Goal: Task Accomplishment & Management: Use online tool/utility

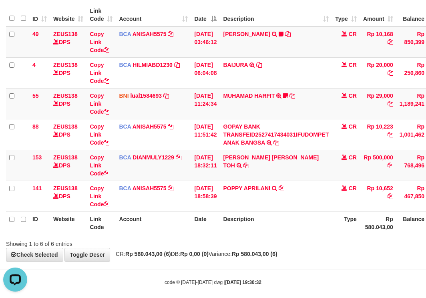
click at [290, 245] on div "Showing 1 to 6 of 6 entries" at bounding box center [213, 241] width 426 height 11
click at [300, 251] on div "**********" at bounding box center [213, 104] width 426 height 314
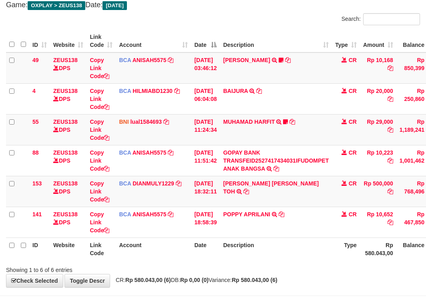
click at [278, 249] on th "Description" at bounding box center [276, 248] width 112 height 23
click at [269, 247] on th "Description" at bounding box center [276, 248] width 112 height 23
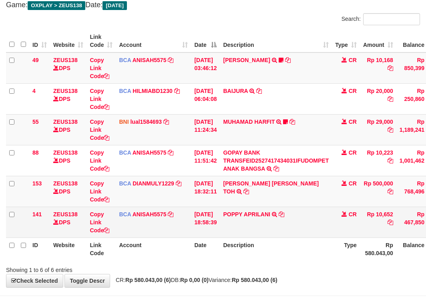
click at [271, 236] on div "ID Website Link Code Account Date Description Type Amount Balance Status Action…" at bounding box center [213, 144] width 426 height 235
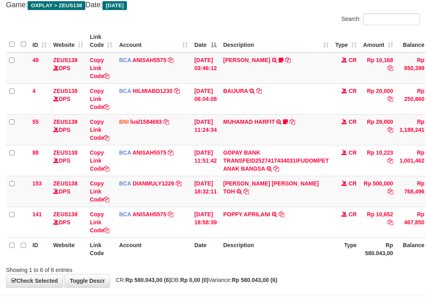
scroll to position [74, 0]
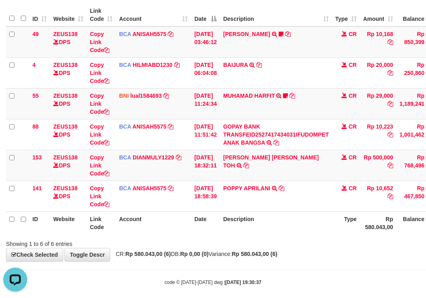
click at [297, 216] on th "Description" at bounding box center [276, 222] width 112 height 23
click at [290, 208] on td "POPPY APRILANI TRSF E-BANKING CR 0110/FTSCY/WS95271 10652.00POPPY APRILANI" at bounding box center [276, 195] width 112 height 31
drag, startPoint x: 286, startPoint y: 214, endPoint x: 294, endPoint y: 236, distance: 23.8
click at [293, 234] on th "Description" at bounding box center [276, 222] width 112 height 23
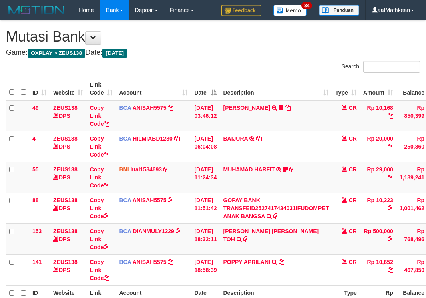
click at [275, 238] on table "ID Website Link Code Account Date Description Type Amount Balance Status Action…" at bounding box center [244, 192] width 477 height 230
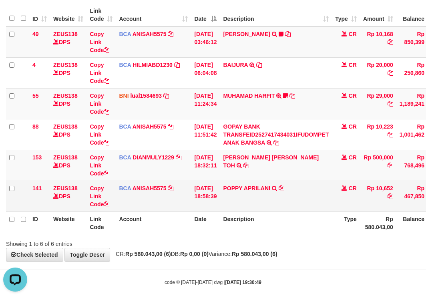
drag, startPoint x: 233, startPoint y: 174, endPoint x: 226, endPoint y: 187, distance: 15.0
click at [231, 187] on tbody "49 ZEUS138 DPS Copy Link Code BCA ANISAH5575 DPS ANISAH mutasi_20251001_3827 | …" at bounding box center [244, 118] width 477 height 185
click at [271, 200] on td "POPPY APRILANI TRSF E-BANKING CR 0110/FTSCY/WS95271 10652.00POPPY APRILANI" at bounding box center [276, 195] width 112 height 31
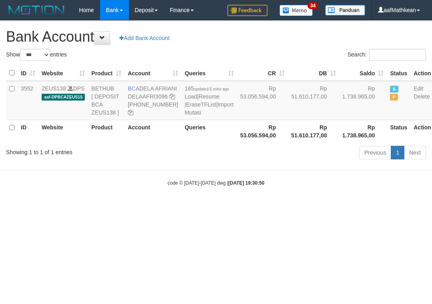
select select "***"
click at [222, 196] on body "Toggle navigation Home Bank Account List Load By Website Group [OXPLAY] ZEUS138…" at bounding box center [216, 103] width 432 height 206
select select "***"
click at [219, 192] on body "Toggle navigation Home Bank Account List Load By Website Group [OXPLAY] ZEUS138…" at bounding box center [216, 103] width 432 height 206
click at [218, 192] on body "Toggle navigation Home Bank Account List Load By Website Group [OXPLAY] ZEUS138…" at bounding box center [216, 103] width 432 height 206
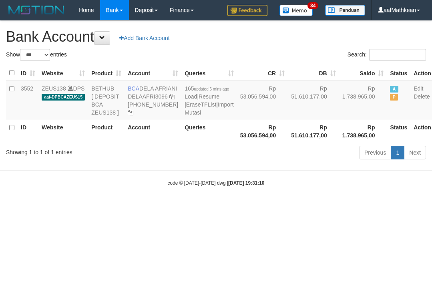
select select "***"
drag, startPoint x: 240, startPoint y: 188, endPoint x: 250, endPoint y: 223, distance: 36.6
click at [247, 206] on body "Toggle navigation Home Bank Account List Load By Website Group [OXPLAY] ZEUS138…" at bounding box center [216, 103] width 432 height 206
click at [272, 206] on body "Toggle navigation Home Bank Account List Load By Website Group [OXPLAY] ZEUS138…" at bounding box center [216, 103] width 432 height 206
select select "***"
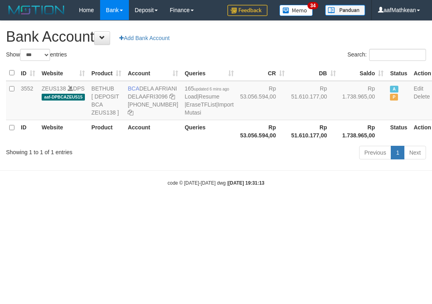
click at [261, 206] on body "Toggle navigation Home Bank Account List Load By Website Group [OXPLAY] ZEUS138…" at bounding box center [216, 103] width 432 height 206
select select "***"
click at [273, 206] on body "Toggle navigation Home Bank Account List Load By Website Group [OXPLAY] ZEUS138…" at bounding box center [216, 103] width 432 height 206
click at [274, 206] on html "Toggle navigation Home Bank Account List Load By Website Group [OXPLAY] ZEUS138…" at bounding box center [216, 103] width 432 height 206
select select "***"
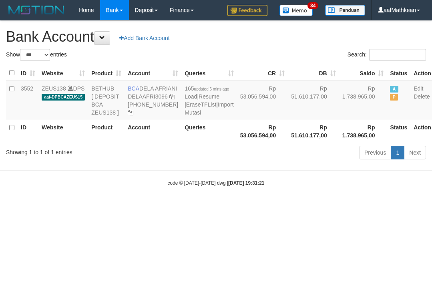
click at [268, 206] on html "Toggle navigation Home Bank Account List Load By Website Group [OXPLAY] ZEUS138…" at bounding box center [216, 103] width 432 height 206
click at [265, 206] on html "Toggle navigation Home Bank Account List Load By Website Group [OXPLAY] ZEUS138…" at bounding box center [216, 103] width 432 height 206
select select "***"
drag, startPoint x: 270, startPoint y: 230, endPoint x: 267, endPoint y: 234, distance: 4.3
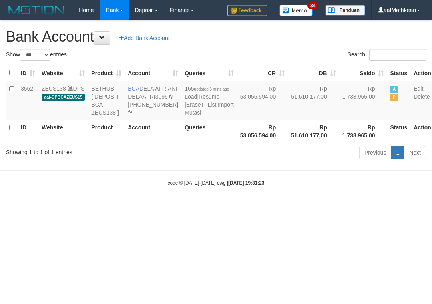
click at [269, 206] on html "Toggle navigation Home Bank Account List Load By Website Group [OXPLAY] ZEUS138…" at bounding box center [216, 103] width 432 height 206
click at [266, 206] on html "Toggle navigation Home Bank Account List Load By Website Group [OXPLAY] ZEUS138…" at bounding box center [216, 103] width 432 height 206
drag, startPoint x: 265, startPoint y: 236, endPoint x: 265, endPoint y: 249, distance: 13.2
click at [264, 206] on html "Toggle navigation Home Bank Account List Load By Website Group [OXPLAY] ZEUS138…" at bounding box center [216, 103] width 432 height 206
drag, startPoint x: 256, startPoint y: 188, endPoint x: 260, endPoint y: 201, distance: 14.0
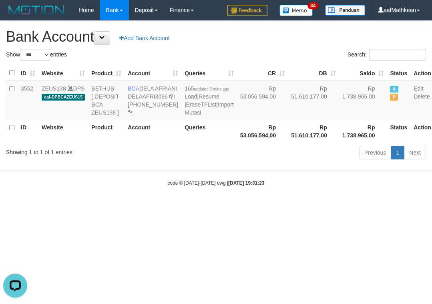
click at [258, 198] on body "Toggle navigation Home Bank Account List Load By Website Group [OXPLAY] ZEUS138…" at bounding box center [216, 103] width 432 height 206
select select "***"
click at [272, 206] on body "Toggle navigation Home Bank Account List Load By Website Group [OXPLAY] ZEUS138…" at bounding box center [216, 103] width 432 height 206
select select "***"
click at [149, 156] on div "Showing 1 to 1 of 1 entries" at bounding box center [90, 150] width 168 height 11
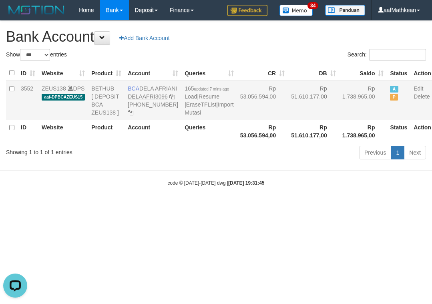
copy td "DELA AFRIANI"
drag, startPoint x: 140, startPoint y: 89, endPoint x: 137, endPoint y: 107, distance: 18.2
click at [150, 96] on td "BCA DELA AFRIANI DELAAFRI3096 [PHONE_NUMBER]" at bounding box center [152, 100] width 57 height 39
click at [237, 120] on td "Rp 53.056.594,00" at bounding box center [262, 100] width 51 height 39
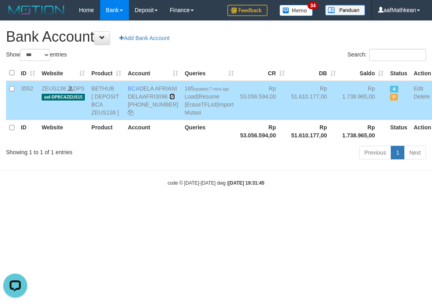
click at [169, 99] on icon at bounding box center [172, 97] width 6 height 6
click at [170, 206] on body "Toggle navigation Home Bank Account List Load By Website Group [OXPLAY] ZEUS138…" at bounding box center [216, 103] width 432 height 206
click at [184, 116] on link "Import Mutasi" at bounding box center [208, 108] width 49 height 14
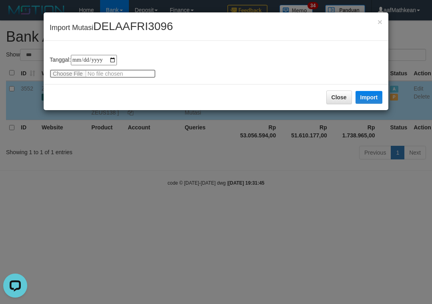
click at [67, 75] on input "file" at bounding box center [103, 73] width 106 height 9
type input "**********"
drag, startPoint x: 368, startPoint y: 98, endPoint x: 172, endPoint y: 0, distance: 219.3
click at [368, 98] on button "Import" at bounding box center [368, 97] width 27 height 13
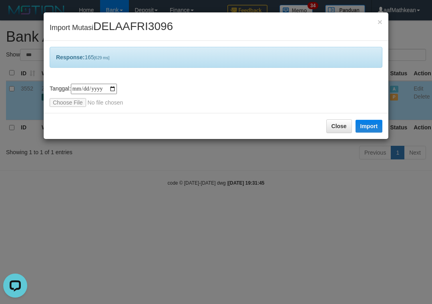
click at [270, 200] on div "**********" at bounding box center [216, 152] width 432 height 304
drag, startPoint x: 273, startPoint y: 201, endPoint x: 282, endPoint y: 206, distance: 10.6
click at [276, 204] on div "**********" at bounding box center [216, 152] width 432 height 304
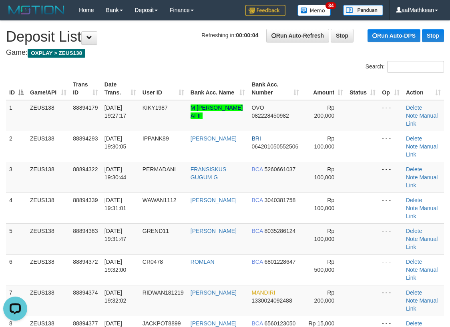
click at [53, 61] on div "Search: ID Game/API Trans ID Date Trans. User ID Bank Acc. Name Bank Acc. Numbe…" at bounding box center [225, 237] width 438 height 353
click at [414, 113] on link "Manual Link" at bounding box center [422, 119] width 32 height 14
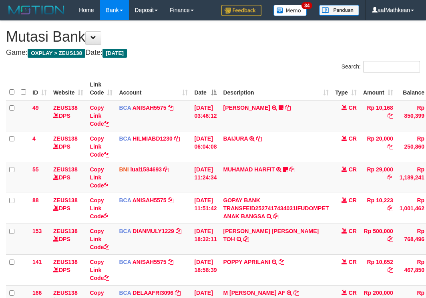
scroll to position [112, 0]
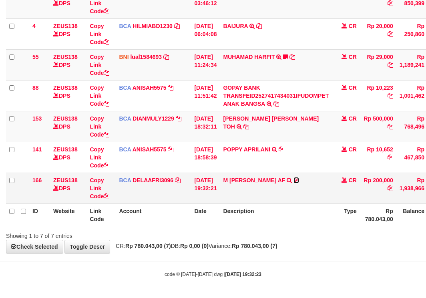
click at [296, 180] on icon at bounding box center [296, 180] width 6 height 6
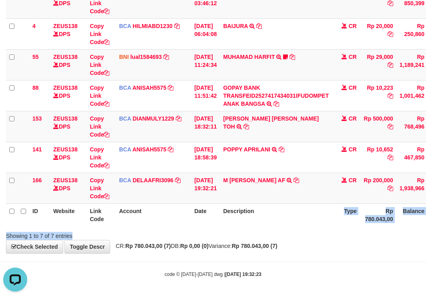
click at [179, 233] on div "Search: ID Website Link Code Account Date Description Type Amount Balance Statu…" at bounding box center [213, 93] width 414 height 291
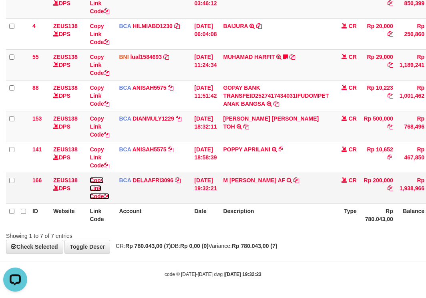
click at [96, 198] on link "Copy Link Code" at bounding box center [100, 188] width 20 height 22
click at [347, 237] on div "Search: ID Website Link Code Account Date Description Type Amount Balance Statu…" at bounding box center [213, 93] width 414 height 291
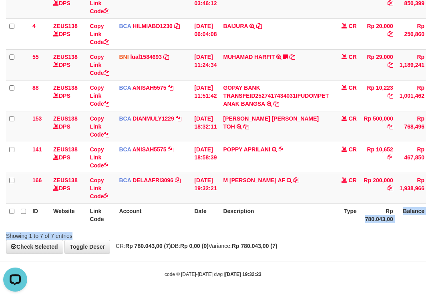
click at [366, 230] on div "Search: ID Website Link Code Account Date Description Type Amount Balance Statu…" at bounding box center [213, 93] width 414 height 291
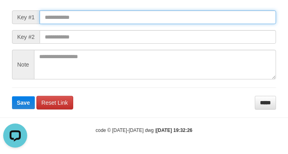
click at [89, 18] on input "text" at bounding box center [158, 17] width 236 height 14
paste input "**********"
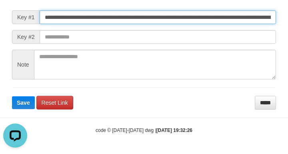
scroll to position [0, 581]
type input "**********"
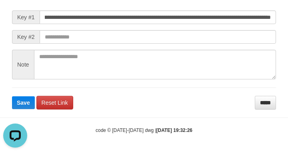
click at [206, 44] on form "**********" at bounding box center [144, 52] width 264 height 116
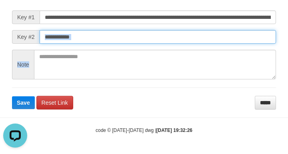
click at [12, 96] on button "Save" at bounding box center [23, 102] width 23 height 13
click at [200, 42] on input "text" at bounding box center [158, 37] width 236 height 14
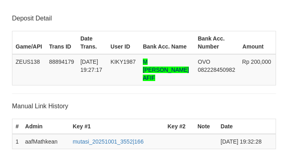
scroll to position [171, 0]
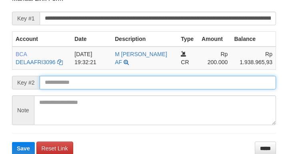
click at [58, 85] on input "text" at bounding box center [158, 83] width 236 height 14
click at [12, 142] on button "Save" at bounding box center [23, 148] width 23 height 13
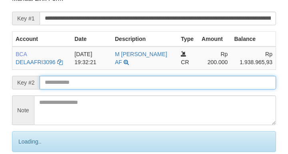
click at [58, 88] on input "text" at bounding box center [158, 83] width 236 height 14
click at [60, 87] on input "text" at bounding box center [158, 83] width 236 height 14
click at [60, 88] on input "text" at bounding box center [158, 83] width 236 height 14
click at [62, 89] on input "text" at bounding box center [158, 83] width 236 height 14
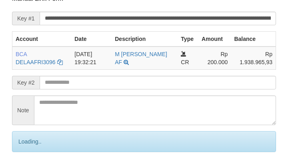
drag, startPoint x: 64, startPoint y: 89, endPoint x: 68, endPoint y: 89, distance: 4.4
click at [65, 92] on form "**********" at bounding box center [144, 87] width 264 height 187
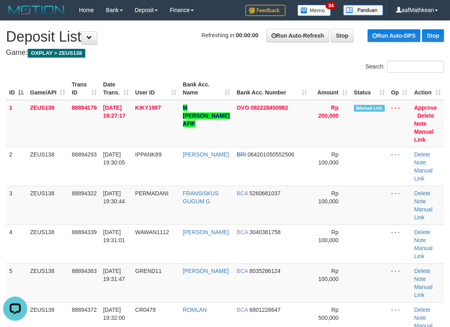
drag, startPoint x: 180, startPoint y: 74, endPoint x: 178, endPoint y: 81, distance: 6.7
click at [180, 76] on div "ID Game/API Trans ID Date Trans. User ID Bank Acc. Name Bank Acc. Number Amount…" at bounding box center [225, 298] width 450 height 446
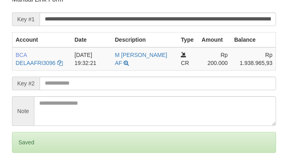
click at [73, 87] on input "text" at bounding box center [158, 83] width 236 height 14
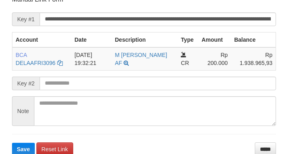
click at [12, 142] on button "Save" at bounding box center [23, 148] width 23 height 13
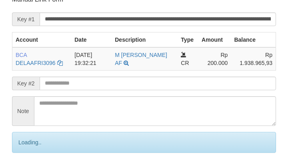
click at [74, 86] on input "text" at bounding box center [158, 83] width 236 height 14
click at [66, 84] on input "text" at bounding box center [158, 83] width 236 height 14
click at [65, 84] on input "text" at bounding box center [158, 83] width 236 height 14
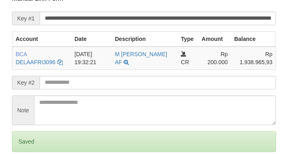
drag, startPoint x: 63, startPoint y: 84, endPoint x: 37, endPoint y: 82, distance: 26.1
click at [64, 85] on input "text" at bounding box center [158, 83] width 236 height 14
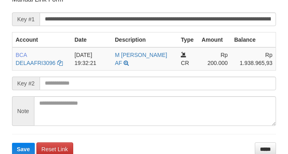
click at [67, 86] on input "text" at bounding box center [158, 83] width 236 height 14
click at [12, 142] on button "Save" at bounding box center [23, 148] width 23 height 13
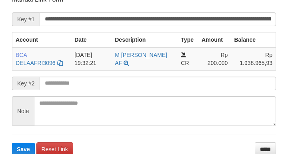
click at [70, 85] on input "text" at bounding box center [158, 83] width 236 height 14
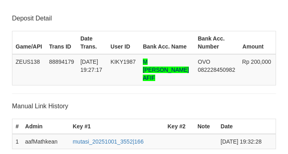
scroll to position [170, 0]
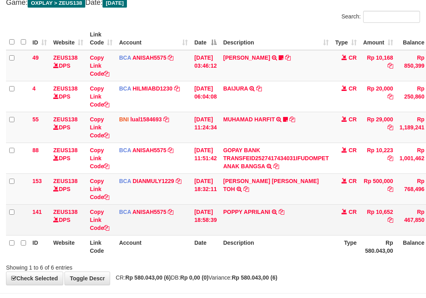
scroll to position [82, 0]
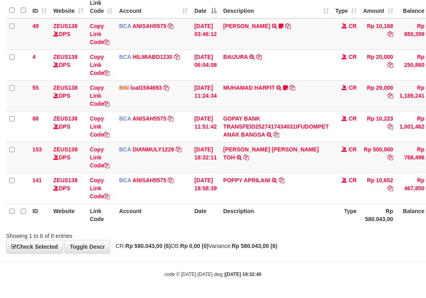
click at [285, 214] on th "Description" at bounding box center [276, 214] width 112 height 23
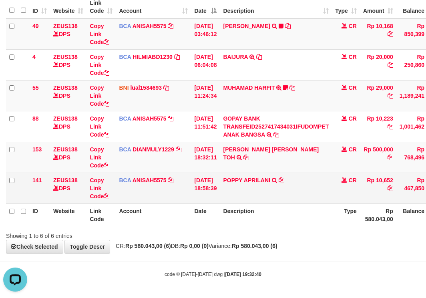
scroll to position [0, 0]
click at [284, 182] on icon at bounding box center [281, 180] width 6 height 6
drag, startPoint x: 296, startPoint y: 163, endPoint x: 302, endPoint y: 198, distance: 34.9
click at [290, 170] on td "CARINA OCTAVIA TOH TRSF E-BANKING CR 0110/FTSCY/WS95031 500000.00CARINA OCTAVIA…" at bounding box center [276, 157] width 112 height 31
click at [302, 198] on td "POPPY APRILANI TRSF E-BANKING CR 0110/FTSCY/WS95271 10652.00POPPY APRILANI" at bounding box center [276, 187] width 112 height 31
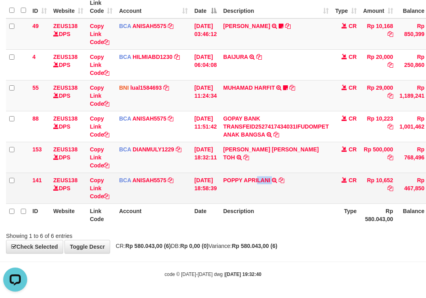
drag, startPoint x: 271, startPoint y: 193, endPoint x: 250, endPoint y: 186, distance: 21.6
click at [262, 194] on td "POPPY APRILANI TRSF E-BANKING CR 0110/FTSCY/WS95271 10652.00POPPY APRILANI" at bounding box center [276, 187] width 112 height 31
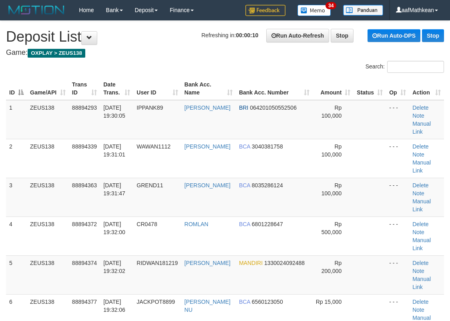
drag, startPoint x: 141, startPoint y: 90, endPoint x: 2, endPoint y: 150, distance: 151.9
click at [133, 99] on tr "ID Game/API Trans ID Date Trans. User ID Bank Acc. Name Bank Acc. Number Amount…" at bounding box center [225, 88] width 438 height 23
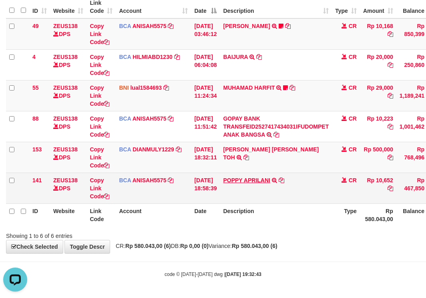
click at [248, 177] on tbody "49 ZEUS138 DPS Copy Link Code BCA ANISAH5575 DPS [PERSON_NAME] mutasi_20251001_…" at bounding box center [244, 110] width 477 height 185
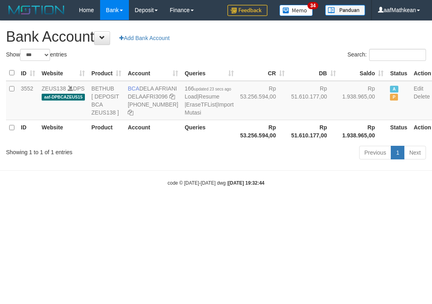
select select "***"
click at [294, 206] on body "Toggle navigation Home Bank Account List Load By Website Group [OXPLAY] ZEUS138…" at bounding box center [216, 103] width 432 height 206
select select "***"
drag, startPoint x: 200, startPoint y: 208, endPoint x: 207, endPoint y: 207, distance: 7.3
click at [204, 186] on small "code © 2012-2018 dwg | 2025/10/01 19:32:45" at bounding box center [216, 183] width 97 height 6
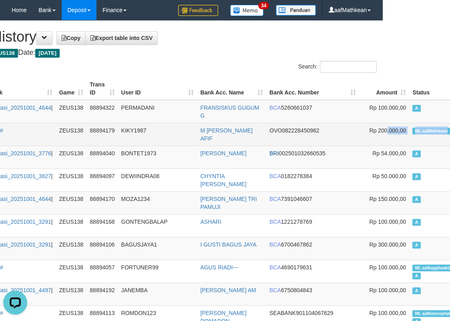
click at [446, 137] on tr "8701 01/10/2025 19:32:36 #ml# ZEUS138 88894179 KIKY1987 M RIZKY SYAHRIL AFIF OV…" at bounding box center [232, 134] width 586 height 23
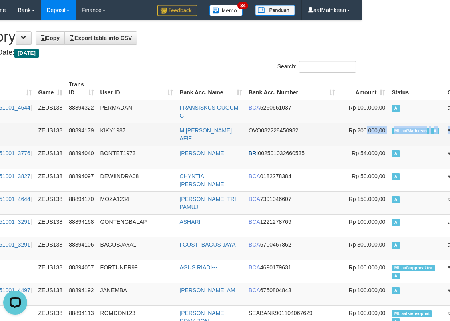
click at [388, 134] on td "ML aafMathkean A" at bounding box center [416, 134] width 56 height 23
click at [391, 133] on span "ML aafMathkean" at bounding box center [410, 131] width 38 height 7
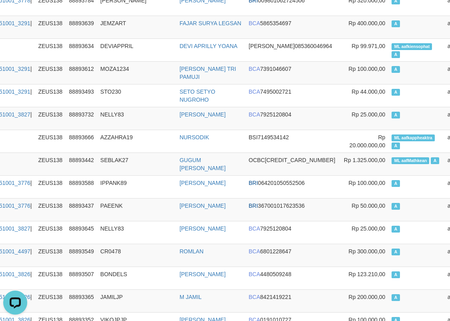
scroll to position [1316, 88]
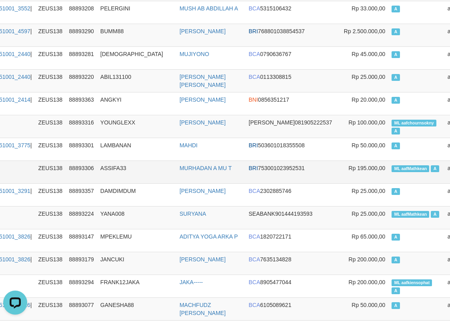
click at [139, 167] on td "ASSIFA33" at bounding box center [136, 171] width 79 height 23
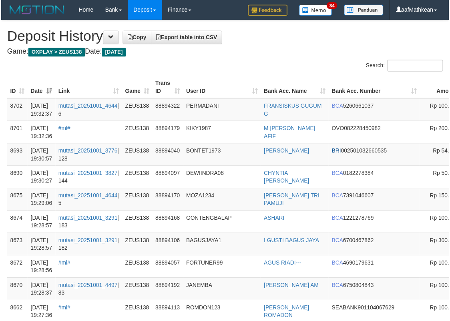
scroll to position [1316, 88]
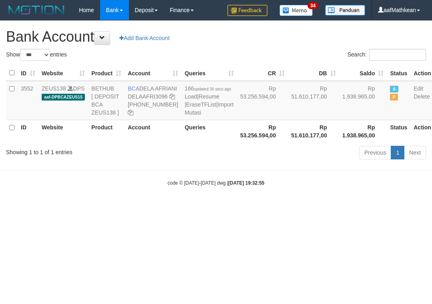
select select "***"
click at [230, 186] on small "code © [DATE]-[DATE] dwg | [DATE] 19:32:55" at bounding box center [216, 183] width 97 height 6
drag, startPoint x: 228, startPoint y: 204, endPoint x: 210, endPoint y: 182, distance: 29.0
click at [226, 201] on body "Toggle navigation Home Bank Account List Load By Website Group [OXPLAY] ZEUS138…" at bounding box center [216, 103] width 432 height 206
select select "***"
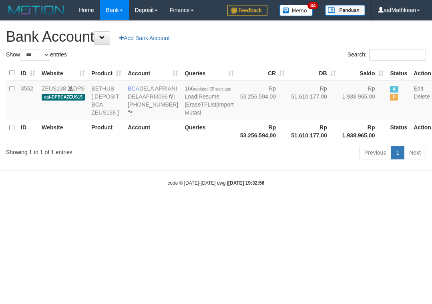
select select "***"
drag, startPoint x: 247, startPoint y: 262, endPoint x: 428, endPoint y: 230, distance: 184.5
click at [289, 206] on html "Toggle navigation Home Bank Account List Load By Website Group [OXPLAY] ZEUS138…" at bounding box center [216, 103] width 432 height 206
select select "***"
click at [303, 206] on html "Toggle navigation Home Bank Account List Load By Website Group [OXPLAY] ZEUS138…" at bounding box center [216, 103] width 432 height 206
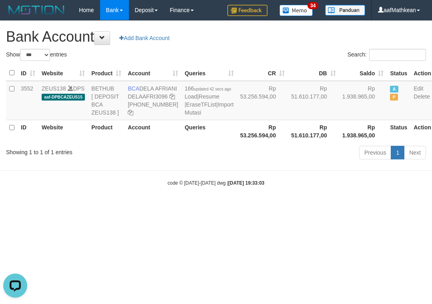
click at [297, 206] on html "Toggle navigation Home Bank Account List Load By Website Group [OXPLAY] ZEUS138…" at bounding box center [216, 103] width 432 height 206
click at [292, 206] on html "Toggle navigation Home Bank Account List Load By Website Group [OXPLAY] ZEUS138…" at bounding box center [216, 103] width 432 height 206
select select "***"
click at [306, 206] on html "Toggle navigation Home Bank Account List Load By Website Group [OXPLAY] ZEUS138…" at bounding box center [216, 103] width 432 height 206
select select "***"
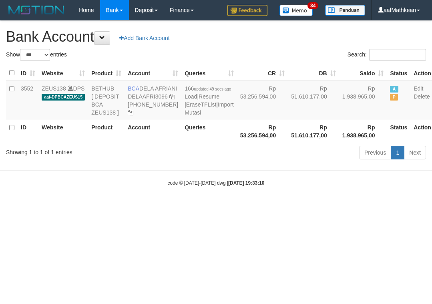
select select "***"
click at [237, 142] on th "Rp 53.256.594,00" at bounding box center [262, 131] width 51 height 23
drag, startPoint x: 142, startPoint y: 91, endPoint x: 150, endPoint y: 95, distance: 8.8
click at [150, 95] on td "BCA DELA AFRIANI DELAAFRI3096 [PHONE_NUMBER]" at bounding box center [152, 100] width 57 height 39
copy td "DELA AFRIANI"
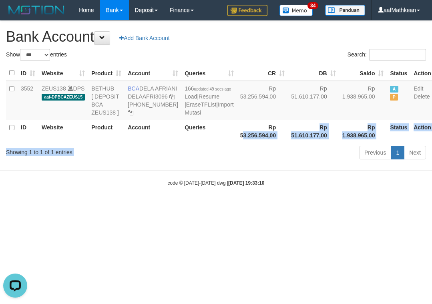
drag, startPoint x: 211, startPoint y: 171, endPoint x: 210, endPoint y: 163, distance: 8.2
click at [213, 162] on div "Show ** ** ** *** *** entries Search: ID Website Product Account Queries CR [PE…" at bounding box center [216, 105] width 420 height 113
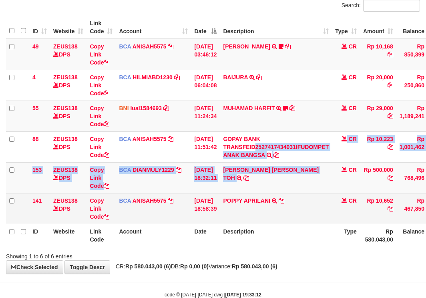
scroll to position [82, 0]
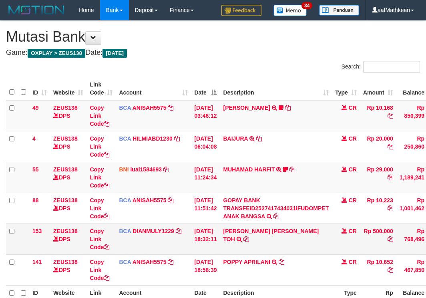
scroll to position [39, 0]
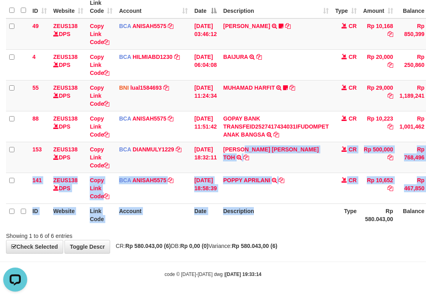
drag, startPoint x: 258, startPoint y: 172, endPoint x: 277, endPoint y: 205, distance: 37.9
click at [276, 207] on table "ID Website Link Code Account Date Description Type Amount Balance Status Action…" at bounding box center [244, 111] width 477 height 230
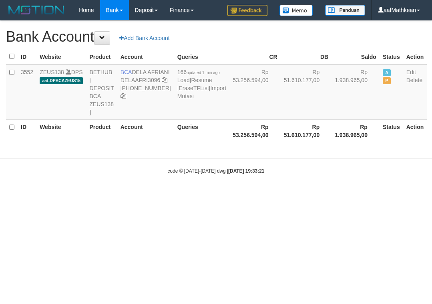
select select "***"
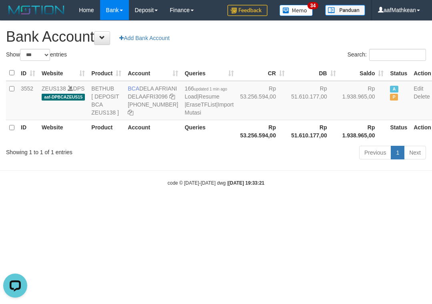
click at [178, 206] on body "Toggle navigation Home Bank Account List Load By Website Group [OXPLAY] ZEUS138…" at bounding box center [216, 103] width 432 height 206
click at [195, 206] on html "Toggle navigation Home Bank Account List Load By Website Group [OXPLAY] ZEUS138…" at bounding box center [216, 103] width 432 height 206
click at [143, 141] on html "Toggle navigation Home Bank Account List Load By Website Group [OXPLAY] ZEUS138…" at bounding box center [216, 103] width 432 height 206
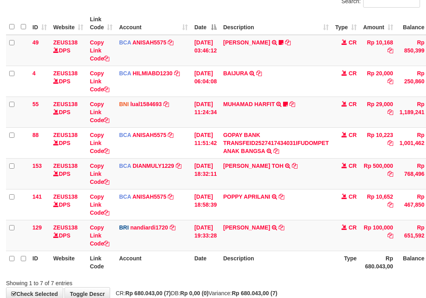
click at [305, 213] on td "POPPY APRILANI TRSF E-BANKING CR 0110/FTSCY/WS95271 10652.00POPPY APRILANI" at bounding box center [276, 204] width 112 height 31
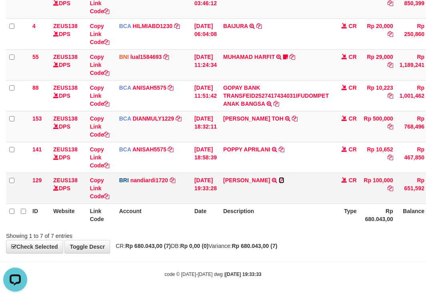
drag, startPoint x: 275, startPoint y: 181, endPoint x: 278, endPoint y: 179, distance: 4.1
click at [278, 181] on icon at bounding box center [281, 180] width 6 height 6
click at [278, 180] on icon at bounding box center [281, 180] width 6 height 6
click at [294, 175] on tbody "49 ZEUS138 DPS Copy Link Code BCA ANISAH5575 DPS ANISAH mutasi_20251001_3827 | …" at bounding box center [244, 96] width 477 height 216
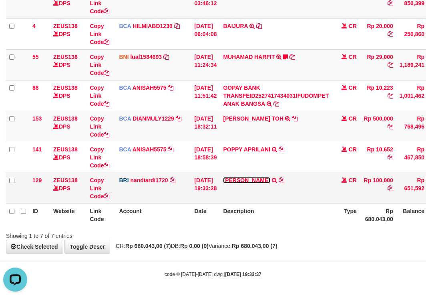
click at [223, 177] on link "[PERSON_NAME]" at bounding box center [246, 180] width 47 height 6
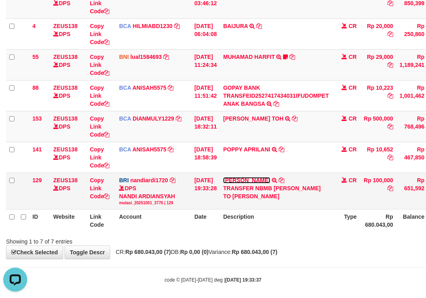
click at [223, 177] on link "[PERSON_NAME]" at bounding box center [246, 180] width 47 height 6
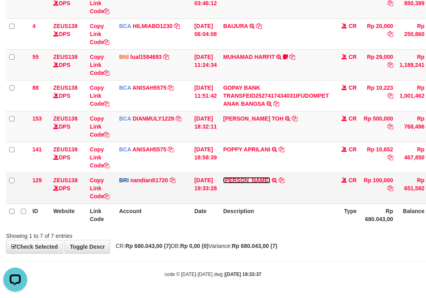
click at [223, 177] on link "[PERSON_NAME]" at bounding box center [246, 180] width 47 height 6
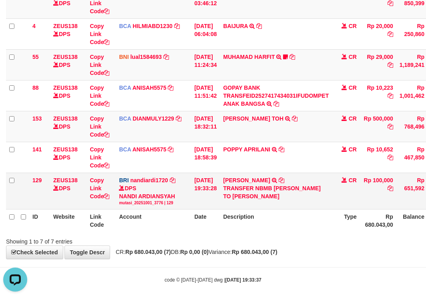
drag, startPoint x: 288, startPoint y: 195, endPoint x: 286, endPoint y: 177, distance: 18.2
click at [286, 183] on td "[PERSON_NAME] TRANSFER NBMB [PERSON_NAME] TO [PERSON_NAME]" at bounding box center [276, 190] width 112 height 36
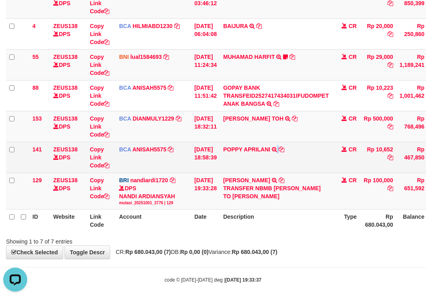
click at [282, 168] on td "POPPY APRILANI TRSF E-BANKING CR 0110/FTSCY/WS95271 10652.00POPPY APRILANI" at bounding box center [276, 157] width 112 height 31
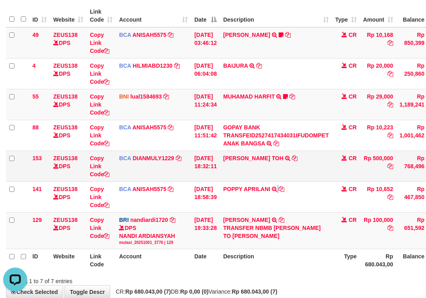
scroll to position [72, 0]
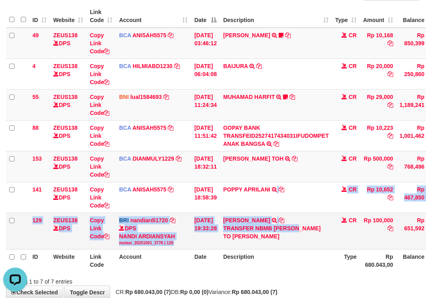
drag, startPoint x: 281, startPoint y: 201, endPoint x: 320, endPoint y: 230, distance: 48.6
click at [304, 225] on tbody "49 ZEUS138 DPS Copy Link Code BCA ANISAH5575 DPS ANISAH mutasi_20251001_3827 | …" at bounding box center [244, 139] width 477 height 222
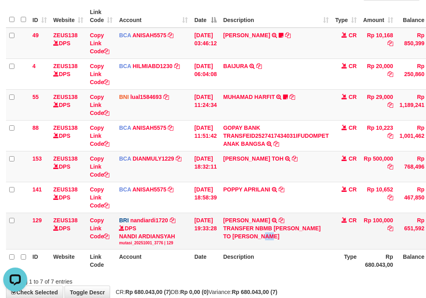
drag, startPoint x: 266, startPoint y: 247, endPoint x: 275, endPoint y: 218, distance: 30.2
click at [274, 227] on td "IRFAN ARFAH TRANSFER NBMB IRFAN ARFAH TO NANDI ARDIANSYAH" at bounding box center [276, 230] width 112 height 36
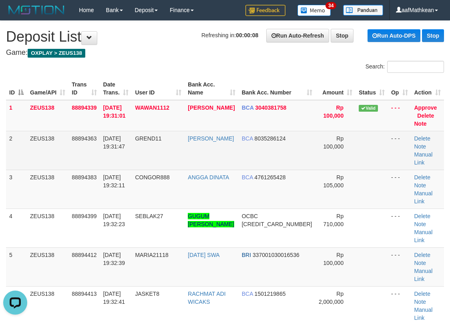
drag, startPoint x: 190, startPoint y: 128, endPoint x: 194, endPoint y: 143, distance: 15.3
click at [220, 138] on tbody "1 ZEUS138 88894339 01/10/2025 19:31:01 WAWAN1112 WAWAN BADRIYAH BCA 3040381758 …" at bounding box center [225, 290] width 438 height 380
click at [192, 147] on tr "2 ZEUS138 88894363 01/10/2025 19:31:47 GREND11 GALIH NUR PRABOWO BCA 8035286124…" at bounding box center [225, 150] width 438 height 39
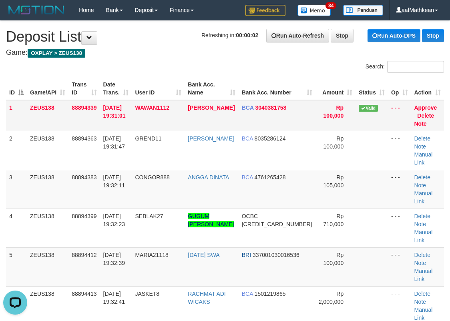
click at [161, 114] on table "ID Game/API Trans ID Date Trans. User ID Bank Acc. Name Bank Acc. Number Amount…" at bounding box center [225, 290] width 438 height 426
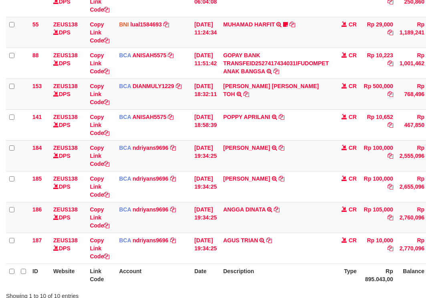
scroll to position [205, 0]
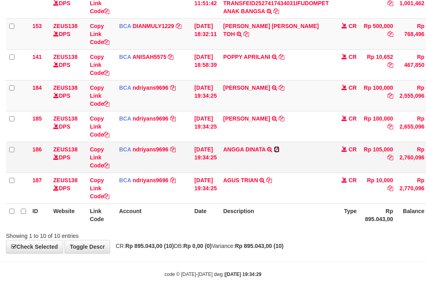
click at [279, 151] on icon at bounding box center [277, 149] width 6 height 6
click at [264, 193] on td "AGUS TRIAN TRSF E-BANKING CR 0110/FTSCY/WS95031 10000.00AGUS TRIAN" at bounding box center [276, 187] width 112 height 31
drag, startPoint x: 267, startPoint y: 210, endPoint x: 294, endPoint y: 215, distance: 27.2
click at [284, 224] on th "Description" at bounding box center [276, 214] width 112 height 23
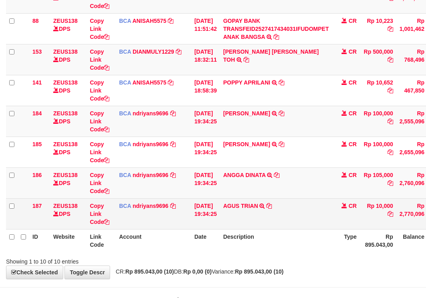
scroll to position [205, 0]
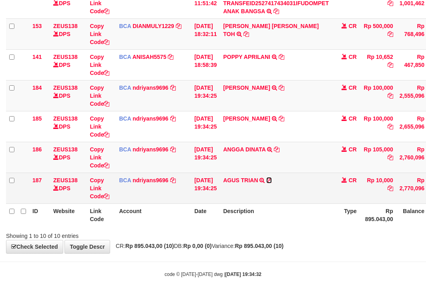
click at [272, 177] on icon at bounding box center [269, 180] width 6 height 6
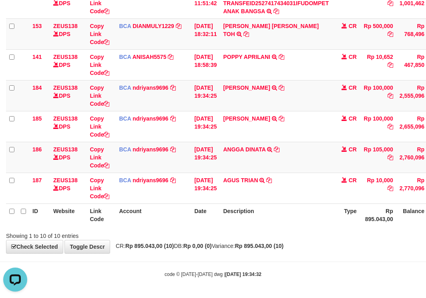
scroll to position [0, 0]
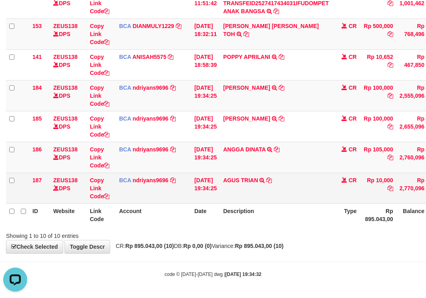
click at [200, 189] on td "01/10/2025 19:34:25" at bounding box center [205, 187] width 29 height 31
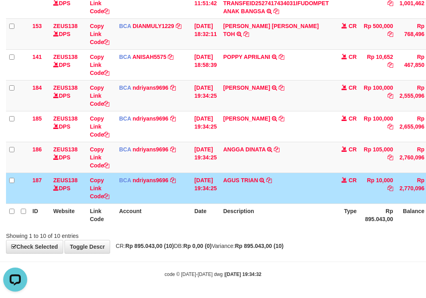
click at [263, 209] on th "Description" at bounding box center [276, 214] width 112 height 23
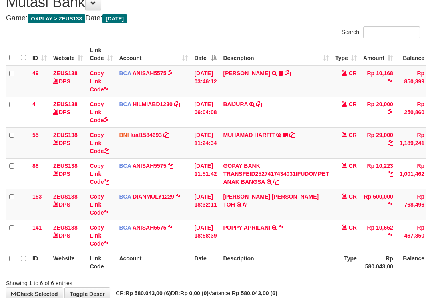
scroll to position [82, 0]
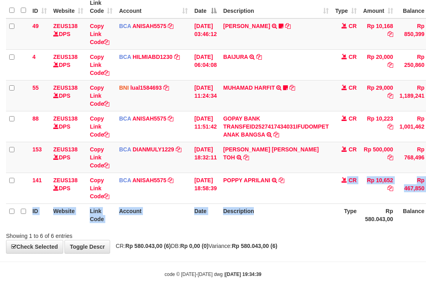
drag, startPoint x: 268, startPoint y: 169, endPoint x: 139, endPoint y: 0, distance: 212.8
click at [236, 111] on table "ID Website Link Code Account Date Description Type Amount Balance Status Action…" at bounding box center [244, 111] width 477 height 230
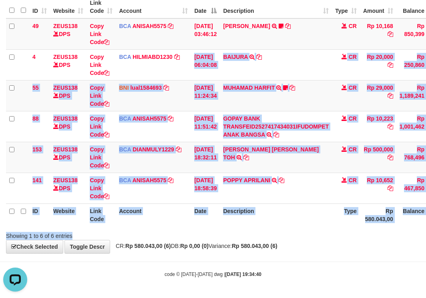
drag, startPoint x: 215, startPoint y: 101, endPoint x: 305, endPoint y: 241, distance: 166.1
click at [308, 255] on body "Toggle navigation Home Bank Account List Load By Website Group [OXPLAY] ZEUS138…" at bounding box center [213, 107] width 426 height 379
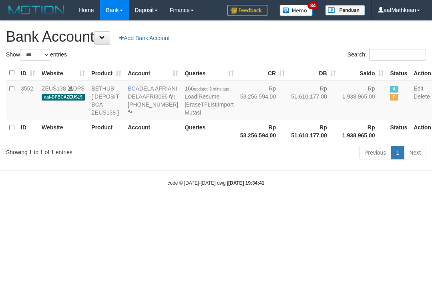
select select "***"
click at [283, 186] on div "code © 2012-2018 dwg | 2025/10/01 19:34:41" at bounding box center [216, 182] width 432 height 8
select select "***"
click at [152, 186] on div "code © [DATE]-[DATE] dwg | [DATE] 19:34:43" at bounding box center [216, 182] width 432 height 8
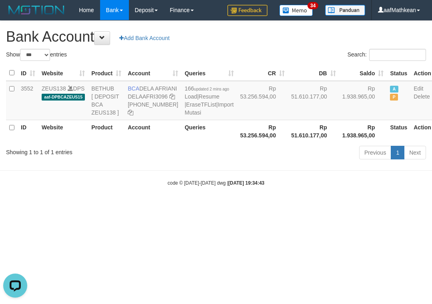
click at [162, 182] on body "Toggle navigation Home Bank Account List Load By Website Group [OXPLAY] ZEUS138…" at bounding box center [216, 103] width 432 height 206
select select "***"
drag, startPoint x: 143, startPoint y: 91, endPoint x: 157, endPoint y: 98, distance: 15.4
click at [157, 98] on td "BCA DELA AFRIANI DELAAFRI3096 [PHONE_NUMBER]" at bounding box center [152, 100] width 57 height 39
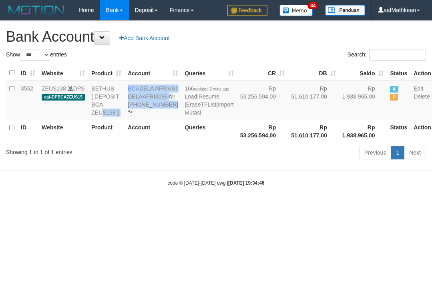
drag, startPoint x: 140, startPoint y: 130, endPoint x: 0, endPoint y: 110, distance: 141.3
click at [32, 120] on tr "3552 ZEUS138 DPS aaf-DPBCAZEUS15 BETHUB [ DEPOSIT BCA ZEUS138 ] BCA DELA AFRIAN…" at bounding box center [220, 100] width 428 height 39
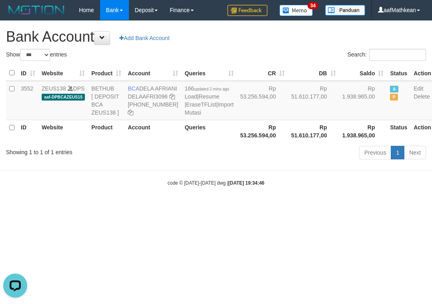
drag, startPoint x: 314, startPoint y: 195, endPoint x: 312, endPoint y: 187, distance: 7.9
click at [313, 195] on body "Toggle navigation Home Bank Account List Load By Website Group [OXPLAY] ZEUS138…" at bounding box center [216, 103] width 432 height 206
click at [310, 186] on body "Toggle navigation Home Bank Account List Load By Website Group [OXPLAY] ZEUS138…" at bounding box center [216, 103] width 432 height 206
drag, startPoint x: 280, startPoint y: 182, endPoint x: 113, endPoint y: 27, distance: 227.5
click at [247, 145] on div "Show ** ** ** *** *** entries Search: ID Website Product Account Queries CR DB …" at bounding box center [216, 105] width 420 height 113
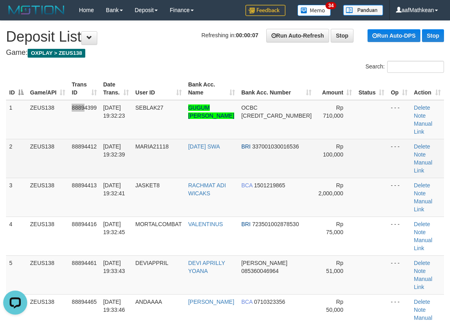
drag, startPoint x: 82, startPoint y: 123, endPoint x: 46, endPoint y: 138, distance: 38.7
click at [80, 124] on tr "1 ZEUS138 88894399 01/10/2025 19:32:23 SEBLAK27 GUGUM SURYA TAUFIK GEMILANG OCB…" at bounding box center [225, 119] width 438 height 39
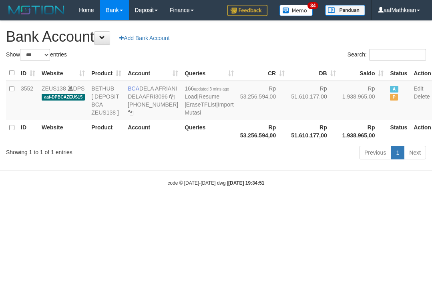
select select "***"
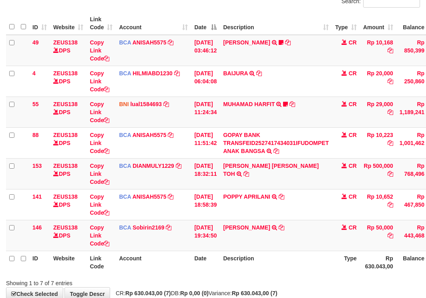
click at [310, 244] on td "MAHADMAN JONATHAN TRSF E-BANKING CR 0110/FTSCY/WS95031 50000.00MAHADMAN JONATHAN" at bounding box center [276, 235] width 112 height 31
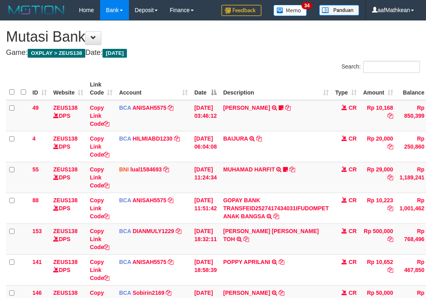
scroll to position [65, 0]
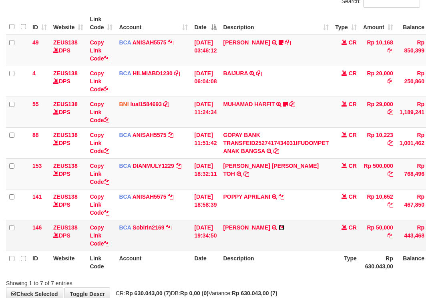
click at [284, 227] on icon at bounding box center [281, 227] width 6 height 6
click at [213, 223] on td "[DATE] 19:34:50" at bounding box center [205, 235] width 29 height 31
drag, startPoint x: 218, startPoint y: 228, endPoint x: 243, endPoint y: 236, distance: 26.4
click at [230, 234] on tr "146 ZEUS138 DPS Copy Link Code BCA Sobirin2169 DPS SOBIRIN mutasi_20251001_2440…" at bounding box center [244, 235] width 477 height 31
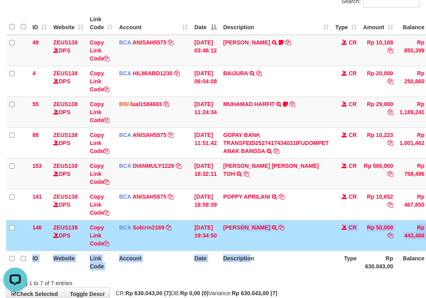
click at [261, 262] on table "ID Website Link Code Account Date Description Type Amount Balance Status Action…" at bounding box center [244, 142] width 477 height 261
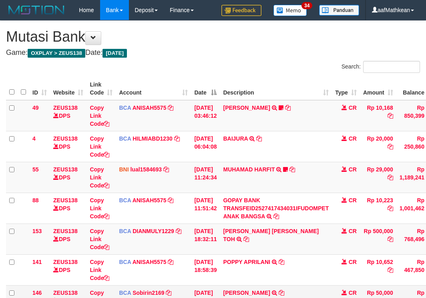
scroll to position [65, 0]
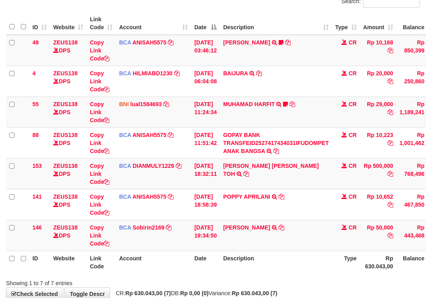
click at [230, 248] on td "MAHADMAN JONATHAN TRSF E-BANKING CR 0110/FTSCY/WS95031 50000.00MAHADMAN JONATHAN" at bounding box center [276, 235] width 112 height 31
drag, startPoint x: 316, startPoint y: 263, endPoint x: 426, endPoint y: 276, distance: 110.0
click at [420, 276] on div "Search: ID Website Link Code Account Date Description Type Amount Balance Statu…" at bounding box center [213, 141] width 414 height 291
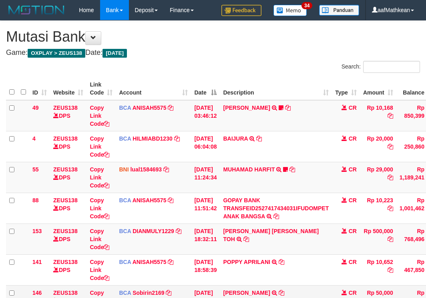
scroll to position [65, 0]
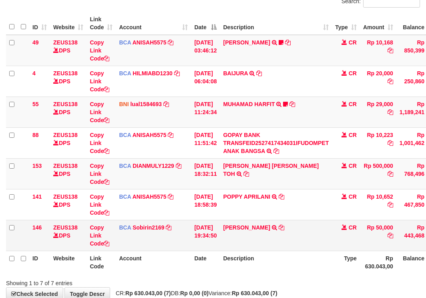
click at [264, 220] on tbody "49 ZEUS138 DPS Copy Link Code BCA ANISAH5575 DPS [PERSON_NAME] mutasi_20251001_…" at bounding box center [244, 143] width 477 height 216
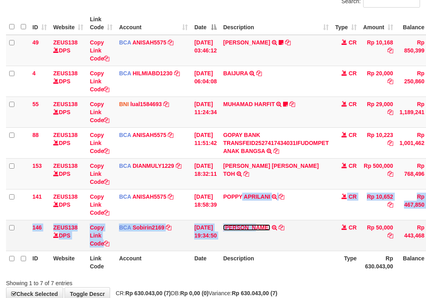
click at [223, 224] on link "[PERSON_NAME]" at bounding box center [246, 227] width 47 height 6
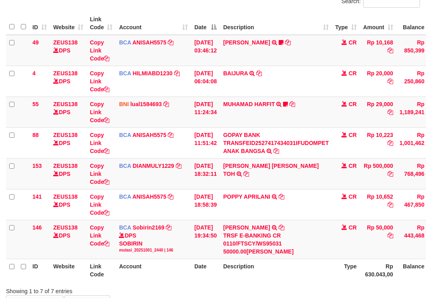
click at [365, 257] on tr "146 ZEUS138 DPS Copy Link Code BCA Sobirin2169 DPS SOBIRIN mutasi_20251001_2440…" at bounding box center [244, 239] width 477 height 39
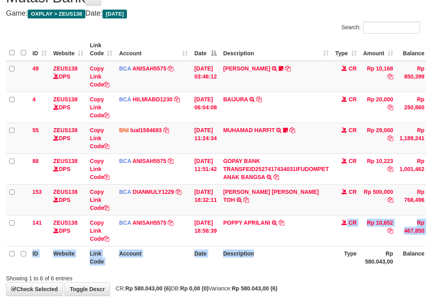
drag, startPoint x: 324, startPoint y: 246, endPoint x: 326, endPoint y: 253, distance: 6.9
click at [330, 254] on div "Search: ID Website Link Code Account Date Description Type Amount Balance Statu…" at bounding box center [213, 152] width 414 height 260
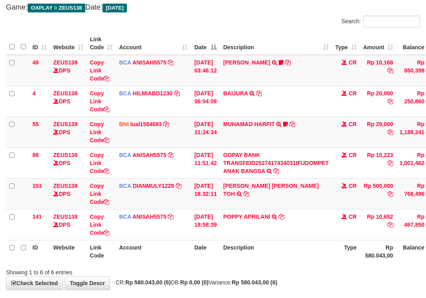
scroll to position [82, 0]
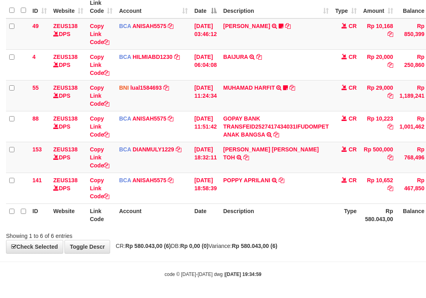
drag, startPoint x: 292, startPoint y: 233, endPoint x: 360, endPoint y: 243, distance: 68.7
click at [338, 240] on div "**********" at bounding box center [213, 96] width 426 height 314
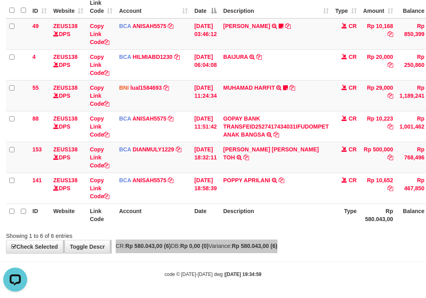
scroll to position [0, 0]
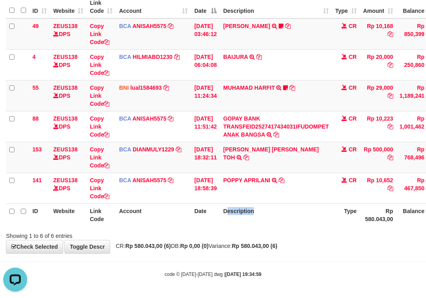
drag, startPoint x: 232, startPoint y: 204, endPoint x: 270, endPoint y: 222, distance: 42.4
click at [264, 219] on th "Description" at bounding box center [276, 214] width 112 height 23
click at [269, 212] on th "Description" at bounding box center [276, 214] width 112 height 23
drag, startPoint x: 256, startPoint y: 237, endPoint x: 260, endPoint y: 244, distance: 7.3
click at [259, 242] on div "**********" at bounding box center [213, 96] width 426 height 314
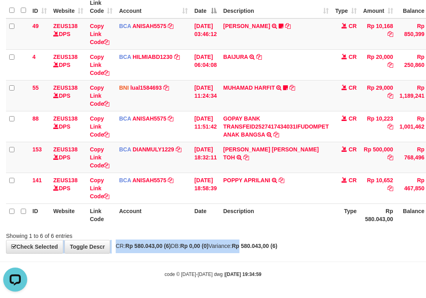
click at [261, 239] on div "**********" at bounding box center [213, 96] width 426 height 314
click at [262, 240] on div "**********" at bounding box center [213, 96] width 426 height 314
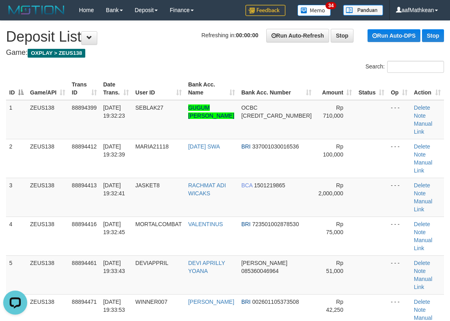
click at [111, 88] on tr "ID Game/API Trans ID Date Trans. User ID Bank Acc. Name Bank Acc. Number Amount…" at bounding box center [225, 88] width 438 height 23
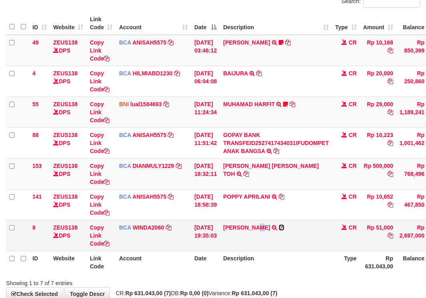
click at [278, 227] on td "DEVI APRILLY TRSF E-BANKING CR 0110/FTSCY/WS95051 51000.002025100123397794 TRFD…" at bounding box center [276, 235] width 112 height 31
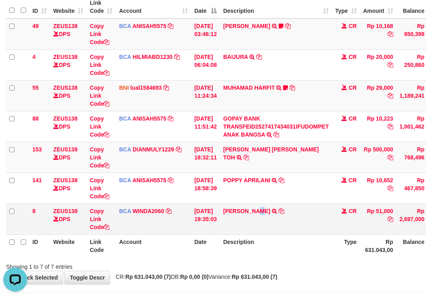
click at [281, 211] on td "DEVI APRILLY TRSF E-BANKING CR 0110/FTSCY/WS95051 51000.002025100123397794 TRFD…" at bounding box center [276, 218] width 112 height 31
click at [278, 210] on icon at bounding box center [281, 211] width 6 height 6
drag, startPoint x: 316, startPoint y: 209, endPoint x: 307, endPoint y: 209, distance: 9.2
click at [312, 209] on tbody "49 ZEUS138 DPS Copy Link Code BCA ANISAH5575 DPS ANISAH mutasi_20251001_3827 | …" at bounding box center [244, 126] width 477 height 216
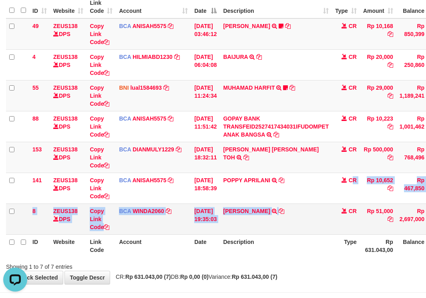
drag, startPoint x: 307, startPoint y: 215, endPoint x: 396, endPoint y: 202, distance: 89.7
click at [306, 215] on td "DEVI APRILLY TRSF E-BANKING CR 0110/FTSCY/WS95051 51000.002025100123397794 TRFD…" at bounding box center [276, 218] width 112 height 31
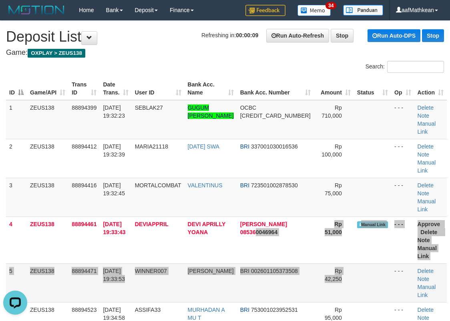
click at [374, 243] on tbody "1 ZEUS138 88894399 01/10/2025 19:32:23 SEBLAK27 GUGUM SURYA TAUFIK GEMILANG OCB…" at bounding box center [226, 220] width 440 height 241
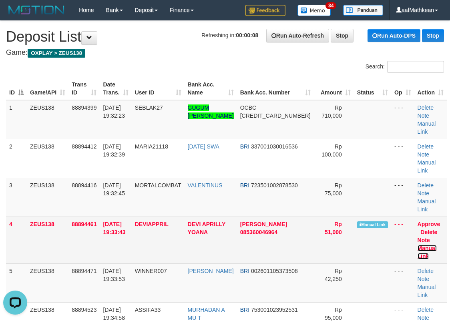
click at [434, 245] on link "Manual Link" at bounding box center [426, 252] width 19 height 14
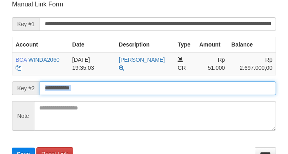
click at [12, 147] on button "Save" at bounding box center [23, 153] width 23 height 13
drag, startPoint x: 187, startPoint y: 88, endPoint x: 190, endPoint y: 85, distance: 4.3
click at [188, 88] on input "text" at bounding box center [158, 88] width 236 height 14
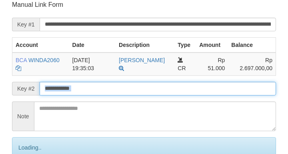
click at [192, 86] on input "text" at bounding box center [158, 89] width 236 height 14
click at [193, 87] on input "text" at bounding box center [158, 89] width 236 height 14
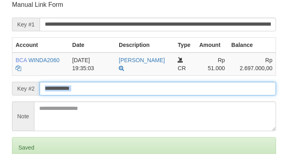
click at [194, 88] on input "text" at bounding box center [158, 89] width 236 height 14
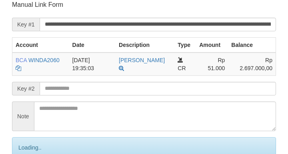
click at [186, 86] on input "text" at bounding box center [158, 89] width 236 height 14
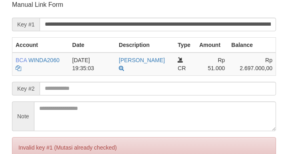
click at [186, 87] on input "text" at bounding box center [158, 89] width 236 height 14
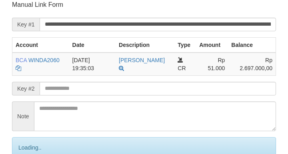
drag, startPoint x: 189, startPoint y: 87, endPoint x: 186, endPoint y: 90, distance: 4.3
click at [190, 88] on input "text" at bounding box center [158, 89] width 236 height 14
drag, startPoint x: 186, startPoint y: 90, endPoint x: 179, endPoint y: 88, distance: 7.6
click at [181, 88] on input "text" at bounding box center [158, 89] width 236 height 14
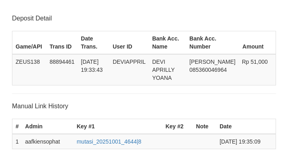
scroll to position [165, 0]
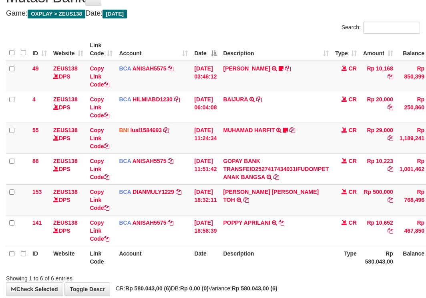
scroll to position [82, 0]
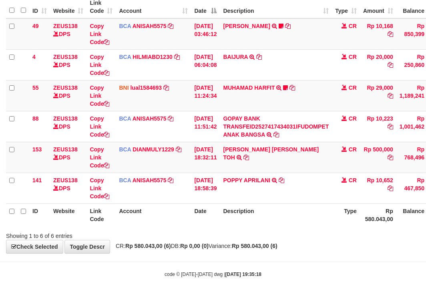
drag, startPoint x: 297, startPoint y: 213, endPoint x: 298, endPoint y: 237, distance: 24.0
click at [297, 237] on div "Search: ID Website Link Code Account Date Description Type Amount Balance Statu…" at bounding box center [213, 109] width 414 height 260
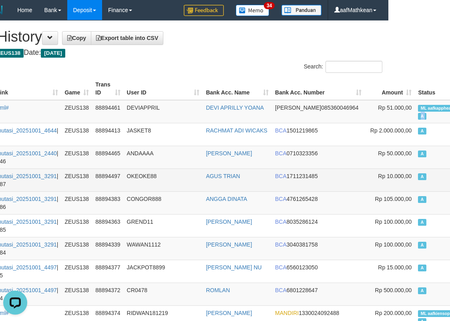
drag, startPoint x: 449, startPoint y: 114, endPoint x: 4, endPoint y: 186, distance: 450.5
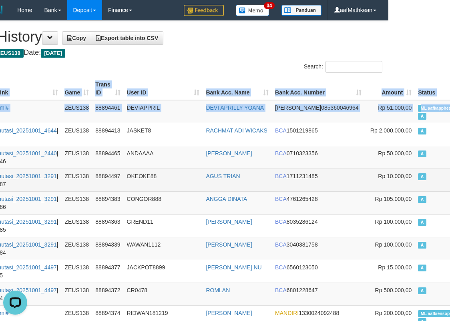
scroll to position [0, 102]
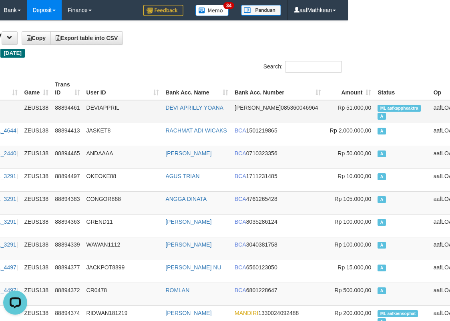
click at [377, 109] on span "ML aafkappheaktra" at bounding box center [398, 108] width 43 height 7
copy span "aafkappheaktra"
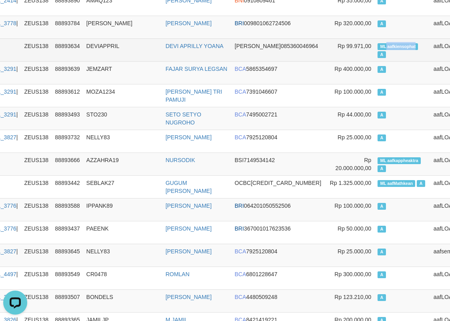
drag, startPoint x: 346, startPoint y: 42, endPoint x: 376, endPoint y: 49, distance: 30.9
click at [376, 49] on td "ML aafkiensophat A" at bounding box center [402, 49] width 56 height 23
copy span "aafkiensophat"
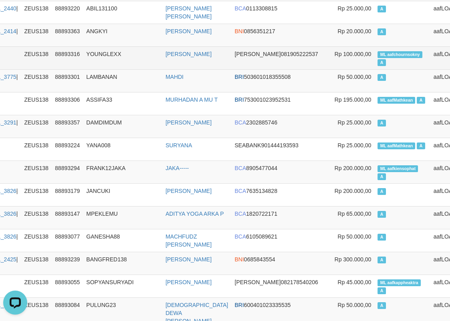
scroll to position [1885, 102]
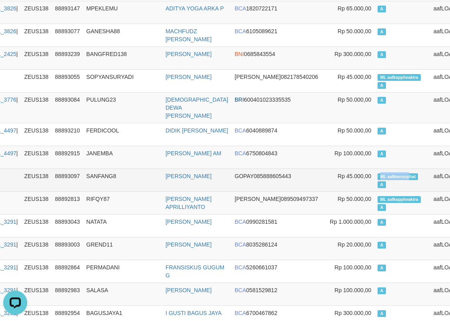
drag, startPoint x: 345, startPoint y: 160, endPoint x: 369, endPoint y: 162, distance: 24.5
click at [377, 173] on span "ML aafkiensophat" at bounding box center [397, 176] width 40 height 7
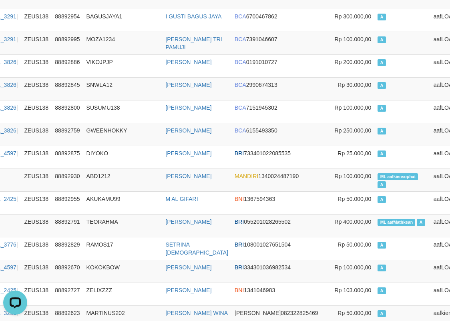
scroll to position [2524, 102]
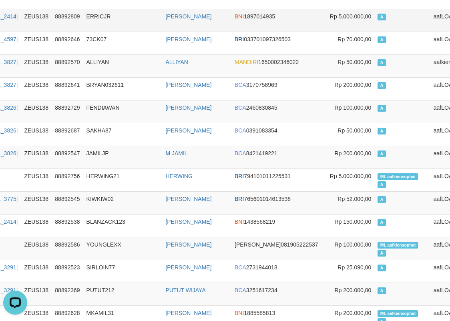
drag, startPoint x: 154, startPoint y: 32, endPoint x: 108, endPoint y: 0, distance: 55.7
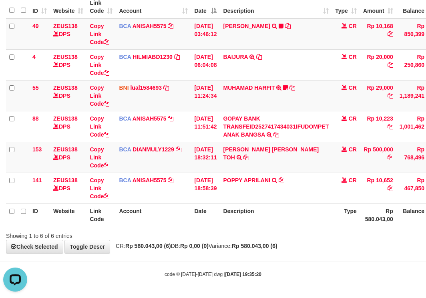
click at [198, 210] on th "Date" at bounding box center [205, 214] width 29 height 23
drag, startPoint x: 215, startPoint y: 220, endPoint x: 227, endPoint y: 218, distance: 12.6
click at [220, 221] on th "Date" at bounding box center [205, 214] width 29 height 23
drag, startPoint x: 227, startPoint y: 218, endPoint x: 251, endPoint y: 219, distance: 23.6
click at [230, 219] on th "Description" at bounding box center [276, 214] width 112 height 23
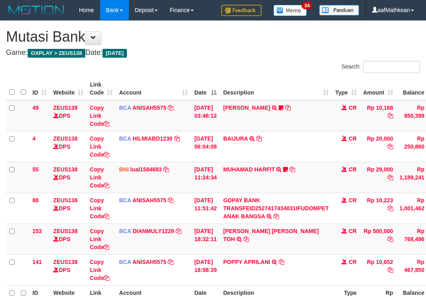
scroll to position [39, 14]
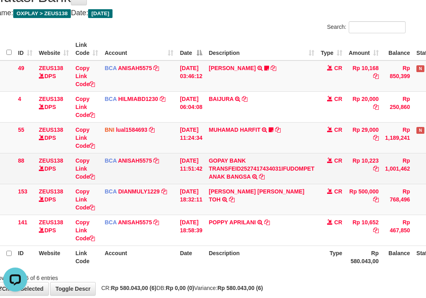
click at [163, 178] on td "BCA ANISAH5575 DPS ANISAH mutasi_20251001_3827 | 88 mutasi_20251001_3827 | 88" at bounding box center [138, 168] width 75 height 31
drag, startPoint x: 168, startPoint y: 186, endPoint x: 180, endPoint y: 183, distance: 11.8
click at [173, 185] on td "BCA DIANMULY1229 DPS DIAN MULYADI mutasi_20251001_3826 | 153 mutasi_20251001_38…" at bounding box center [138, 199] width 75 height 31
click at [180, 179] on td "[DATE] 11:51:42" at bounding box center [190, 168] width 29 height 31
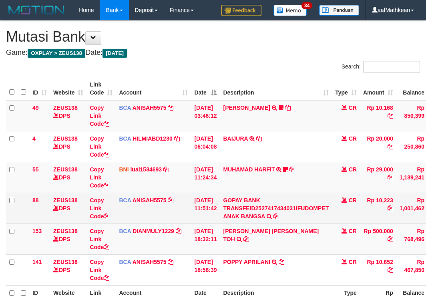
scroll to position [40, 14]
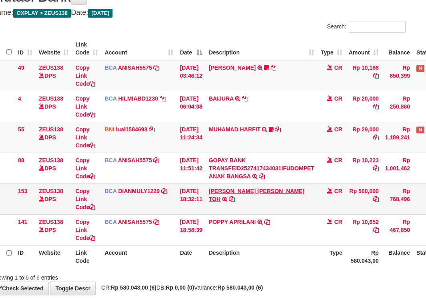
click at [232, 187] on td "CARINA OCTAVIA TOH TRSF E-BANKING CR 0110/FTSCY/WS95031 500000.00CARINA OCTAVIA…" at bounding box center [261, 198] width 112 height 31
drag, startPoint x: 144, startPoint y: 211, endPoint x: 190, endPoint y: 251, distance: 60.1
click at [150, 218] on tbody "49 ZEUS138 DPS Copy Link Code BCA ANISAH5575 DPS ANISAH mutasi_20251001_3827 | …" at bounding box center [230, 152] width 477 height 185
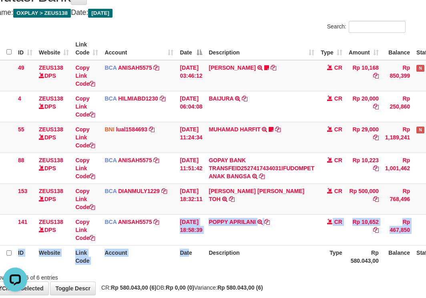
drag, startPoint x: 190, startPoint y: 251, endPoint x: 209, endPoint y: 256, distance: 20.0
click at [203, 258] on table "ID Website Link Code Account Date Description Type Amount Balance Status Action…" at bounding box center [230, 152] width 477 height 230
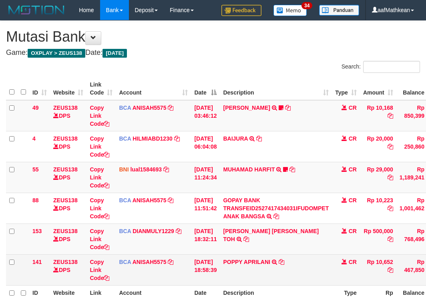
scroll to position [41, 14]
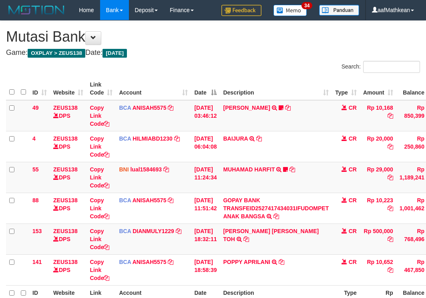
scroll to position [41, 14]
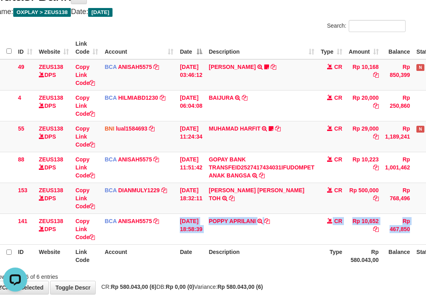
click at [411, 216] on html "Toggle navigation Home Bank Account List Load By Website Group [OXPLAY] ZEUS138…" at bounding box center [199, 148] width 426 height 379
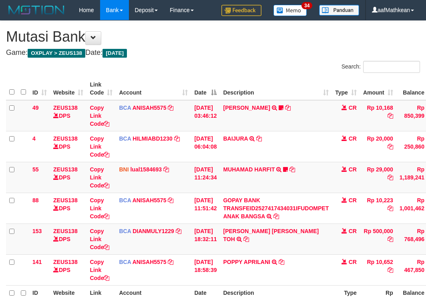
scroll to position [41, 25]
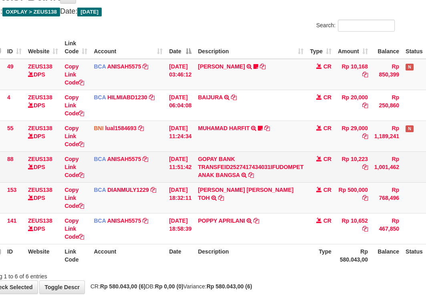
drag, startPoint x: 92, startPoint y: 156, endPoint x: 105, endPoint y: 167, distance: 17.3
click at [94, 162] on tbody "49 ZEUS138 DPS Copy Link Code BCA ANISAH5575 DPS [PERSON_NAME] mutasi_20251001_…" at bounding box center [219, 151] width 477 height 185
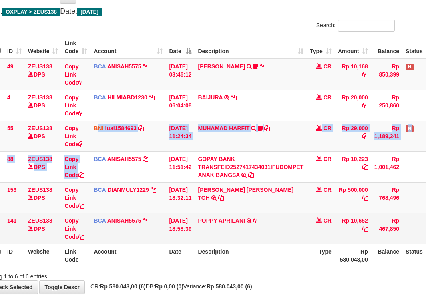
drag, startPoint x: 236, startPoint y: 206, endPoint x: 264, endPoint y: 219, distance: 31.5
click at [250, 216] on tbody "49 ZEUS138 DPS Copy Link Code BCA ANISAH5575 DPS [PERSON_NAME] mutasi_20251001_…" at bounding box center [219, 151] width 477 height 185
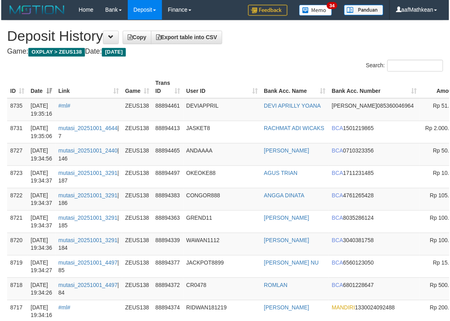
scroll to position [2524, 102]
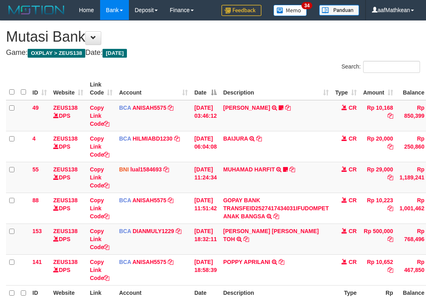
scroll to position [42, 32]
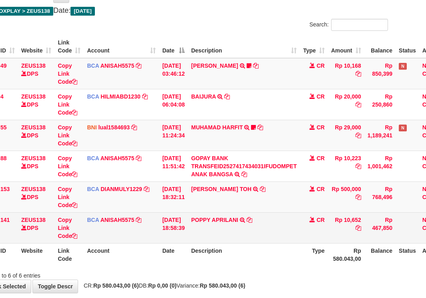
click at [101, 236] on td "BCA ANISAH5575 DPS ANISAH mutasi_20251001_3827 | 141 mutasi_20251001_3827 | 141" at bounding box center [121, 227] width 75 height 31
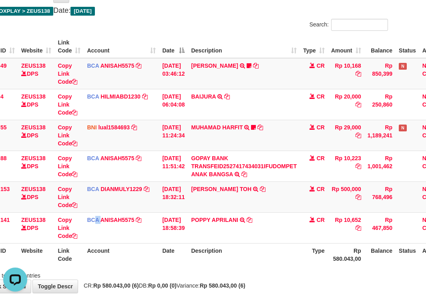
scroll to position [0, 0]
drag, startPoint x: 216, startPoint y: 227, endPoint x: 425, endPoint y: 244, distance: 209.5
click at [310, 235] on tr "141 ZEUS138 DPS Copy Link Code BCA ANISAH5575 DPS ANISAH mutasi_20251001_3827 |…" at bounding box center [212, 227] width 477 height 31
drag, startPoint x: 238, startPoint y: 249, endPoint x: 286, endPoint y: 259, distance: 48.6
click at [238, 249] on th "Description" at bounding box center [244, 254] width 112 height 23
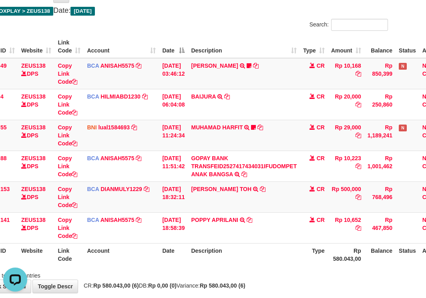
click at [292, 260] on th "Description" at bounding box center [244, 254] width 112 height 23
drag, startPoint x: 292, startPoint y: 257, endPoint x: 286, endPoint y: 260, distance: 5.7
click at [293, 265] on th "Description" at bounding box center [244, 254] width 112 height 23
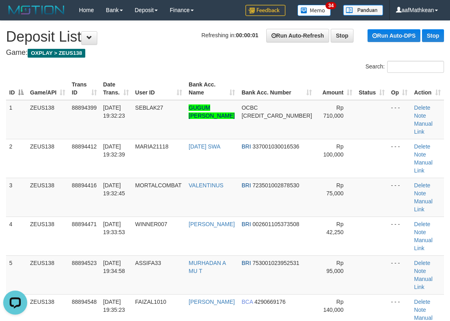
drag, startPoint x: 95, startPoint y: 52, endPoint x: 104, endPoint y: 69, distance: 19.2
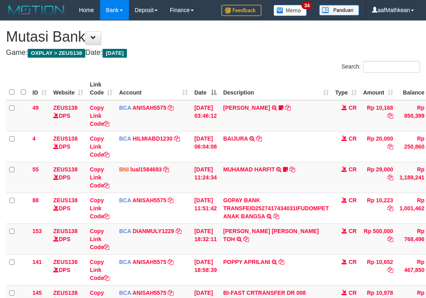
scroll to position [42, 32]
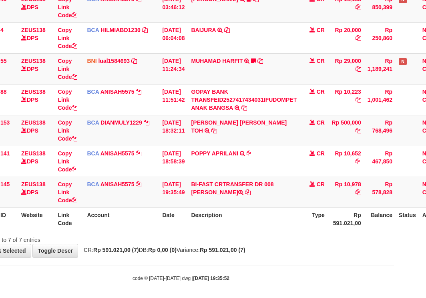
scroll to position [112, 32]
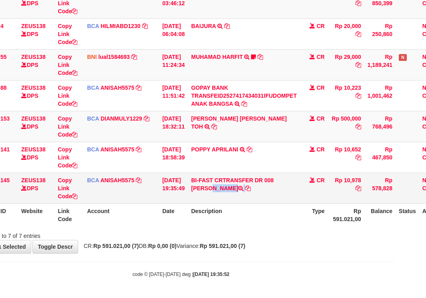
drag, startPoint x: 197, startPoint y: 191, endPoint x: 429, endPoint y: 115, distance: 244.5
click at [244, 190] on td "BI-FAST CRTRANSFER DR 008 ARJUNA" at bounding box center [244, 187] width 112 height 31
copy td "ARJUNA"
click at [264, 181] on tbody "49 ZEUS138 DPS Copy Link Code BCA ANISAH5575 DPS ANISAH mutasi_20251001_3827 | …" at bounding box center [212, 96] width 477 height 216
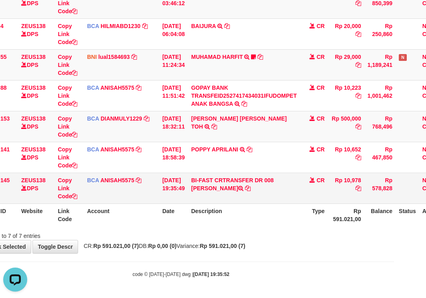
drag, startPoint x: 284, startPoint y: 194, endPoint x: 279, endPoint y: 192, distance: 5.9
click at [284, 195] on td "BI-FAST CRTRANSFER DR 008 [PERSON_NAME]" at bounding box center [244, 187] width 112 height 31
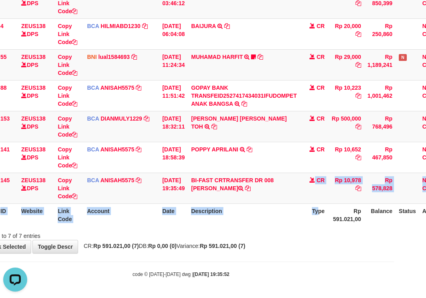
click at [394, 203] on html "Toggle navigation Home Bank Account List Load By Website Group [OXPLAY] ZEUS138…" at bounding box center [181, 93] width 426 height 410
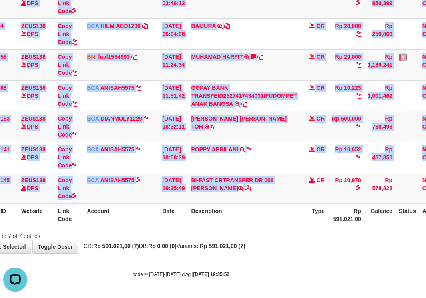
scroll to position [112, 52]
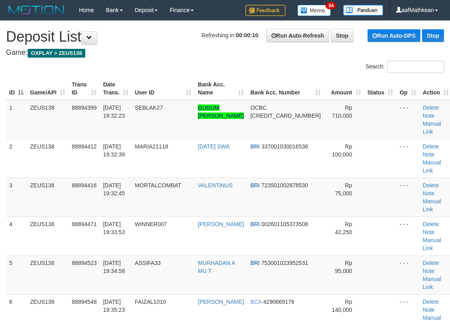
click at [176, 50] on h4 "Game: OXPLAY > ZEUS138" at bounding box center [225, 53] width 438 height 8
click at [162, 70] on div "Search:" at bounding box center [225, 68] width 450 height 14
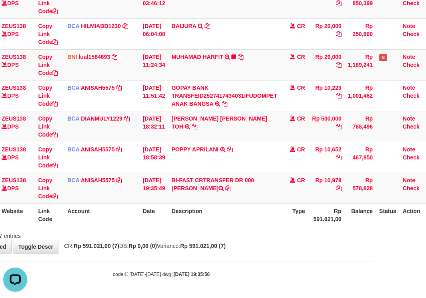
click at [131, 230] on div "Search: ID Website Link Code Account Date Description Type Amount Balance Statu…" at bounding box center [161, 93] width 414 height 291
drag, startPoint x: 142, startPoint y: 242, endPoint x: 141, endPoint y: 234, distance: 7.3
click at [145, 240] on div "**********" at bounding box center [161, 80] width 426 height 344
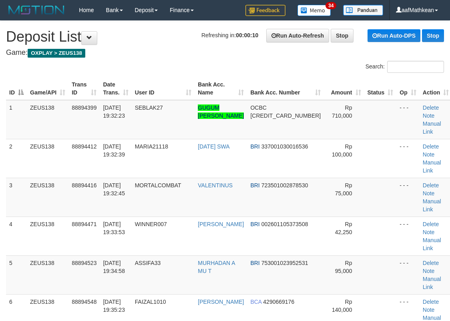
click at [134, 72] on div "Search:" at bounding box center [225, 68] width 450 height 14
click at [117, 84] on tr "ID Game/API Trans ID Date Trans. User ID Bank Acc. Name Bank Acc. Number Amount…" at bounding box center [229, 88] width 446 height 23
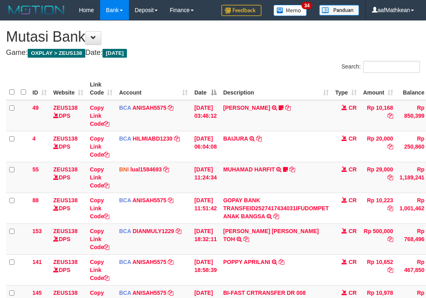
scroll to position [112, 52]
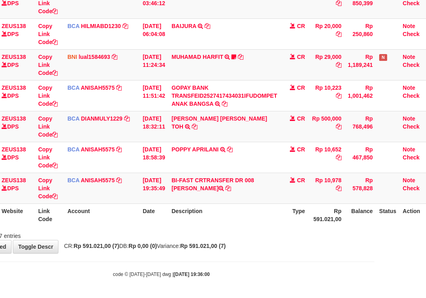
click at [244, 230] on div "Search: ID Website Link Code Account Date Description Type Amount Balance Statu…" at bounding box center [161, 93] width 414 height 291
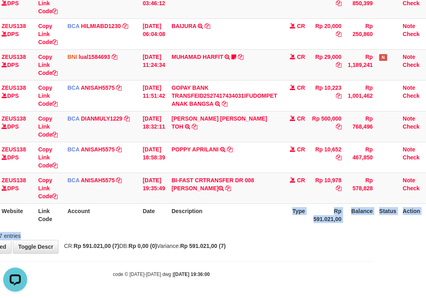
scroll to position [0, 0]
click at [242, 238] on div "Showing 1 to 7 of 7 entries" at bounding box center [161, 233] width 426 height 11
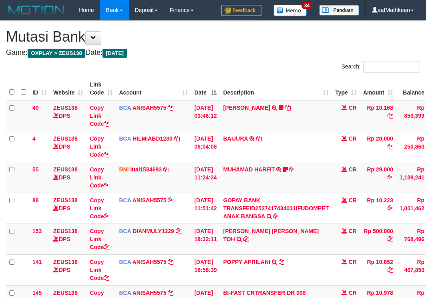
scroll to position [112, 52]
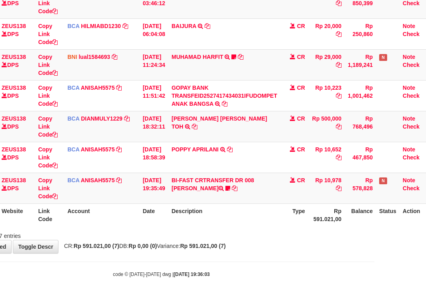
click at [240, 228] on div at bounding box center [250, 228] width 248 height 0
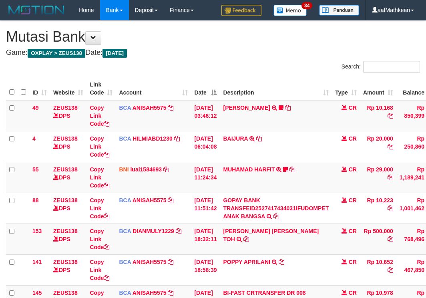
click at [220, 285] on td "BI-FAST CRTRANSFER DR 008 ARJUNA WakKuun7" at bounding box center [276, 300] width 112 height 31
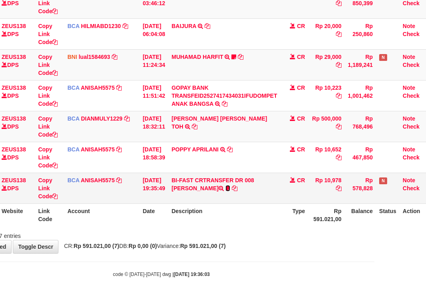
click at [225, 188] on icon at bounding box center [227, 188] width 5 height 6
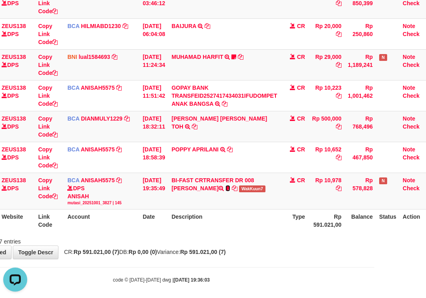
scroll to position [0, 0]
click at [155, 216] on tr "ID Website Link Code Account Date Description Type Rp 591.021,00 Balance Status…" at bounding box center [192, 220] width 477 height 23
click at [242, 190] on span "WakKuun7" at bounding box center [252, 188] width 26 height 7
copy span "WakKuun7"
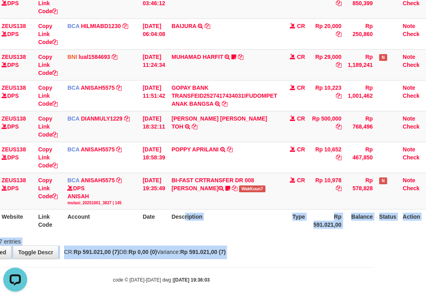
scroll to position [118, 63]
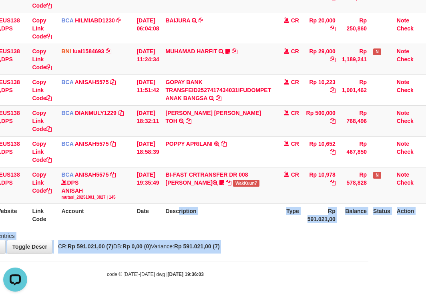
drag, startPoint x: 510, startPoint y: 332, endPoint x: 656, endPoint y: 384, distance: 154.7
click at [368, 297] on html "Toggle navigation Home Bank Account List Load By Website Group [OXPLAY] ZEUS138…" at bounding box center [155, 90] width 426 height 416
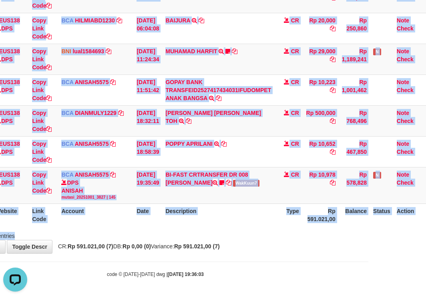
drag, startPoint x: 122, startPoint y: 238, endPoint x: 139, endPoint y: 243, distance: 18.1
click at [133, 241] on div "**********" at bounding box center [155, 78] width 426 height 350
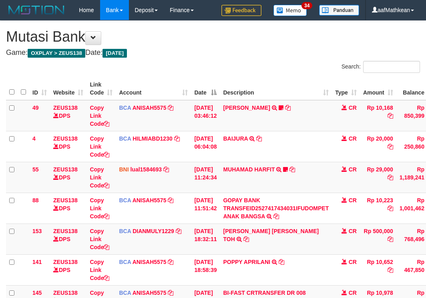
scroll to position [112, 0]
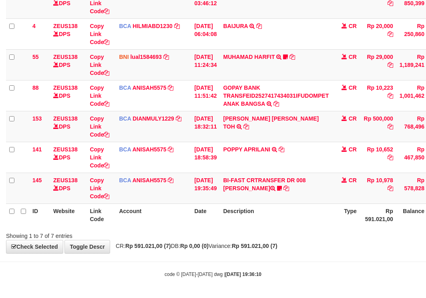
click at [326, 193] on td "BI-FAST CRTRANSFER DR 008 ARJUNA WakKuun7" at bounding box center [276, 187] width 112 height 31
click at [303, 271] on div "code © [DATE]-[DATE] dwg | [DATE] 19:36:10" at bounding box center [213, 274] width 426 height 8
click at [304, 272] on div "code © [DATE]-[DATE] dwg | [DATE] 19:36:10" at bounding box center [213, 274] width 426 height 8
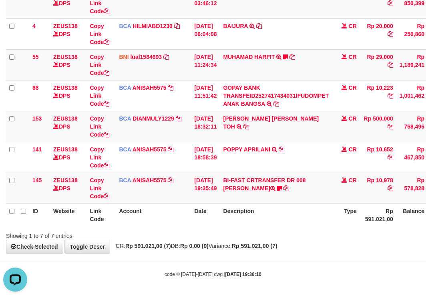
click at [316, 260] on body "Toggle navigation Home Bank Account List Load By Website Group [OXPLAY] ZEUS138…" at bounding box center [213, 93] width 426 height 410
click at [320, 258] on body "Toggle navigation Home Bank Account List Load By Website Group [OXPLAY] ZEUS138…" at bounding box center [213, 93] width 426 height 410
click at [323, 255] on body "Toggle navigation Home Bank Account List Load By Website Group [OXPLAY] ZEUS138…" at bounding box center [213, 93] width 426 height 410
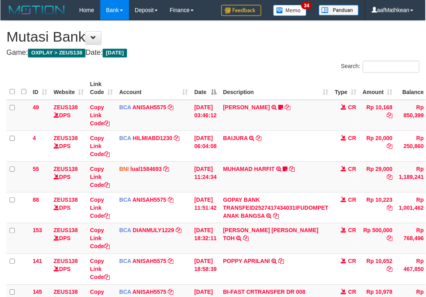
scroll to position [112, 0]
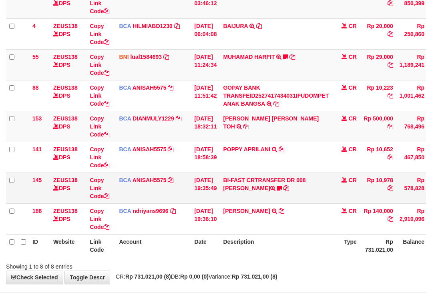
drag, startPoint x: 232, startPoint y: 152, endPoint x: 271, endPoint y: 187, distance: 52.4
click at [260, 183] on tbody "49 ZEUS138 DPS Copy Link Code BCA ANISAH5575 DPS ANISAH mutasi_20251001_3827 | …" at bounding box center [244, 111] width 477 height 247
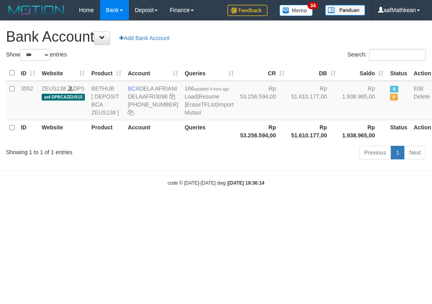
select select "***"
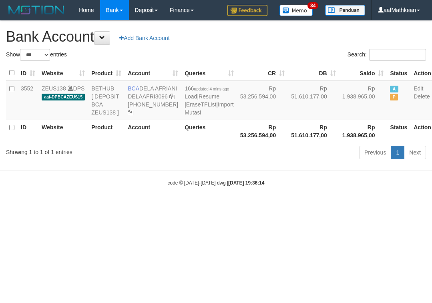
drag, startPoint x: 127, startPoint y: 75, endPoint x: 185, endPoint y: 185, distance: 124.3
click at [146, 114] on table "ID Website Product Account Queries CR [PERSON_NAME] Status Action 3552 ZEUS138 …" at bounding box center [220, 103] width 428 height 77
drag, startPoint x: 185, startPoint y: 185, endPoint x: 170, endPoint y: 152, distance: 36.2
click at [180, 162] on div "Showing 1 to 1 of 1 entries Previous 1 Next" at bounding box center [216, 153] width 432 height 17
select select "***"
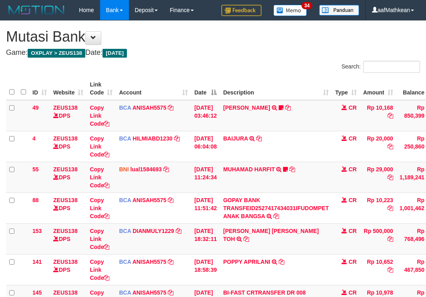
scroll to position [112, 0]
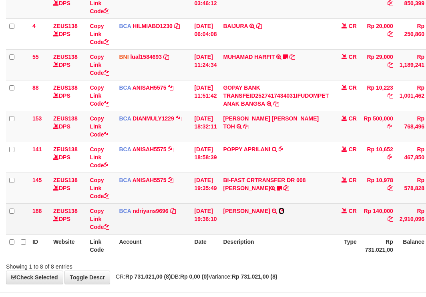
click at [280, 211] on icon at bounding box center [281, 211] width 6 height 6
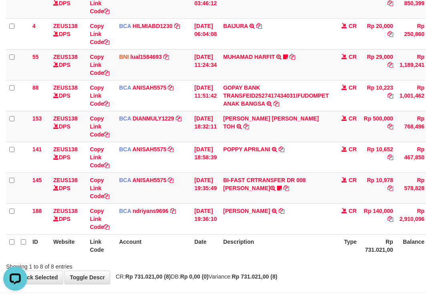
scroll to position [0, 0]
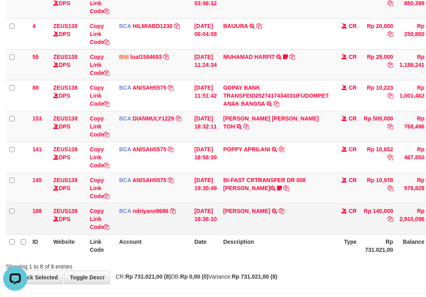
click at [246, 217] on td "FAIZAL AKBAR TRSF E-BANKING CR 0110/FTSCY/WS95031 140000.00FAIZAL AKBAR" at bounding box center [276, 218] width 112 height 31
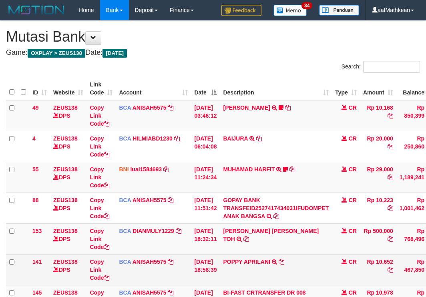
scroll to position [62, 0]
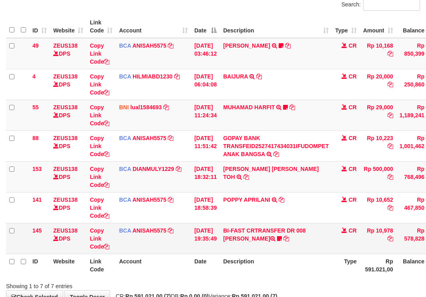
drag, startPoint x: 322, startPoint y: 218, endPoint x: 298, endPoint y: 226, distance: 24.9
click at [312, 224] on tbody "49 ZEUS138 DPS Copy Link Code BCA ANISAH5575 DPS [PERSON_NAME] mutasi_20251001_…" at bounding box center [244, 146] width 477 height 216
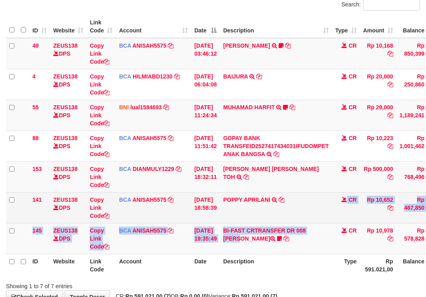
click at [298, 216] on td "POPPY APRILANI TRSF E-BANKING CR 0110/FTSCY/WS95271 10652.00POPPY APRILANI" at bounding box center [276, 207] width 112 height 31
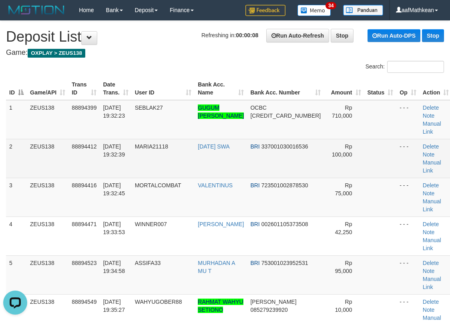
drag, startPoint x: 129, startPoint y: 118, endPoint x: 42, endPoint y: 146, distance: 91.1
click at [114, 124] on td "[DATE] 19:32:23" at bounding box center [116, 119] width 32 height 39
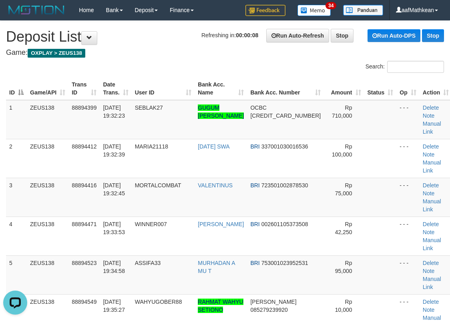
scroll to position [367, 0]
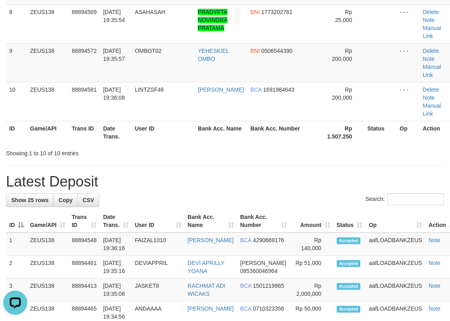
click at [101, 174] on h1 "Latest Deposit" at bounding box center [225, 182] width 438 height 16
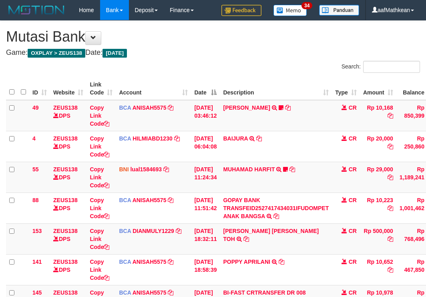
scroll to position [96, 0]
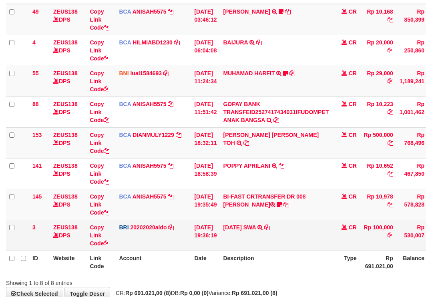
click at [282, 224] on td "[DATE] SWA TRANSFER NBMB [DATE] SWA TO [PERSON_NAME]" at bounding box center [276, 235] width 112 height 31
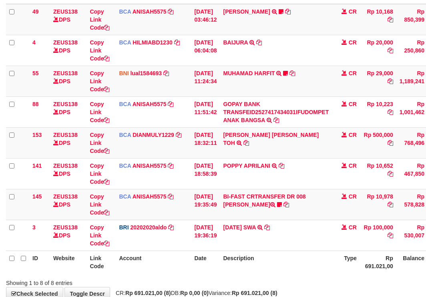
scroll to position [112, 0]
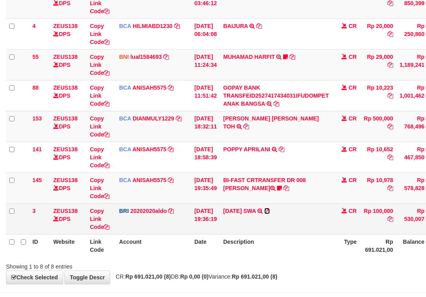
click at [270, 211] on icon at bounding box center [267, 211] width 6 height 6
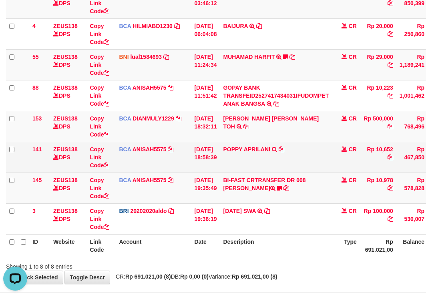
scroll to position [0, 0]
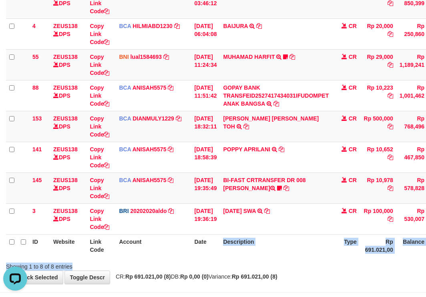
click at [214, 257] on div "ID Website Link Code Account Date Description Type Amount Balance Status Action…" at bounding box center [213, 110] width 426 height 297
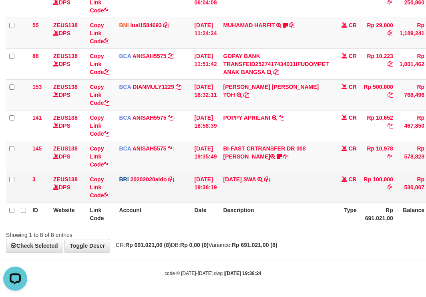
drag, startPoint x: 279, startPoint y: 189, endPoint x: 278, endPoint y: 194, distance: 5.3
click at [280, 192] on td "[DATE] SWA TRANSFER NBMB [DATE] SWA TO [PERSON_NAME]" at bounding box center [276, 187] width 112 height 31
click at [280, 196] on td "IDUL FITRI SWA TRANSFER NBMB IDUL FITRI SWA TO REVALDO SAGITA" at bounding box center [276, 187] width 112 height 31
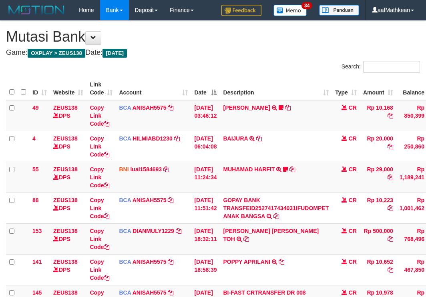
scroll to position [102, 0]
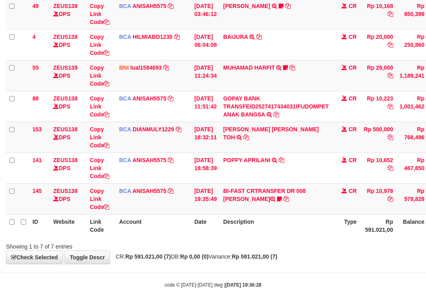
click at [280, 195] on td "BI-FAST CRTRANSFER DR 008 ARJUNA WakKuun7" at bounding box center [276, 198] width 112 height 31
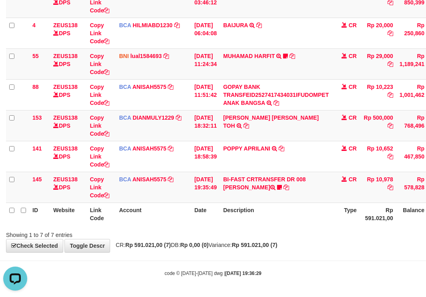
click at [261, 215] on th "Description" at bounding box center [276, 213] width 112 height 23
click at [264, 215] on th "Description" at bounding box center [276, 213] width 112 height 23
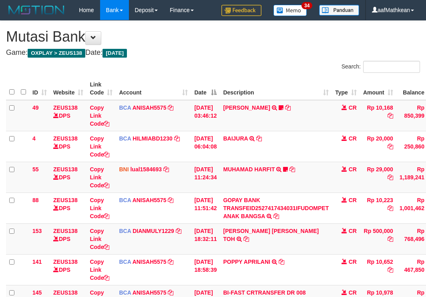
click at [268, 254] on td "POPPY APRILANI TRSF E-BANKING CR 0110/FTSCY/WS95271 10652.00POPPY APRILANI" at bounding box center [276, 269] width 112 height 31
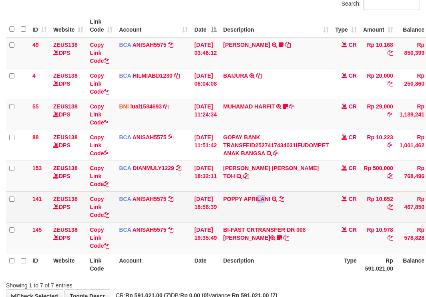
scroll to position [63, 0]
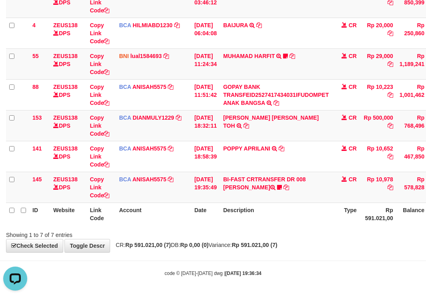
drag, startPoint x: 270, startPoint y: 212, endPoint x: 266, endPoint y: 226, distance: 14.7
click at [273, 223] on th "Description" at bounding box center [276, 213] width 112 height 23
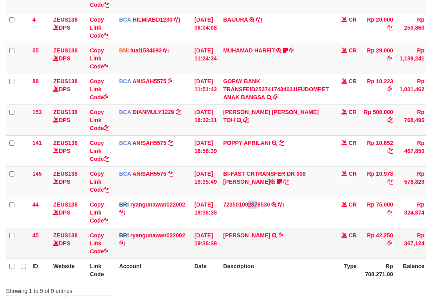
scroll to position [175, 0]
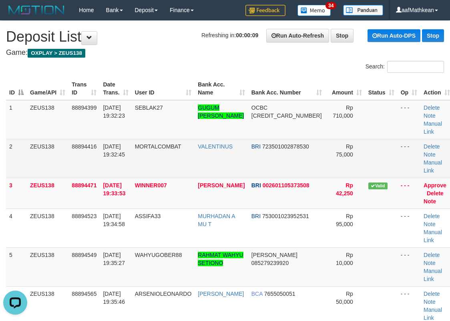
drag, startPoint x: 166, startPoint y: 116, endPoint x: 194, endPoint y: 152, distance: 45.6
click at [188, 135] on tbody "1 ZEUS138 88894399 01/10/2025 19:32:23 SEBLAK27 GUGUM SURYA TAUFIK GEMILANG OCB…" at bounding box center [229, 309] width 447 height 419
click at [423, 159] on link "Manual Link" at bounding box center [432, 166] width 18 height 14
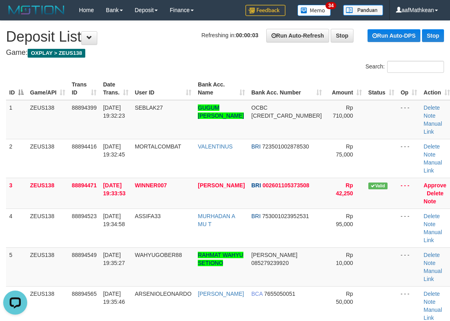
click at [190, 56] on h4 "Game: OXPLAY > ZEUS138" at bounding box center [225, 53] width 438 height 8
drag, startPoint x: 97, startPoint y: 86, endPoint x: 128, endPoint y: 66, distance: 36.5
click at [105, 84] on tr "ID Game/API Trans ID Date Trans. User ID Bank Acc. Name Bank Acc. Number Amount…" at bounding box center [229, 88] width 447 height 23
drag, startPoint x: 128, startPoint y: 66, endPoint x: 136, endPoint y: 27, distance: 40.0
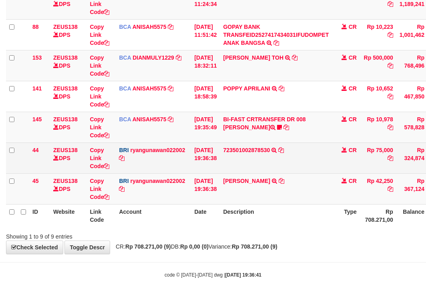
scroll to position [175, 0]
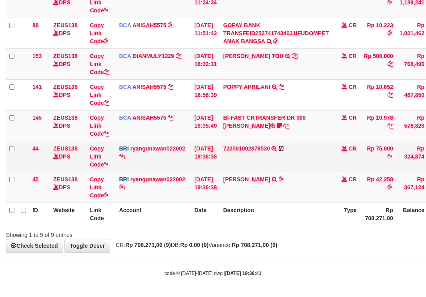
click at [284, 147] on icon at bounding box center [281, 149] width 6 height 6
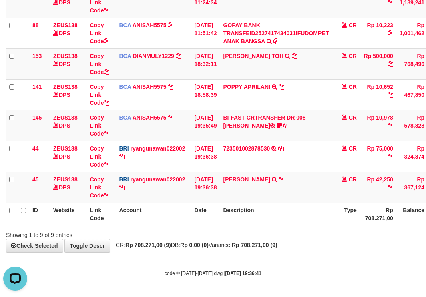
scroll to position [0, 0]
click at [143, 199] on tr "45 ZEUS138 DPS Copy Link Code BRI ryangunawan022002 DPS RYAN GUNAWAN mutasi_202…" at bounding box center [244, 187] width 477 height 31
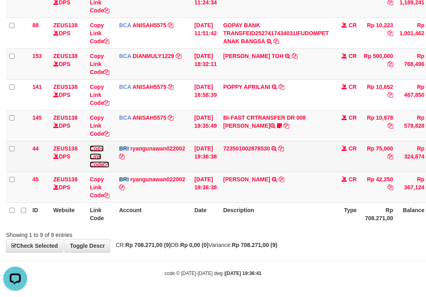
click at [98, 164] on link "Copy Link Code" at bounding box center [100, 156] width 20 height 22
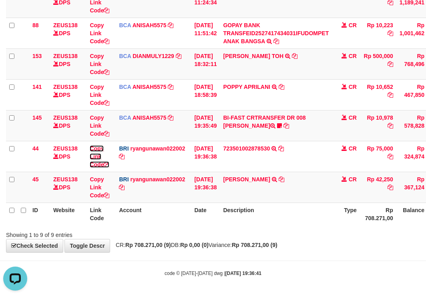
scroll to position [110, 0]
drag, startPoint x: 98, startPoint y: 165, endPoint x: 429, endPoint y: 188, distance: 332.0
click at [144, 172] on tbody "49 ZEUS138 DPS Copy Link Code BCA ANISAH5575 DPS ANISAH mutasi_20251001_3827 | …" at bounding box center [244, 64] width 477 height 278
drag, startPoint x: 265, startPoint y: 220, endPoint x: 431, endPoint y: 218, distance: 166.0
click at [362, 221] on tr "ID Website Link Code Account Date Description Type Rp 708.271,00 Balance Status…" at bounding box center [244, 213] width 477 height 23
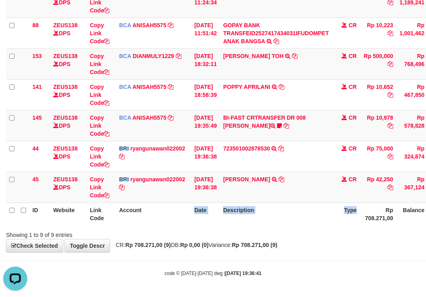
drag, startPoint x: 245, startPoint y: 187, endPoint x: 427, endPoint y: 174, distance: 182.5
click at [294, 184] on tr "45 ZEUS138 DPS Copy Link Code BRI ryangunawan022002 DPS RYAN GUNAWAN mutasi_202…" at bounding box center [244, 187] width 477 height 31
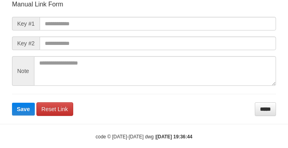
scroll to position [93, 0]
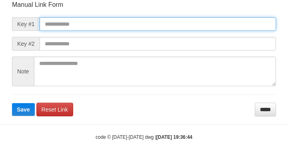
click at [135, 26] on input "text" at bounding box center [158, 24] width 236 height 14
paste input "**********"
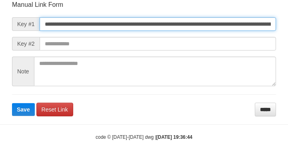
type input "**********"
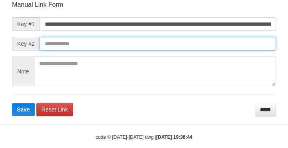
scroll to position [0, 0]
click at [213, 43] on input "text" at bounding box center [158, 44] width 236 height 14
click at [12, 103] on button "Save" at bounding box center [23, 109] width 23 height 13
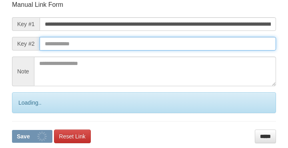
click at [208, 44] on input "text" at bounding box center [158, 44] width 236 height 14
click at [217, 49] on input "text" at bounding box center [158, 44] width 236 height 14
click at [12, 130] on button "Save" at bounding box center [32, 136] width 40 height 13
drag, startPoint x: 216, startPoint y: 45, endPoint x: 223, endPoint y: 44, distance: 7.2
click at [216, 45] on input "text" at bounding box center [158, 44] width 236 height 14
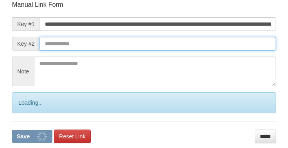
click at [12, 130] on button "Save" at bounding box center [32, 136] width 40 height 13
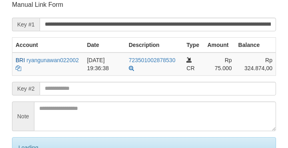
click at [80, 90] on input "text" at bounding box center [158, 89] width 236 height 14
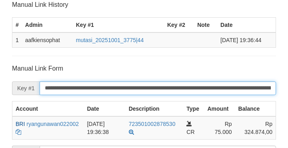
drag, startPoint x: 81, startPoint y: 90, endPoint x: 79, endPoint y: 86, distance: 4.8
click at [82, 90] on input "**********" at bounding box center [158, 88] width 236 height 14
click at [80, 86] on input "**********" at bounding box center [158, 88] width 236 height 14
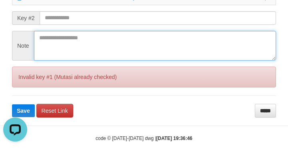
drag, startPoint x: 78, startPoint y: 54, endPoint x: 72, endPoint y: 36, distance: 18.6
click at [70, 44] on textarea at bounding box center [155, 46] width 242 height 30
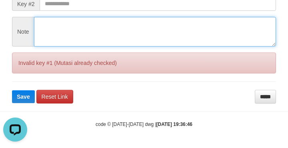
click at [72, 36] on textarea at bounding box center [155, 32] width 242 height 30
drag, startPoint x: 72, startPoint y: 34, endPoint x: 39, endPoint y: 36, distance: 33.3
click at [73, 34] on textarea at bounding box center [155, 32] width 242 height 30
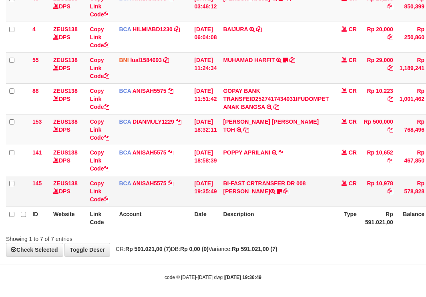
scroll to position [113, 0]
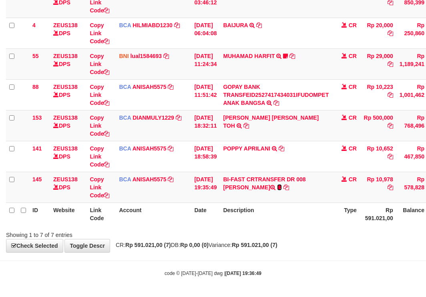
drag, startPoint x: 261, startPoint y: 184, endPoint x: 431, endPoint y: 154, distance: 172.6
click at [277, 184] on icon at bounding box center [279, 187] width 5 height 6
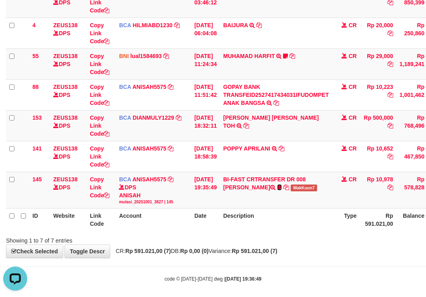
click at [277, 184] on link at bounding box center [279, 187] width 5 height 6
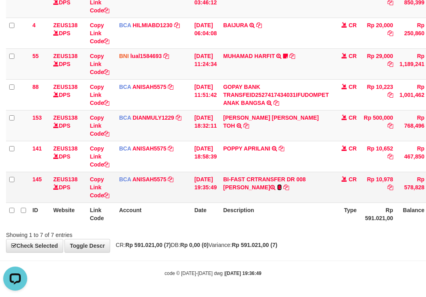
click at [277, 185] on icon at bounding box center [279, 187] width 5 height 6
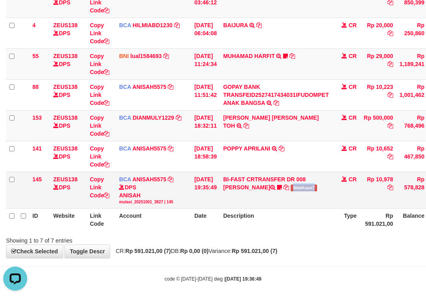
drag, startPoint x: 276, startPoint y: 188, endPoint x: 299, endPoint y: 192, distance: 23.9
click at [298, 192] on td "BI-FAST CRTRANSFER DR 008 ARJUNA WakKuun7" at bounding box center [276, 190] width 112 height 36
copy span "WakKuun7"
click at [146, 248] on div "**********" at bounding box center [213, 83] width 426 height 350
click at [187, 260] on body "Toggle navigation Home Bank Account List Load By Website Group [OXPLAY] ZEUS138…" at bounding box center [213, 95] width 426 height 416
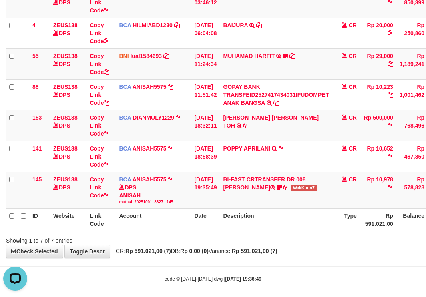
click at [189, 252] on div "**********" at bounding box center [213, 83] width 426 height 350
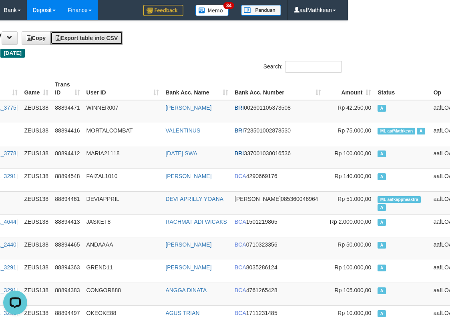
click at [50, 31] on link "Export table into CSV" at bounding box center [86, 38] width 72 height 14
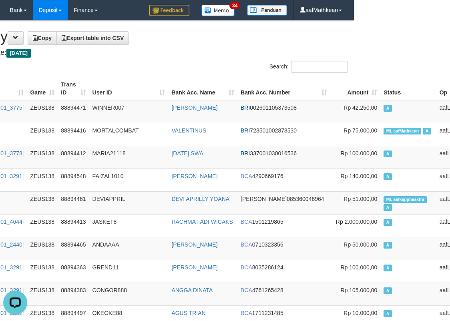
scroll to position [0, 96]
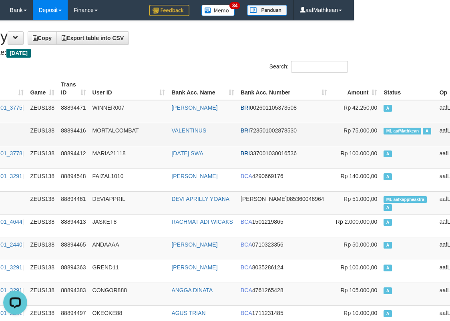
click at [380, 127] on td "ML aafMathkean A" at bounding box center [408, 134] width 56 height 23
click at [383, 128] on span "ML aafMathkean" at bounding box center [402, 131] width 38 height 7
copy td "aafMathkean"
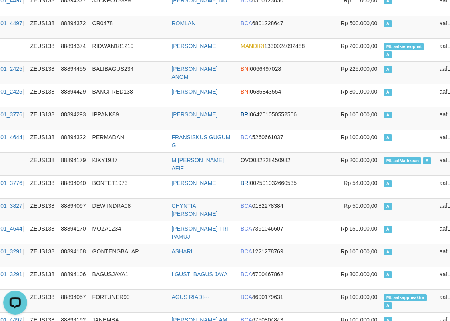
scroll to position [860, 96]
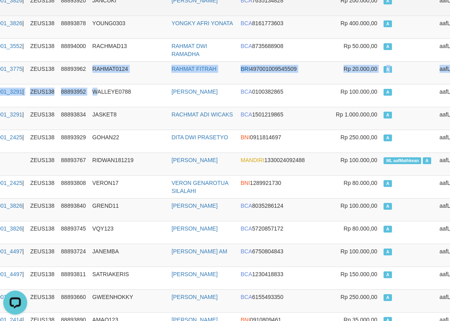
drag, startPoint x: 101, startPoint y: 96, endPoint x: 68, endPoint y: 0, distance: 101.9
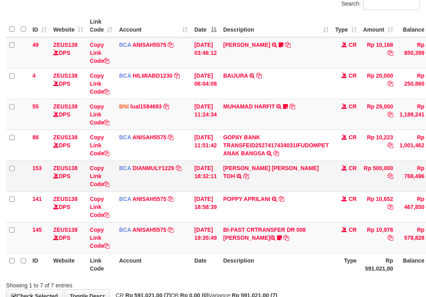
click at [277, 187] on td "CARINA OCTAVIA TOH TRSF E-BANKING CR 0110/FTSCY/WS95031 500000.00CARINA OCTAVIA…" at bounding box center [276, 175] width 112 height 31
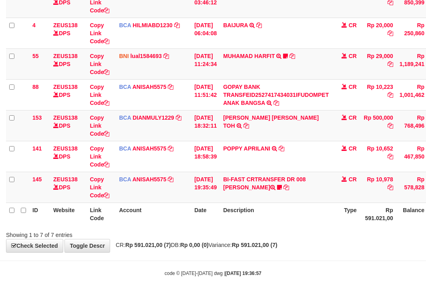
drag, startPoint x: 365, startPoint y: 194, endPoint x: 522, endPoint y: 193, distance: 156.4
click at [425, 193] on html "Toggle navigation Home Bank Account List Load By Website Group [OXPLAY] ZEUS138…" at bounding box center [213, 92] width 426 height 410
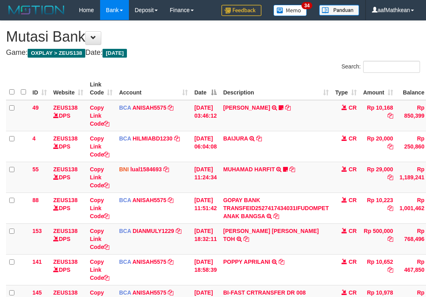
scroll to position [113, 26]
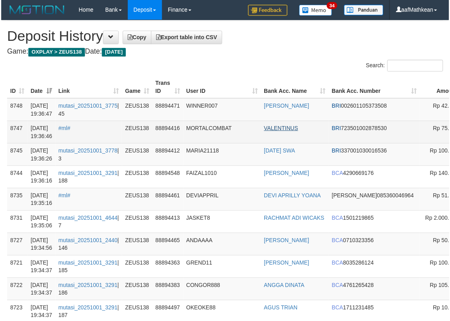
scroll to position [0, 96]
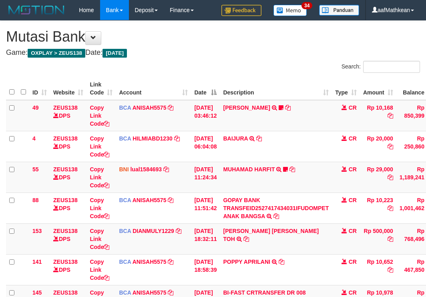
scroll to position [113, 26]
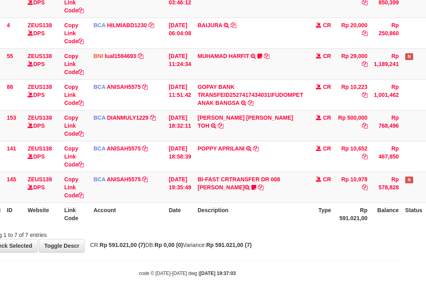
click at [292, 236] on div "**********" at bounding box center [187, 80] width 426 height 344
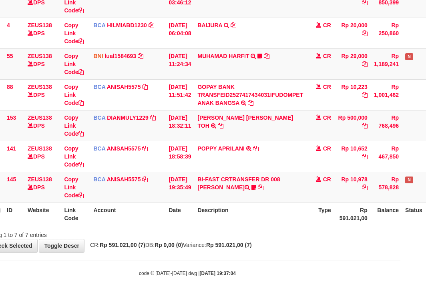
drag, startPoint x: 288, startPoint y: 234, endPoint x: 292, endPoint y: 240, distance: 7.8
click at [290, 238] on div "Showing 1 to 7 of 7 entries" at bounding box center [187, 233] width 426 height 11
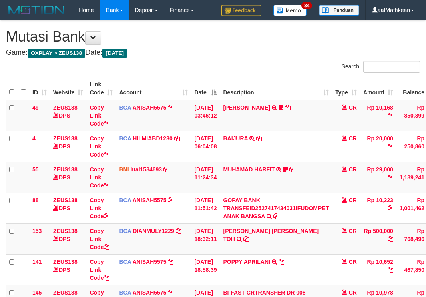
scroll to position [113, 26]
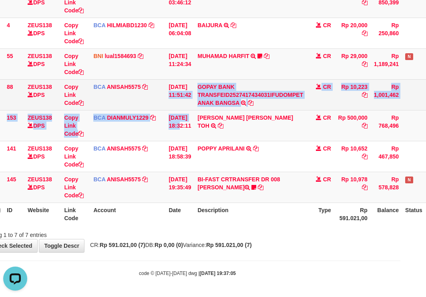
click at [184, 112] on tbody "49 ZEUS138 DPS Copy Link Code BCA ANISAH5575 DPS [PERSON_NAME] mutasi_20251001_…" at bounding box center [218, 95] width 477 height 216
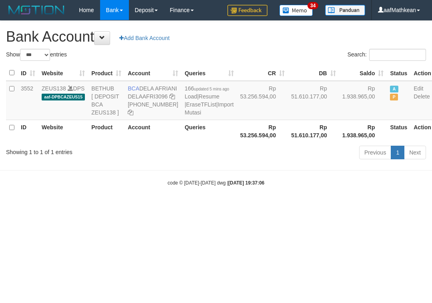
select select "***"
click at [232, 200] on body "Toggle navigation Home Bank Account List Load By Website Group [OXPLAY] ZEUS138…" at bounding box center [216, 103] width 432 height 206
select select "***"
drag, startPoint x: 141, startPoint y: 90, endPoint x: 155, endPoint y: 97, distance: 15.6
click at [155, 97] on td "BCA DELA AFRIANI DELAAFRI3096 869-245-8639" at bounding box center [152, 100] width 57 height 39
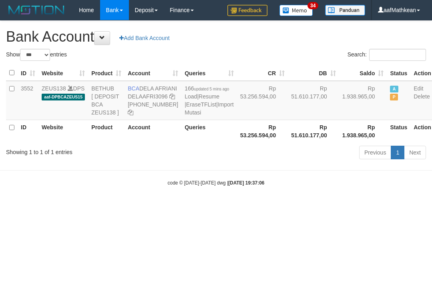
copy td "DELA AFRIANI"
drag, startPoint x: 94, startPoint y: 228, endPoint x: 46, endPoint y: 186, distance: 63.2
click at [84, 206] on body "Toggle navigation Home Bank Account List Load By Website Group [OXPLAY] ZEUS138…" at bounding box center [216, 103] width 432 height 206
drag, startPoint x: 261, startPoint y: 214, endPoint x: 428, endPoint y: 208, distance: 167.7
click at [280, 206] on body "Toggle navigation Home Bank Account List Load By Website Group [OXPLAY] ZEUS138…" at bounding box center [216, 103] width 432 height 206
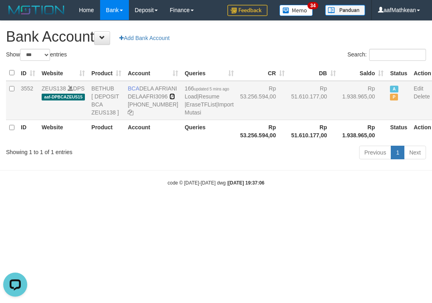
click at [169, 99] on icon at bounding box center [172, 97] width 6 height 6
copy strong "6"
click at [169, 99] on icon at bounding box center [172, 97] width 6 height 6
drag, startPoint x: 131, startPoint y: 113, endPoint x: 164, endPoint y: 117, distance: 32.6
click at [155, 116] on td "BCA DELA AFRIANI DELAAFRI3096 869-245-8639" at bounding box center [152, 100] width 57 height 39
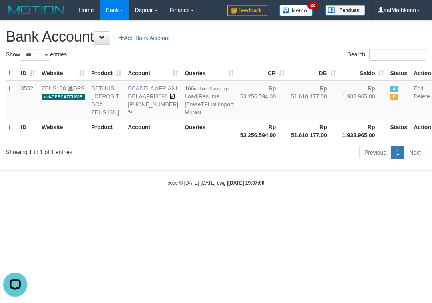
click at [169, 93] on link at bounding box center [172, 96] width 6 height 6
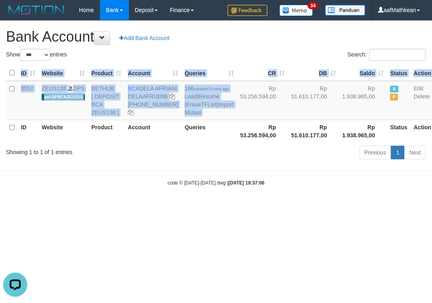
drag, startPoint x: 220, startPoint y: 148, endPoint x: 220, endPoint y: 188, distance: 40.0
click at [218, 162] on div "Show ** ** ** *** *** entries Search: ID Website Product Account Queries CR DB …" at bounding box center [216, 105] width 420 height 113
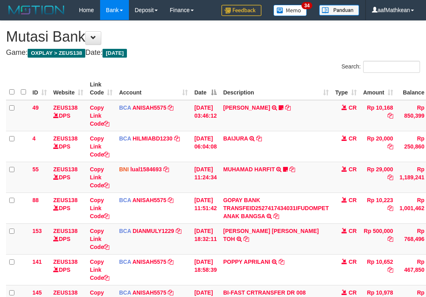
scroll to position [113, 26]
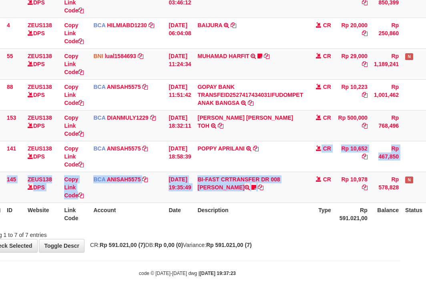
drag, startPoint x: 309, startPoint y: 198, endPoint x: 308, endPoint y: 219, distance: 21.2
click at [311, 215] on table "ID Website Link Code Account Date Description Type Amount Balance Status Action…" at bounding box center [218, 94] width 477 height 261
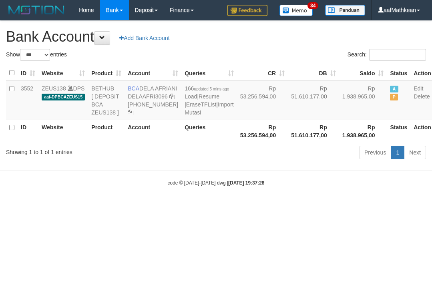
select select "***"
click at [184, 116] on link "Import Mutasi" at bounding box center [208, 108] width 49 height 14
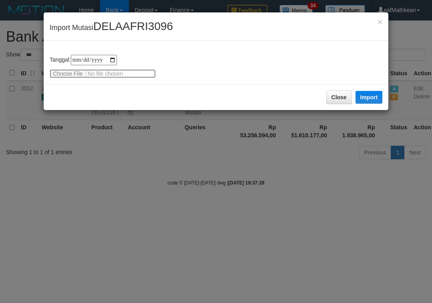
click at [65, 73] on input "file" at bounding box center [103, 73] width 106 height 9
type input "**********"
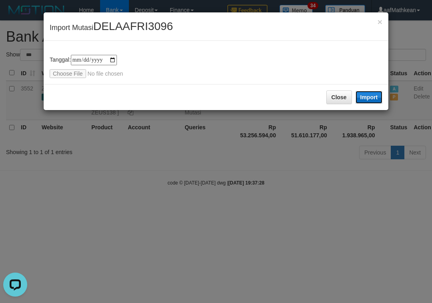
drag, startPoint x: 370, startPoint y: 97, endPoint x: 177, endPoint y: 0, distance: 215.4
click at [363, 92] on button "Import" at bounding box center [368, 97] width 27 height 13
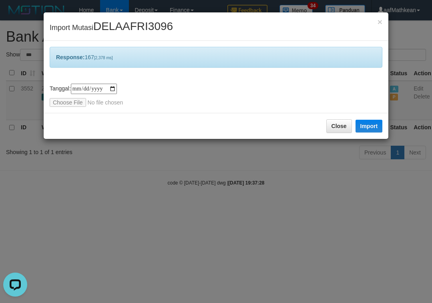
drag, startPoint x: 261, startPoint y: 158, endPoint x: 269, endPoint y: 225, distance: 67.7
click at [268, 224] on div "**********" at bounding box center [216, 151] width 432 height 303
click at [285, 228] on div "**********" at bounding box center [216, 151] width 432 height 303
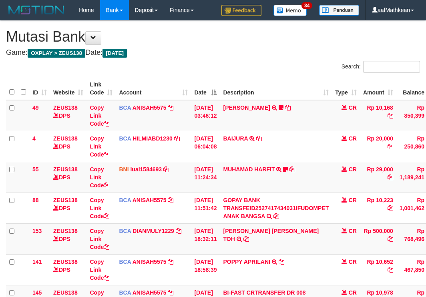
scroll to position [113, 26]
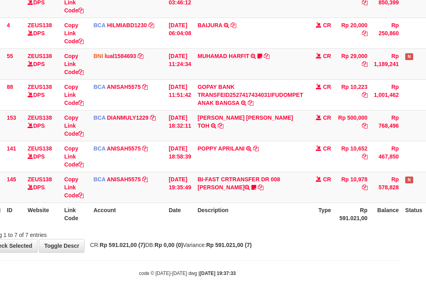
click at [266, 214] on th "Description" at bounding box center [250, 213] width 112 height 23
click at [257, 215] on th "Description" at bounding box center [250, 213] width 112 height 23
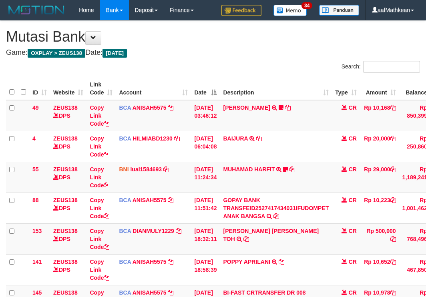
scroll to position [113, 26]
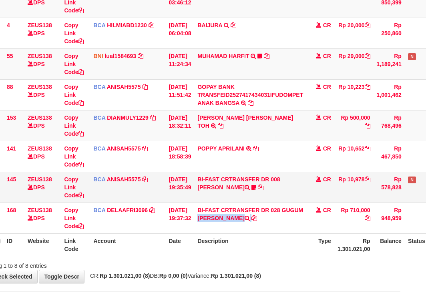
click at [290, 218] on td "BI-FAST CRTRANSFER DR 028 GUGUM [PERSON_NAME]" at bounding box center [250, 217] width 112 height 31
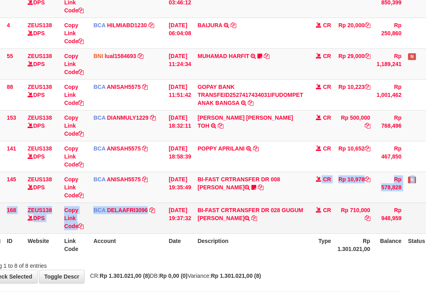
click at [134, 218] on tbody "49 ZEUS138 DPS Copy Link Code BCA ANISAH5575 DPS ANISAH mutasi_20251001_3827 | …" at bounding box center [220, 110] width 480 height 247
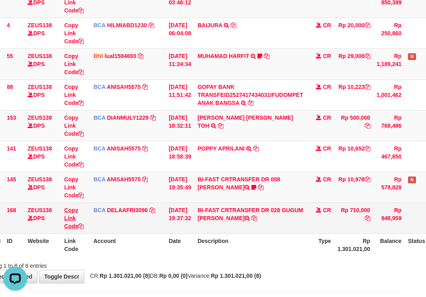
scroll to position [0, 0]
drag, startPoint x: 77, startPoint y: 223, endPoint x: 115, endPoint y: 225, distance: 38.0
click at [77, 223] on link "Copy Link Code" at bounding box center [74, 218] width 20 height 22
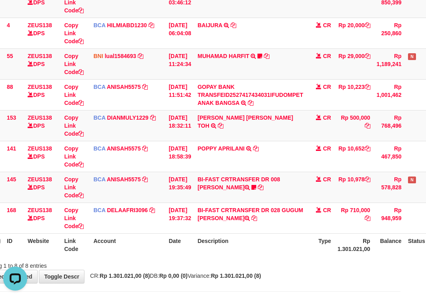
scroll to position [128, 0]
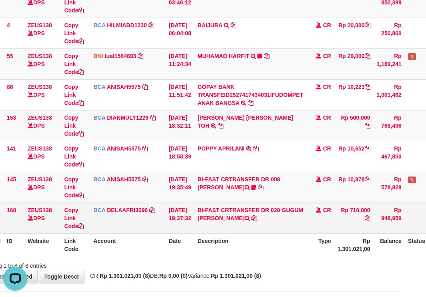
click at [324, 216] on tbody "49 ZEUS138 DPS Copy Link Code BCA ANISAH5575 DPS ANISAH mutasi_20251001_3827 | …" at bounding box center [220, 110] width 480 height 247
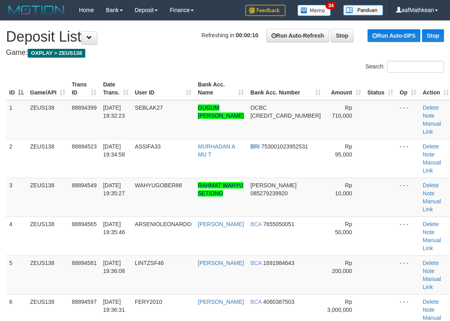
click at [152, 70] on div "Search: ID Game/API Trans ID Date Trans. User ID Bank Acc. Name Bank Acc. Numbe…" at bounding box center [225, 234] width 438 height 347
click at [429, 120] on link "Manual Link" at bounding box center [431, 127] width 18 height 14
click at [428, 120] on td "Delete Note Manual Link" at bounding box center [435, 119] width 33 height 39
click at [429, 120] on link "Manual Link" at bounding box center [431, 127] width 18 height 14
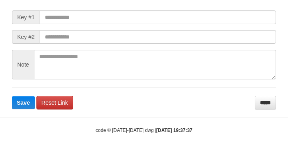
scroll to position [116, 0]
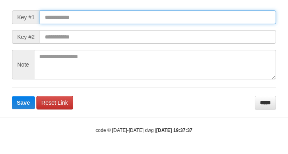
click at [109, 24] on input "text" at bounding box center [158, 17] width 236 height 14
paste input "**********"
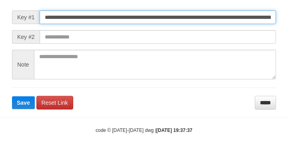
scroll to position [0, 604]
type input "**********"
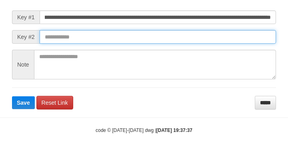
click at [12, 96] on button "Save" at bounding box center [23, 102] width 23 height 13
click at [222, 41] on input "text" at bounding box center [158, 37] width 236 height 14
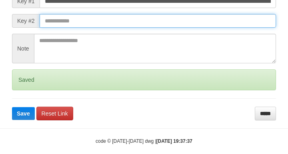
click at [12, 107] on button "Save" at bounding box center [23, 113] width 23 height 13
drag, startPoint x: 224, startPoint y: 39, endPoint x: 228, endPoint y: 43, distance: 5.4
click at [225, 28] on input "text" at bounding box center [158, 21] width 236 height 14
click at [12, 107] on button "Save" at bounding box center [23, 113] width 23 height 13
click at [228, 28] on input "text" at bounding box center [158, 21] width 236 height 14
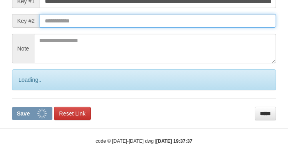
click at [228, 28] on input "text" at bounding box center [158, 21] width 236 height 14
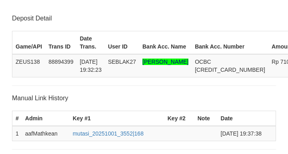
scroll to position [179, 0]
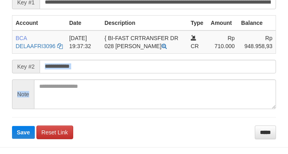
click at [142, 95] on form "**********" at bounding box center [144, 58] width 264 height 160
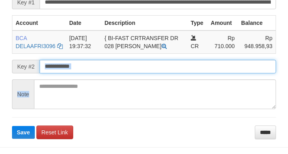
click at [12, 126] on button "Save" at bounding box center [23, 132] width 23 height 13
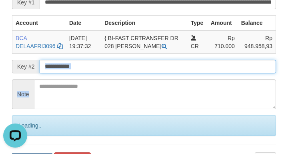
scroll to position [0, 0]
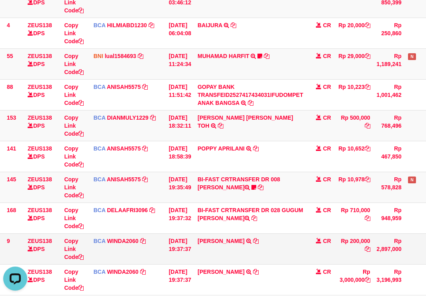
drag, startPoint x: 228, startPoint y: 237, endPoint x: 299, endPoint y: 238, distance: 70.8
click at [239, 240] on tbody "49 ZEUS138 DPS Copy Link Code BCA ANISAH5575 DPS [PERSON_NAME] mutasi_20251001_…" at bounding box center [220, 141] width 480 height 308
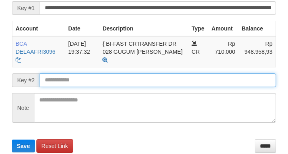
drag, startPoint x: 0, startPoint y: 0, endPoint x: 113, endPoint y: 99, distance: 150.2
click at [112, 87] on input "text" at bounding box center [158, 80] width 236 height 14
click at [113, 87] on input "text" at bounding box center [158, 80] width 236 height 14
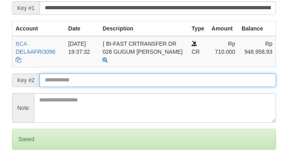
click at [111, 87] on input "text" at bounding box center [158, 80] width 236 height 14
click at [110, 87] on input "text" at bounding box center [158, 80] width 236 height 14
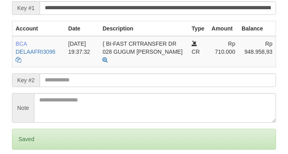
click at [109, 87] on input "text" at bounding box center [158, 80] width 236 height 14
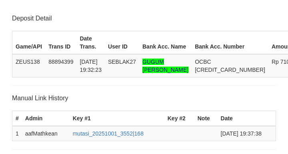
scroll to position [173, 0]
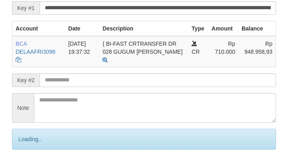
click at [109, 87] on input "text" at bounding box center [158, 80] width 236 height 14
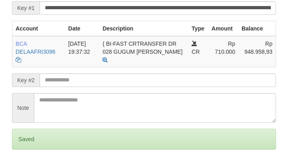
drag, startPoint x: 0, startPoint y: 0, endPoint x: 107, endPoint y: 96, distance: 143.9
click at [107, 87] on input "text" at bounding box center [158, 80] width 236 height 14
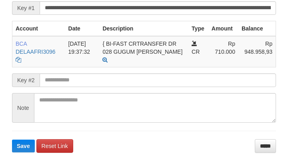
click at [97, 87] on input "text" at bounding box center [158, 80] width 236 height 14
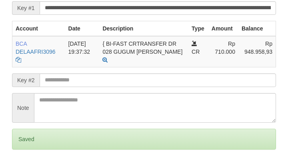
scroll to position [181, 0]
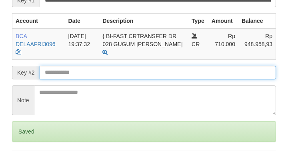
click at [59, 95] on form "**********" at bounding box center [144, 73] width 264 height 195
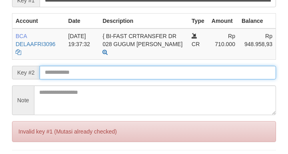
click at [67, 79] on input "text" at bounding box center [158, 73] width 236 height 14
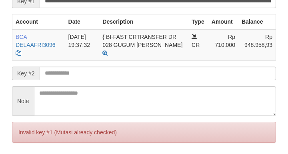
scroll to position [181, 0]
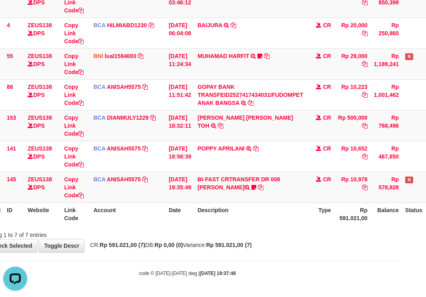
click at [173, 200] on td "[DATE] 19:35:49" at bounding box center [179, 187] width 29 height 31
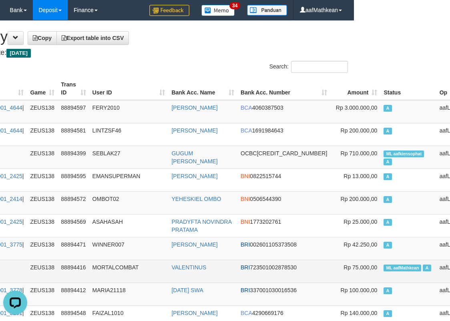
click at [380, 263] on td "ML aafMathkean A" at bounding box center [408, 271] width 56 height 23
copy td "aafMathkean"
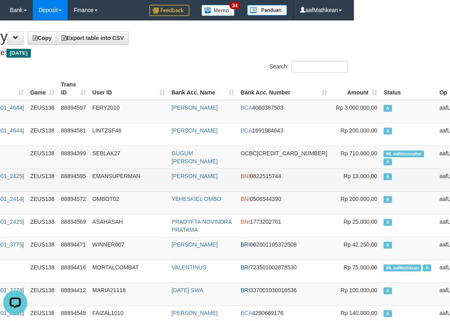
scroll to position [996, 96]
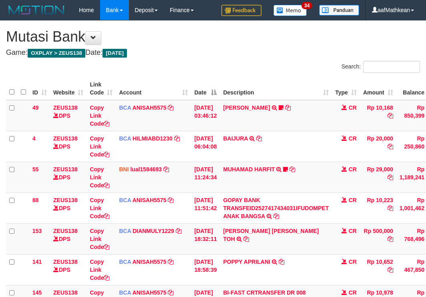
scroll to position [113, 14]
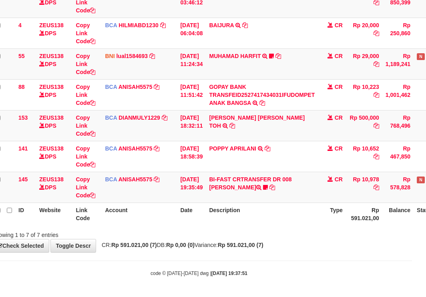
drag, startPoint x: 132, startPoint y: 235, endPoint x: 127, endPoint y: 238, distance: 6.3
click at [130, 238] on div "Showing 1 to 7 of 7 entries" at bounding box center [74, 233] width 165 height 11
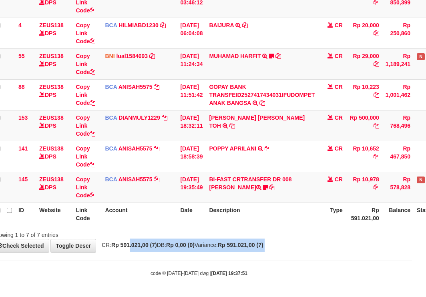
click at [172, 275] on body "Toggle navigation Home Bank Account List Load By Website Group [OXPLAY] ZEUS138…" at bounding box center [199, 92] width 426 height 410
click at [186, 267] on body "Toggle navigation Home Bank Account List Load By Website Group [OXPLAY] ZEUS138…" at bounding box center [199, 92] width 426 height 410
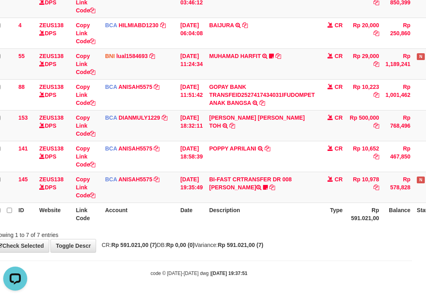
click at [200, 262] on body "Toggle navigation Home Bank Account List Load By Website Group [OXPLAY] ZEUS138…" at bounding box center [199, 92] width 426 height 410
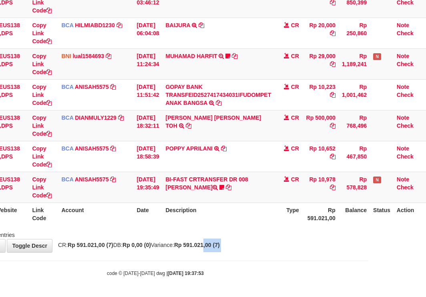
drag, startPoint x: 337, startPoint y: 252, endPoint x: 590, endPoint y: 251, distance: 252.8
click at [368, 251] on html "Toggle navigation Home Bank Account List Load By Website Group [OXPLAY] ZEUS138…" at bounding box center [155, 92] width 426 height 410
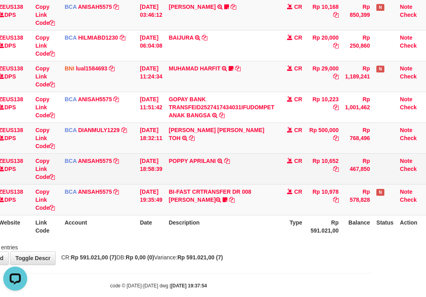
click at [247, 178] on td "POPPY APRILANI TRSF E-BANKING CR 0110/FTSCY/WS95271 10652.00POPPY APRILANI" at bounding box center [221, 168] width 112 height 31
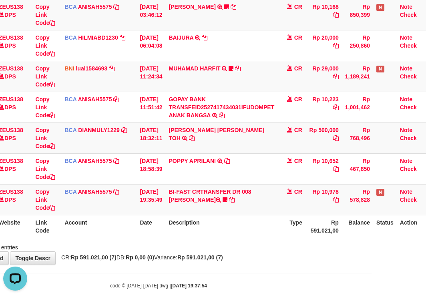
click at [341, 167] on tr "141 ZEUS138 DPS Copy Link Code BCA ANISAH5575 DPS ANISAH mutasi_20251001_3827 |…" at bounding box center [190, 168] width 477 height 31
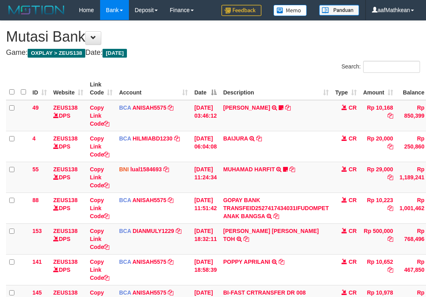
scroll to position [96, 51]
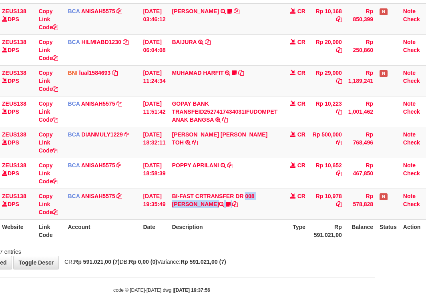
drag, startPoint x: 238, startPoint y: 221, endPoint x: 250, endPoint y: 222, distance: 12.0
click at [247, 223] on table "ID Website Link Code Account Date Description Type Amount Balance Status Action…" at bounding box center [193, 111] width 477 height 261
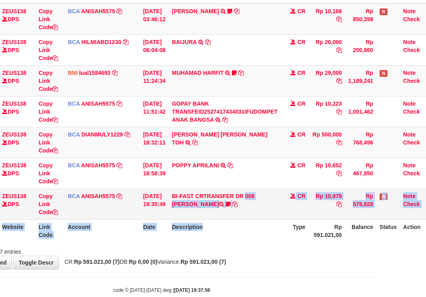
drag, startPoint x: 261, startPoint y: 222, endPoint x: 262, endPoint y: 217, distance: 4.4
click at [260, 223] on th "Description" at bounding box center [224, 230] width 112 height 23
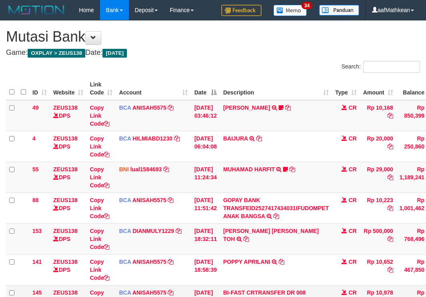
scroll to position [105, 51]
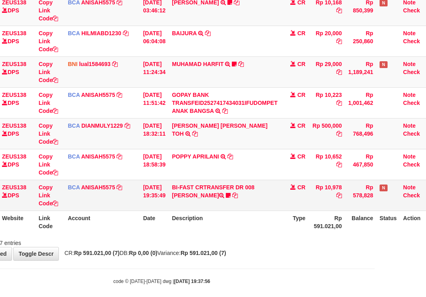
click at [246, 204] on td "BI-FAST CRTRANSFER DR 008 ARJUNA WakKuun7" at bounding box center [224, 195] width 112 height 31
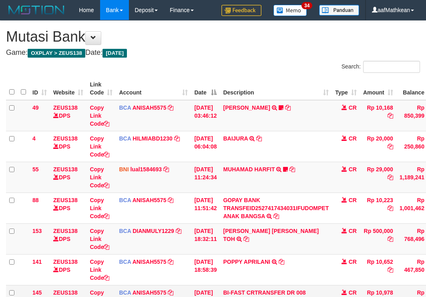
scroll to position [105, 51]
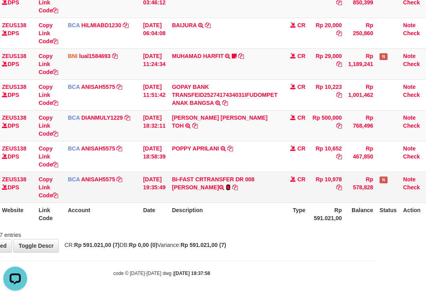
click at [226, 184] on icon at bounding box center [228, 187] width 5 height 6
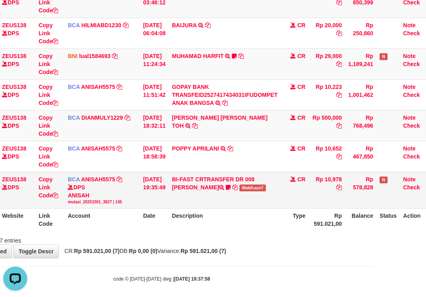
click at [239, 189] on span "WakKuun7" at bounding box center [252, 187] width 26 height 7
copy span "WakKuun7"
drag, startPoint x: 218, startPoint y: 228, endPoint x: 226, endPoint y: 229, distance: 8.6
click at [220, 228] on th "Description" at bounding box center [224, 219] width 112 height 23
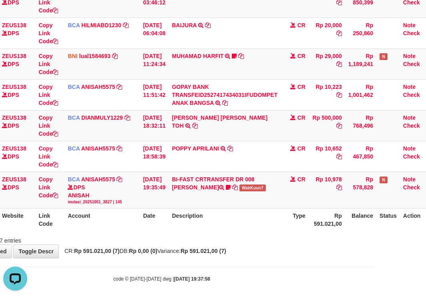
click at [238, 219] on th "Description" at bounding box center [224, 219] width 112 height 23
click at [244, 217] on th "Description" at bounding box center [224, 219] width 112 height 23
click at [257, 220] on th "Description" at bounding box center [224, 219] width 112 height 23
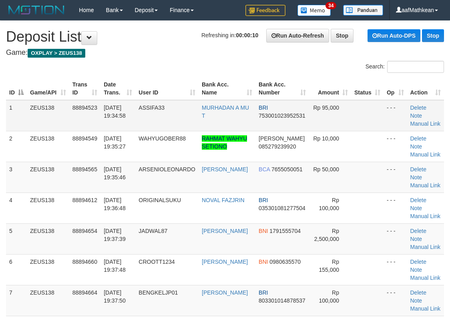
click at [114, 113] on tr "1 ZEUS138 88894523 01/10/2025 19:34:58 ASSIFA33 MURHADAN A MU T BRI 75300102395…" at bounding box center [225, 115] width 438 height 31
click at [116, 68] on div "Search: ID Game/API Trans ID Date Trans. User ID Bank Acc. Name Bank Acc. Numbe…" at bounding box center [225, 222] width 438 height 322
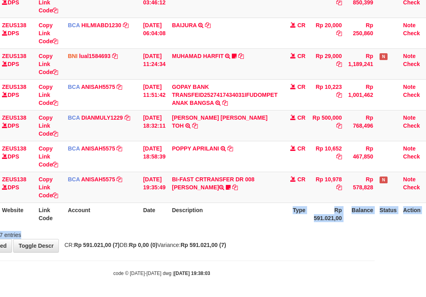
scroll to position [113, 51]
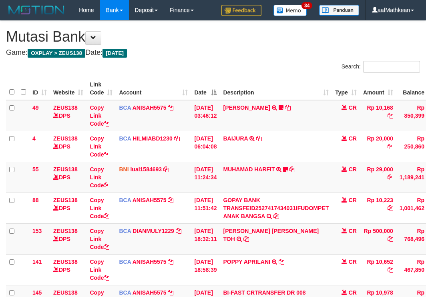
scroll to position [113, 51]
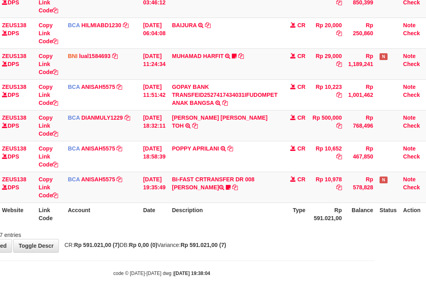
click at [138, 230] on div "Showing 1 to 7 of 7 entries" at bounding box center [162, 233] width 426 height 11
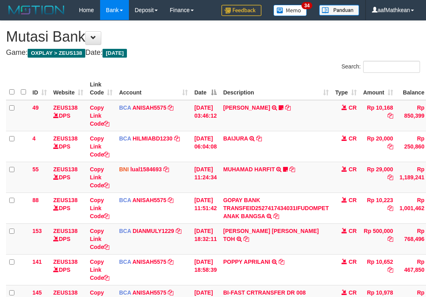
scroll to position [113, 51]
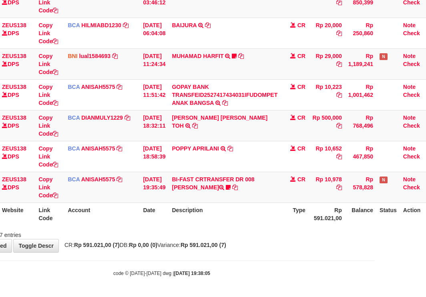
click at [157, 247] on strong "Rp 0,00 (0)" at bounding box center [143, 245] width 28 height 6
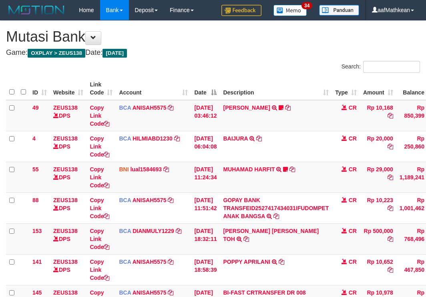
scroll to position [113, 51]
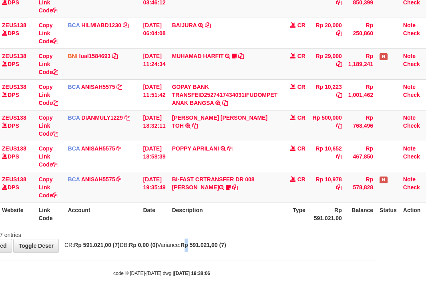
click at [208, 242] on strong "Rp 591.021,00 (7)" at bounding box center [203, 245] width 46 height 6
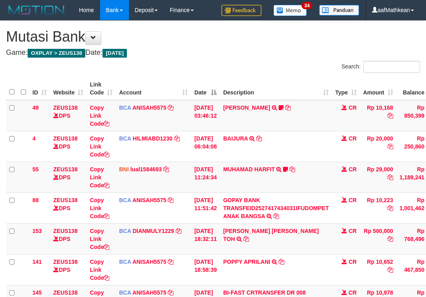
scroll to position [113, 51]
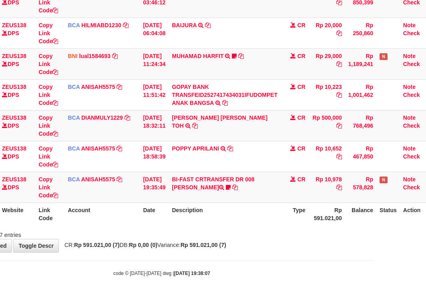
click at [138, 256] on body "Toggle navigation Home Bank Account List Load By Website Group [OXPLAY] ZEUS138…" at bounding box center [162, 92] width 426 height 410
click at [231, 240] on div "**********" at bounding box center [162, 80] width 426 height 344
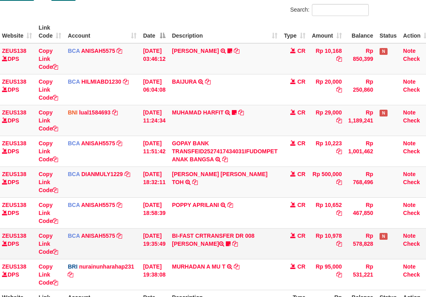
scroll to position [144, 51]
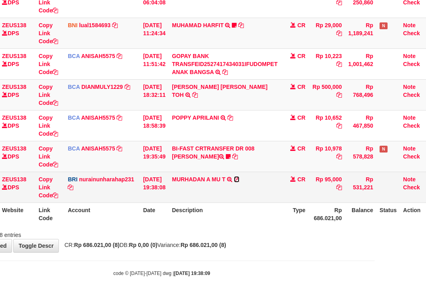
click at [239, 177] on icon at bounding box center [237, 179] width 6 height 6
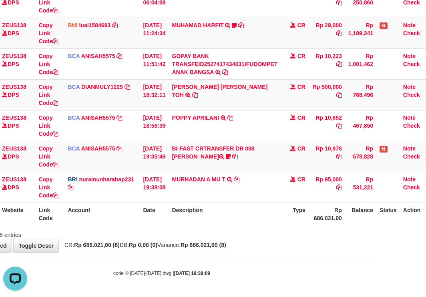
scroll to position [0, 0]
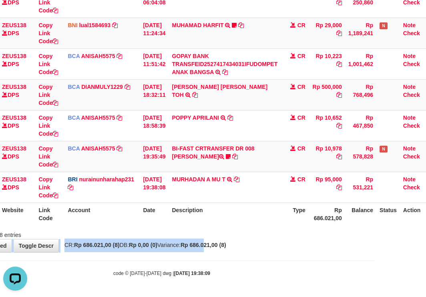
drag, startPoint x: 218, startPoint y: 235, endPoint x: 233, endPoint y: 253, distance: 23.3
click at [227, 242] on div "**********" at bounding box center [162, 64] width 426 height 375
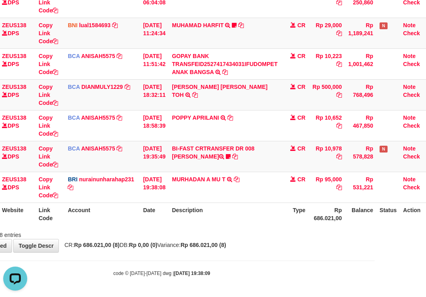
drag, startPoint x: 233, startPoint y: 253, endPoint x: 245, endPoint y: 249, distance: 12.6
click at [236, 252] on body "Toggle navigation Home Bank Account List Load By Website Group [OXPLAY] ZEUS138…" at bounding box center [162, 76] width 426 height 441
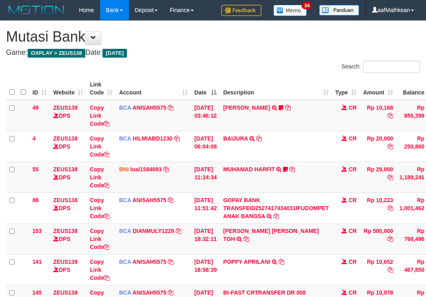
scroll to position [144, 51]
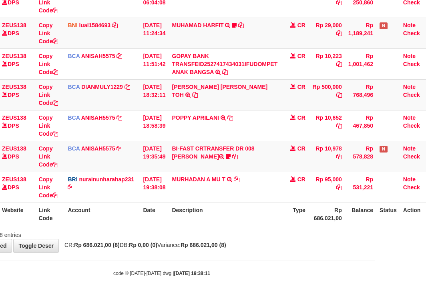
click at [275, 236] on div "Showing 1 to 8 of 8 entries" at bounding box center [162, 233] width 426 height 11
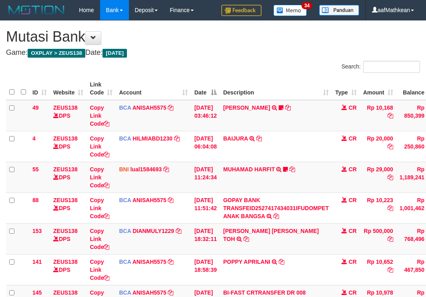
scroll to position [144, 51]
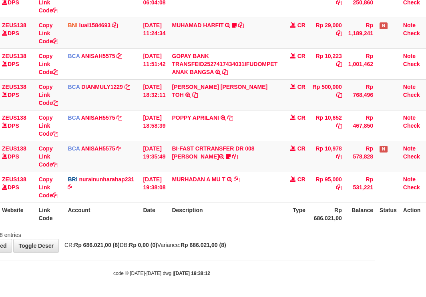
click at [274, 220] on th "Description" at bounding box center [224, 213] width 112 height 23
click at [271, 219] on th "Description" at bounding box center [224, 213] width 112 height 23
click at [271, 218] on th "Description" at bounding box center [224, 213] width 112 height 23
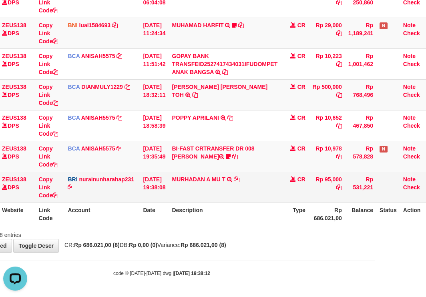
click at [321, 194] on td "Rp 95,000" at bounding box center [326, 187] width 36 height 31
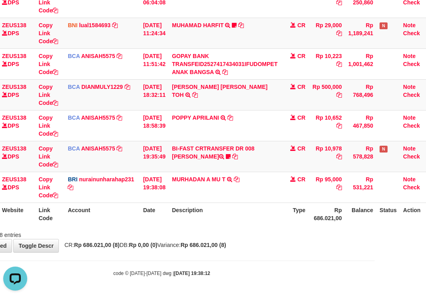
drag, startPoint x: 322, startPoint y: 197, endPoint x: 302, endPoint y: 202, distance: 20.4
click at [306, 202] on tr "46 ZEUS138 DPS Copy Link Code BRI nurainunharahap231 DPS NURAINUN HARAHAP mutas…" at bounding box center [193, 187] width 477 height 31
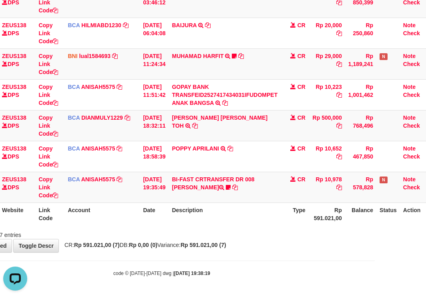
click at [192, 224] on th "Description" at bounding box center [224, 213] width 112 height 23
click at [192, 222] on th "Description" at bounding box center [224, 213] width 112 height 23
click at [222, 235] on div "Showing 1 to 7 of 7 entries" at bounding box center [162, 233] width 426 height 11
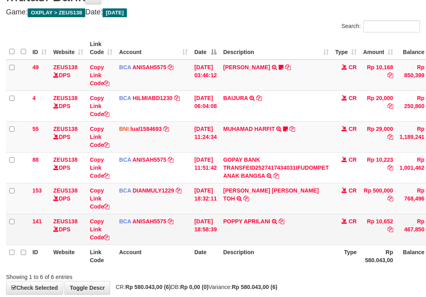
click at [288, 241] on td "POPPY APRILANI TRSF E-BANKING CR 0110/FTSCY/WS95271 10652.00POPPY APRILANI" at bounding box center [276, 229] width 112 height 31
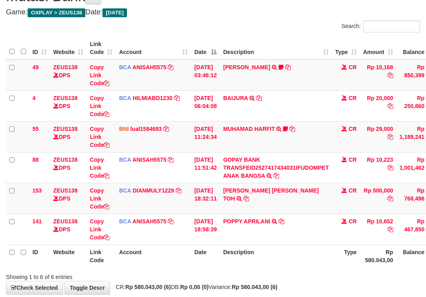
scroll to position [66, 0]
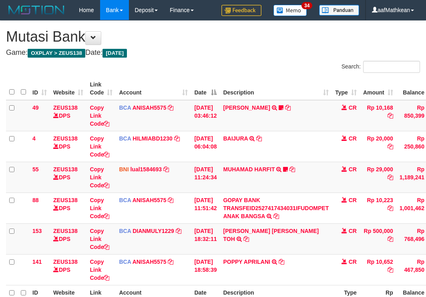
scroll to position [40, 0]
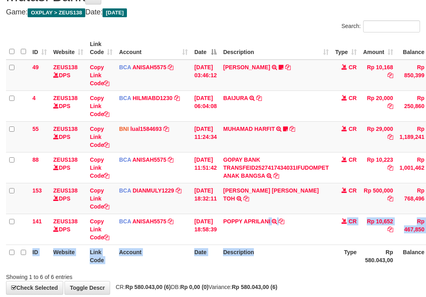
click at [287, 252] on table "ID Website Link Code Account Date Description Type Amount Balance Status Action…" at bounding box center [244, 152] width 477 height 230
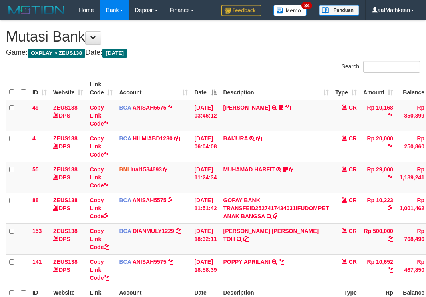
scroll to position [40, 0]
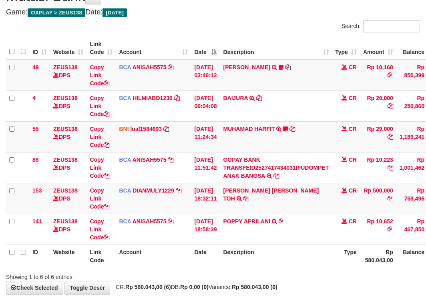
click at [290, 258] on th "Description" at bounding box center [276, 255] width 112 height 23
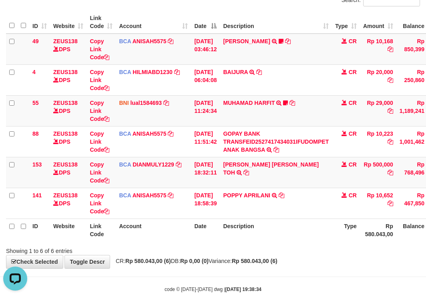
click at [279, 236] on th "Description" at bounding box center [276, 229] width 112 height 23
click at [282, 236] on th "Description" at bounding box center [276, 229] width 112 height 23
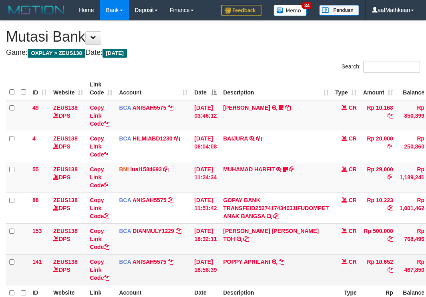
scroll to position [40, 0]
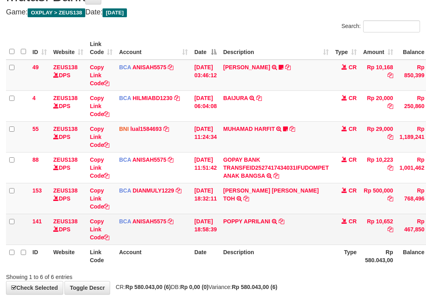
click at [296, 236] on td "POPPY APRILANI TRSF E-BANKING CR 0110/FTSCY/WS95271 10652.00POPPY APRILANI" at bounding box center [276, 229] width 112 height 31
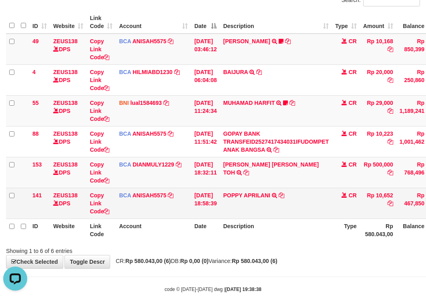
click at [268, 209] on td "POPPY APRILANI TRSF E-BANKING CR 0110/FTSCY/WS95271 10652.00POPPY APRILANI" at bounding box center [276, 203] width 112 height 31
drag, startPoint x: 286, startPoint y: 218, endPoint x: 282, endPoint y: 218, distance: 4.5
click at [288, 220] on table "ID Website Link Code Account Date Description Type Amount Balance Status Action…" at bounding box center [244, 126] width 477 height 230
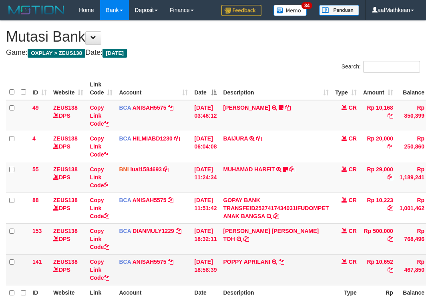
scroll to position [40, 0]
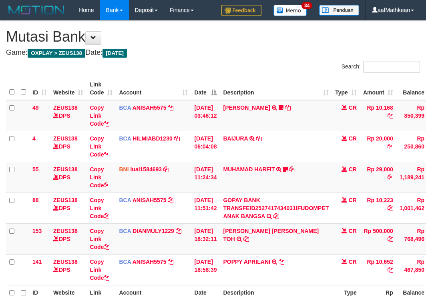
scroll to position [40, 0]
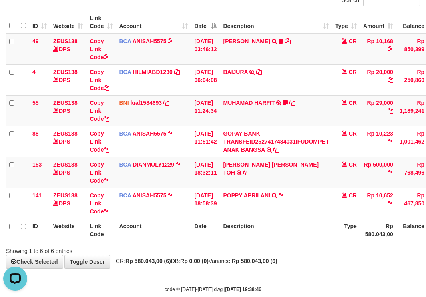
drag, startPoint x: 206, startPoint y: 231, endPoint x: 320, endPoint y: 248, distance: 115.2
click at [206, 232] on th "Date" at bounding box center [205, 229] width 29 height 23
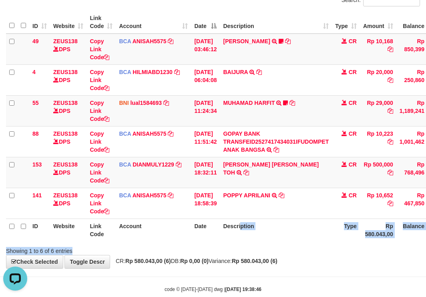
drag, startPoint x: 320, startPoint y: 248, endPoint x: 514, endPoint y: 252, distance: 194.4
click at [425, 252] on html "Toggle navigation Home Bank Account List Load By Website Group [OXPLAY] ZEUS138…" at bounding box center [213, 123] width 426 height 379
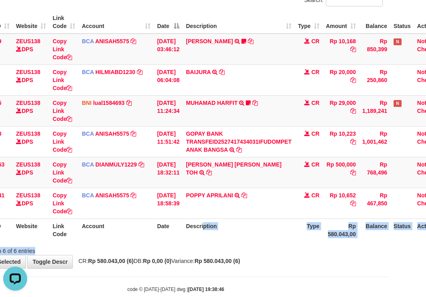
click at [272, 234] on th "Description" at bounding box center [238, 229] width 112 height 23
drag, startPoint x: 270, startPoint y: 232, endPoint x: 261, endPoint y: 232, distance: 9.6
click at [270, 232] on th "Description" at bounding box center [238, 229] width 112 height 23
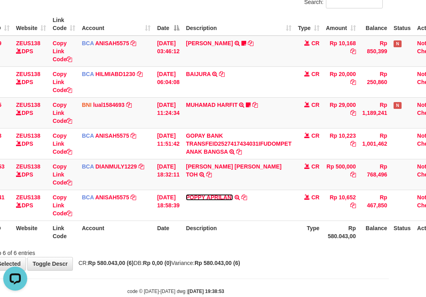
click at [186, 194] on link "POPPY APRILANI" at bounding box center [209, 197] width 47 height 6
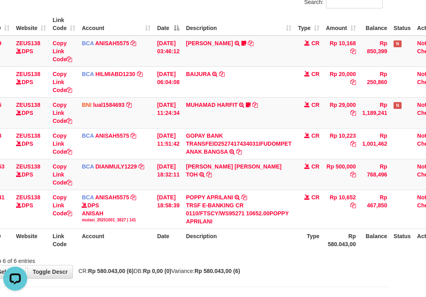
click at [271, 236] on th "Description" at bounding box center [238, 239] width 112 height 23
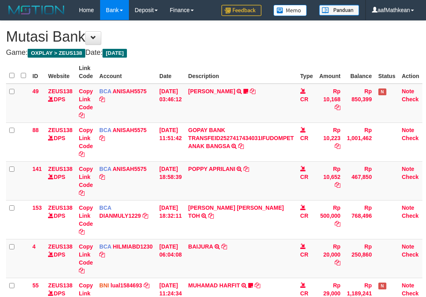
scroll to position [62, 37]
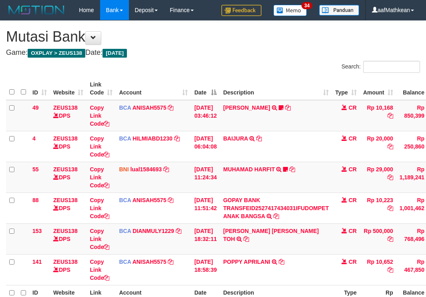
scroll to position [82, 37]
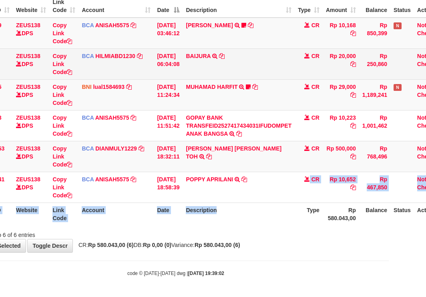
drag, startPoint x: 266, startPoint y: 191, endPoint x: 222, endPoint y: 68, distance: 130.4
click at [228, 92] on table "ID Website Link Code Account Date Description Type Amount Balance Status Action…" at bounding box center [207, 110] width 477 height 230
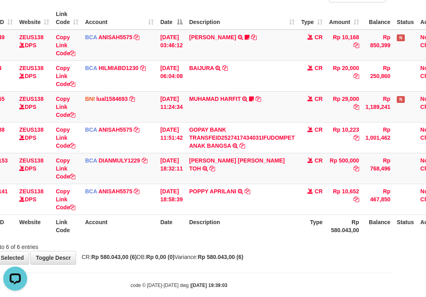
scroll to position [70, 34]
click at [212, 274] on body "Toggle navigation Home Bank Account List Load By Website Group [OXPLAY] ZEUS138…" at bounding box center [179, 119] width 426 height 379
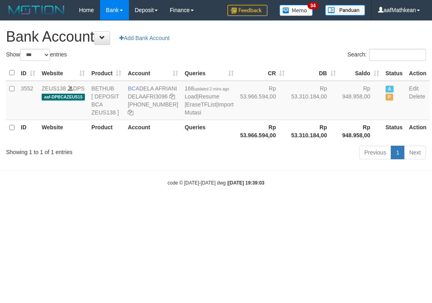
select select "***"
click at [159, 206] on body "Toggle navigation Home Bank Account List Load By Website Group [OXPLAY] ZEUS138…" at bounding box center [216, 103] width 432 height 206
drag, startPoint x: 182, startPoint y: 240, endPoint x: 539, endPoint y: 350, distance: 373.7
click at [210, 206] on html "Toggle navigation Home Bank Account List Load By Website Group [OXPLAY] ZEUS138…" at bounding box center [216, 103] width 432 height 206
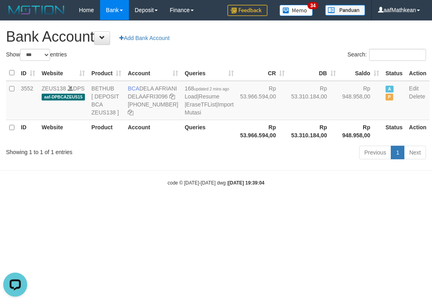
click at [431, 206] on html "Toggle navigation Home Bank Account List Load By Website Group [OXPLAY] ZEUS138…" at bounding box center [216, 103] width 432 height 206
select select "***"
drag, startPoint x: 279, startPoint y: 222, endPoint x: 429, endPoint y: 262, distance: 155.2
click at [388, 206] on html "Toggle navigation Home Bank Account List Load By Website Group [OXPLAY] ZEUS138…" at bounding box center [216, 103] width 432 height 206
select select "***"
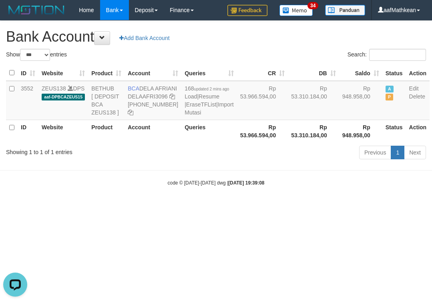
click at [269, 206] on html "Toggle navigation Home Bank Account List Load By Website Group [OXPLAY] ZEUS138…" at bounding box center [216, 103] width 432 height 206
drag, startPoint x: 204, startPoint y: 249, endPoint x: 282, endPoint y: 281, distance: 84.2
click at [238, 206] on html "Toggle navigation Home Bank Account List Load By Website Group [OXPLAY] ZEUS138…" at bounding box center [216, 103] width 432 height 206
select select "***"
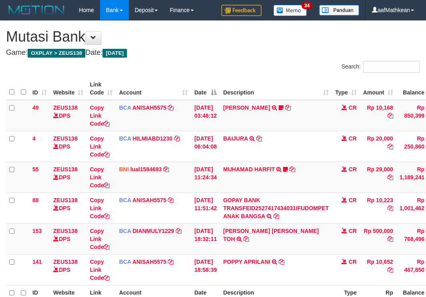
scroll to position [74, 0]
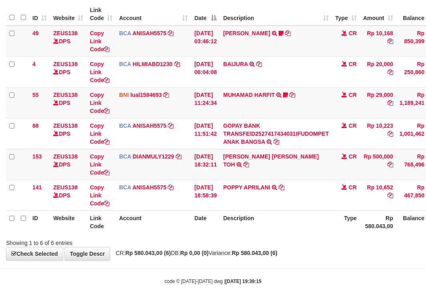
click at [271, 238] on div "Showing 1 to 6 of 6 entries" at bounding box center [213, 241] width 426 height 11
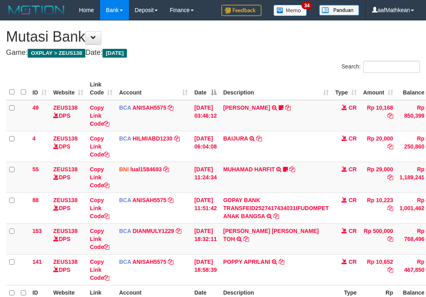
scroll to position [48, 0]
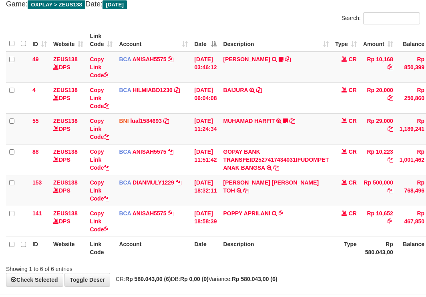
drag, startPoint x: 264, startPoint y: 249, endPoint x: 275, endPoint y: 249, distance: 10.8
click at [266, 251] on th "Description" at bounding box center [276, 247] width 112 height 23
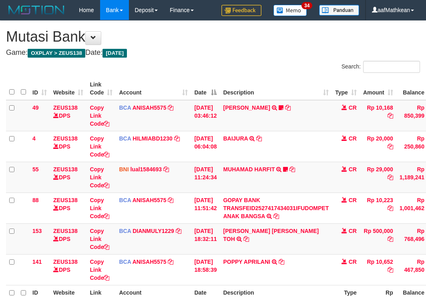
scroll to position [82, 0]
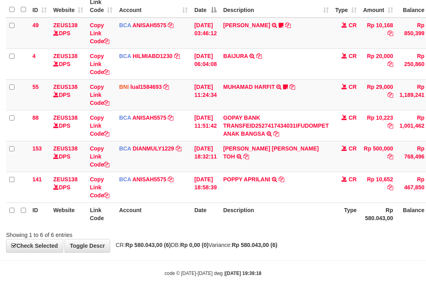
click at [262, 252] on div "**********" at bounding box center [213, 95] width 426 height 314
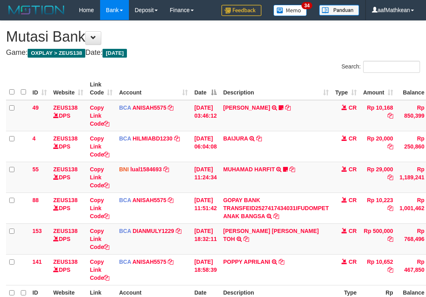
scroll to position [40, 0]
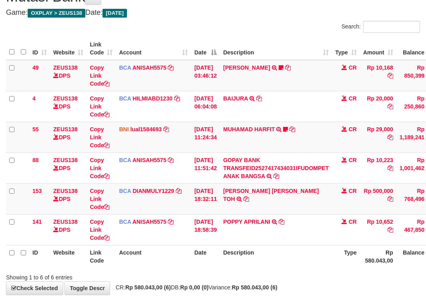
click at [276, 261] on th "Description" at bounding box center [276, 256] width 112 height 23
drag, startPoint x: 280, startPoint y: 264, endPoint x: 429, endPoint y: 266, distance: 149.2
click at [356, 271] on div "Search: ID Website Link Code Account Date Description Type Amount Balance Statu…" at bounding box center [213, 151] width 414 height 260
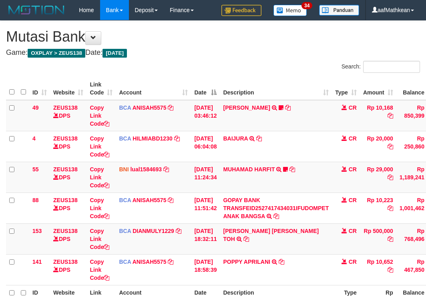
scroll to position [40, 0]
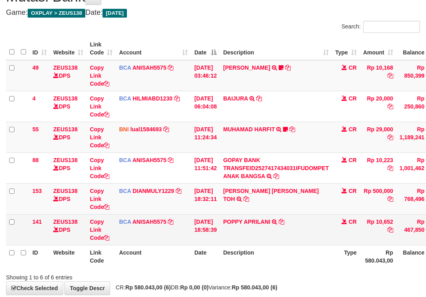
drag, startPoint x: 190, startPoint y: 231, endPoint x: 284, endPoint y: 244, distance: 94.1
click at [237, 245] on table "ID Website Link Code Account Date Description Type Amount Balance Status Action…" at bounding box center [244, 152] width 477 height 230
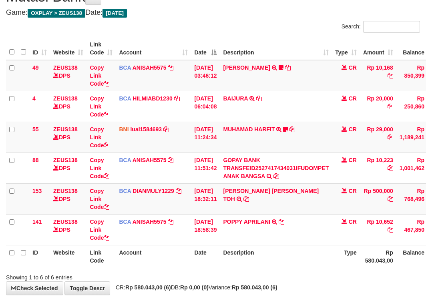
scroll to position [82, 0]
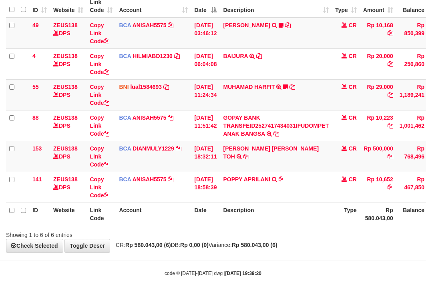
click at [253, 219] on tr "ID Website Link Code Account Date Description Type Rp 580.043,00 Balance Status…" at bounding box center [244, 213] width 477 height 23
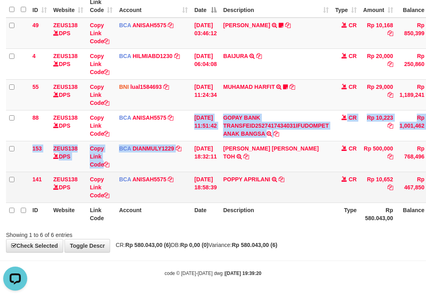
drag, startPoint x: 181, startPoint y: 145, endPoint x: 254, endPoint y: 200, distance: 91.1
click at [192, 154] on tbody "49 ZEUS138 DPS Copy Link Code BCA ANISAH5575 DPS ANISAH mutasi_20251001_3827 | …" at bounding box center [244, 110] width 477 height 185
drag, startPoint x: 254, startPoint y: 200, endPoint x: 252, endPoint y: 194, distance: 6.1
click at [253, 196] on tbody "49 ZEUS138 DPS Copy Link Code BCA ANISAH5575 DPS ANISAH mutasi_20251001_3827 | …" at bounding box center [244, 110] width 477 height 185
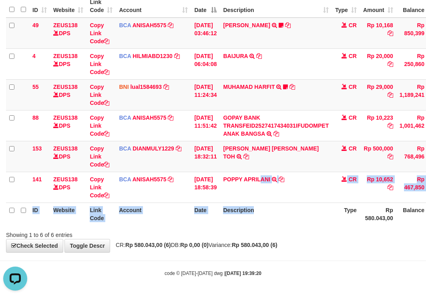
drag, startPoint x: 272, startPoint y: 207, endPoint x: 302, endPoint y: 244, distance: 47.8
click at [286, 237] on div "Search: ID Website Link Code Account Date Description Type Amount Balance Statu…" at bounding box center [213, 108] width 414 height 260
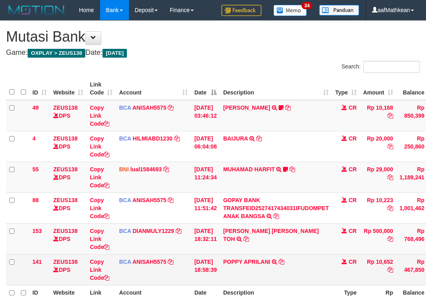
scroll to position [40, 0]
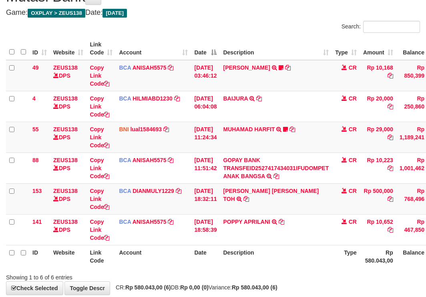
scroll to position [82, 0]
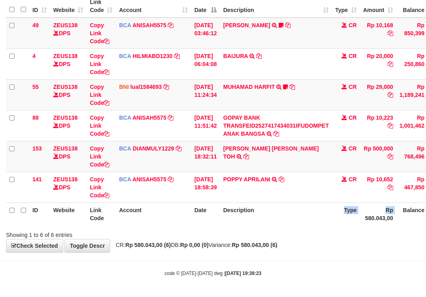
click at [425, 243] on html "Toggle navigation Home Bank Account List Load By Website Group [OXPLAY] ZEUS138…" at bounding box center [213, 107] width 426 height 379
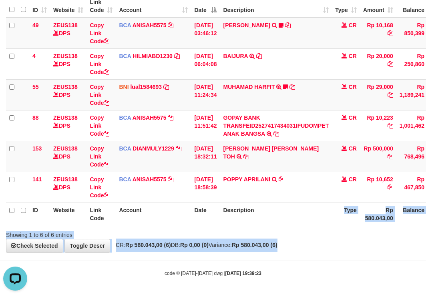
scroll to position [82, 63]
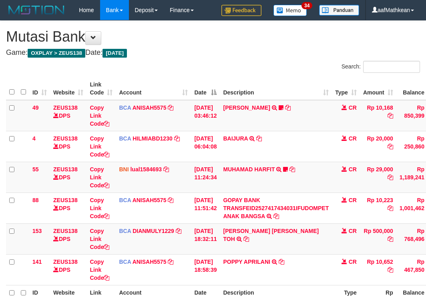
scroll to position [70, 60]
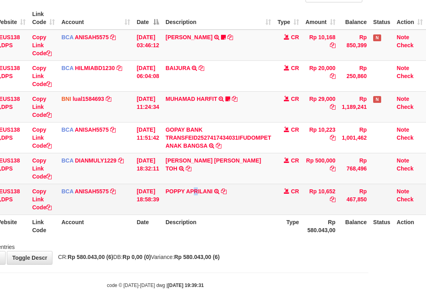
click at [200, 208] on td "POPPY APRILANI TRSF E-BANKING CR 0110/FTSCY/WS95271 10652.00POPPY APRILANI" at bounding box center [218, 199] width 112 height 31
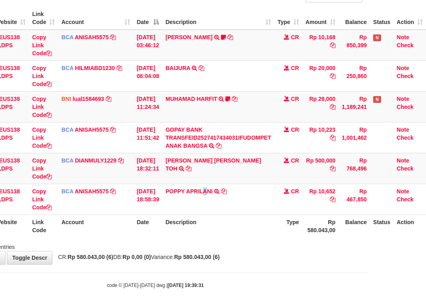
drag, startPoint x: 208, startPoint y: 211, endPoint x: 427, endPoint y: 245, distance: 221.8
click at [368, 244] on html "Toggle navigation Home Bank Account List Load By Website Group [OXPLAY] ZEUS138…" at bounding box center [155, 119] width 426 height 379
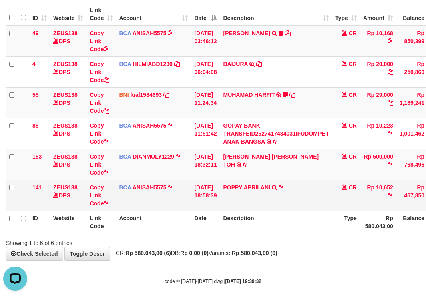
click at [308, 190] on td "POPPY APRILANI TRSF E-BANKING CR 0110/FTSCY/WS95271 10652.00POPPY APRILANI" at bounding box center [276, 195] width 112 height 31
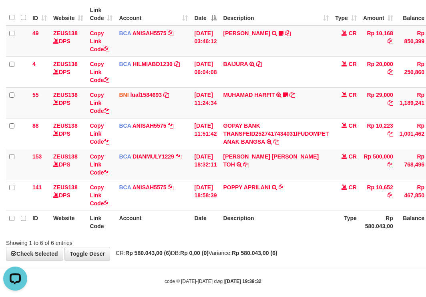
drag, startPoint x: 297, startPoint y: 207, endPoint x: 286, endPoint y: 270, distance: 64.5
click at [290, 236] on div "Search: ID Website Link Code Account Date Description Type Amount Balance Statu…" at bounding box center [213, 116] width 414 height 260
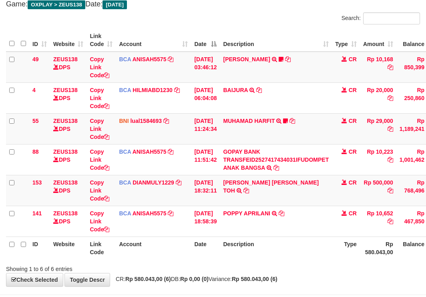
drag, startPoint x: 217, startPoint y: 269, endPoint x: 430, endPoint y: 288, distance: 213.6
click at [242, 270] on div "Showing 1 to 6 of 6 entries" at bounding box center [213, 267] width 426 height 11
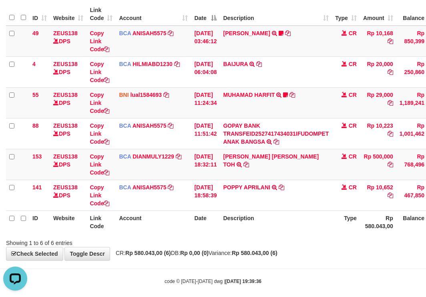
click at [184, 246] on div "**********" at bounding box center [213, 103] width 426 height 314
drag, startPoint x: 204, startPoint y: 254, endPoint x: 429, endPoint y: 247, distance: 225.3
click at [208, 255] on strong "Rp 0,00 (0)" at bounding box center [194, 253] width 28 height 6
click at [227, 224] on tr "ID Website Link Code Account Date Description Type Rp 580.043,00 Balance Status…" at bounding box center [244, 221] width 477 height 23
drag, startPoint x: 252, startPoint y: 230, endPoint x: 447, endPoint y: 228, distance: 195.6
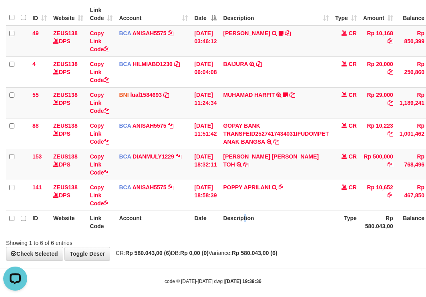
click at [425, 228] on html "Toggle navigation Home Bank Account List Load By Website Group [OXPLAY] ZEUS138…" at bounding box center [213, 115] width 426 height 379
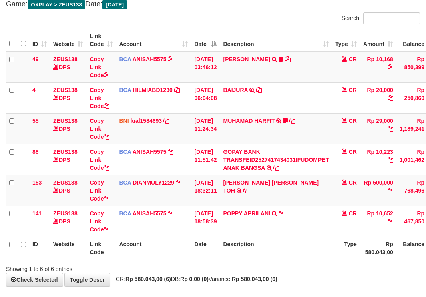
scroll to position [74, 0]
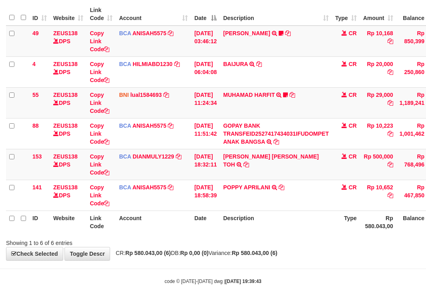
drag, startPoint x: 236, startPoint y: 236, endPoint x: 243, endPoint y: 237, distance: 6.9
click at [236, 236] on div "Search: ID Website Link Code Account Date Description Type Amount Balance Statu…" at bounding box center [213, 116] width 414 height 260
drag, startPoint x: 206, startPoint y: 255, endPoint x: 212, endPoint y: 258, distance: 6.6
click at [208, 258] on div "**********" at bounding box center [213, 103] width 426 height 314
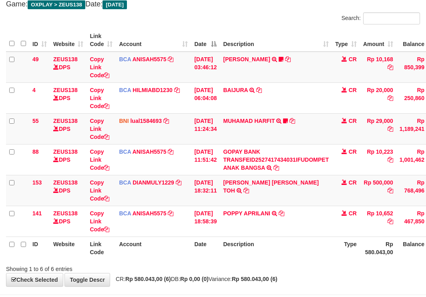
click at [344, 243] on th "Type" at bounding box center [346, 247] width 28 height 23
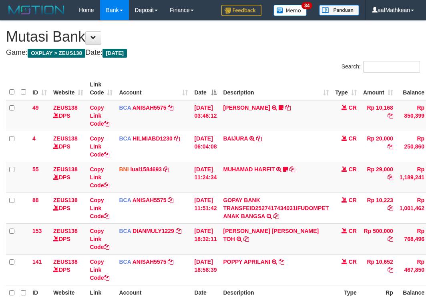
scroll to position [48, 0]
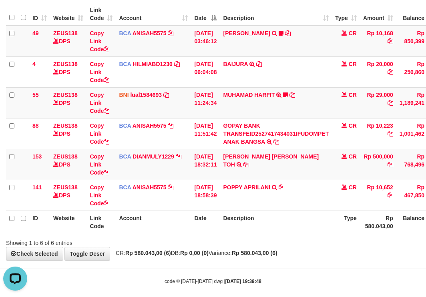
click at [147, 215] on th "Account" at bounding box center [153, 221] width 75 height 23
drag, startPoint x: 216, startPoint y: 241, endPoint x: 218, endPoint y: 234, distance: 7.1
click at [217, 239] on div "Showing 1 to 6 of 6 entries" at bounding box center [213, 241] width 426 height 11
click at [218, 235] on div "Search: ID Website Link Code Account Date Description Type Amount Balance Statu…" at bounding box center [213, 116] width 414 height 260
click at [256, 251] on strong "Rp 580.043,00 (6)" at bounding box center [255, 253] width 46 height 6
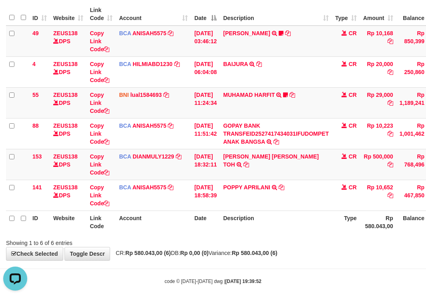
drag, startPoint x: 298, startPoint y: 231, endPoint x: 302, endPoint y: 230, distance: 4.0
click at [301, 231] on th "Description" at bounding box center [276, 221] width 112 height 23
click at [299, 235] on div "Search: ID Website Link Code Account Date Description Type Amount Balance Statu…" at bounding box center [213, 116] width 414 height 260
